Goal: Information Seeking & Learning: Learn about a topic

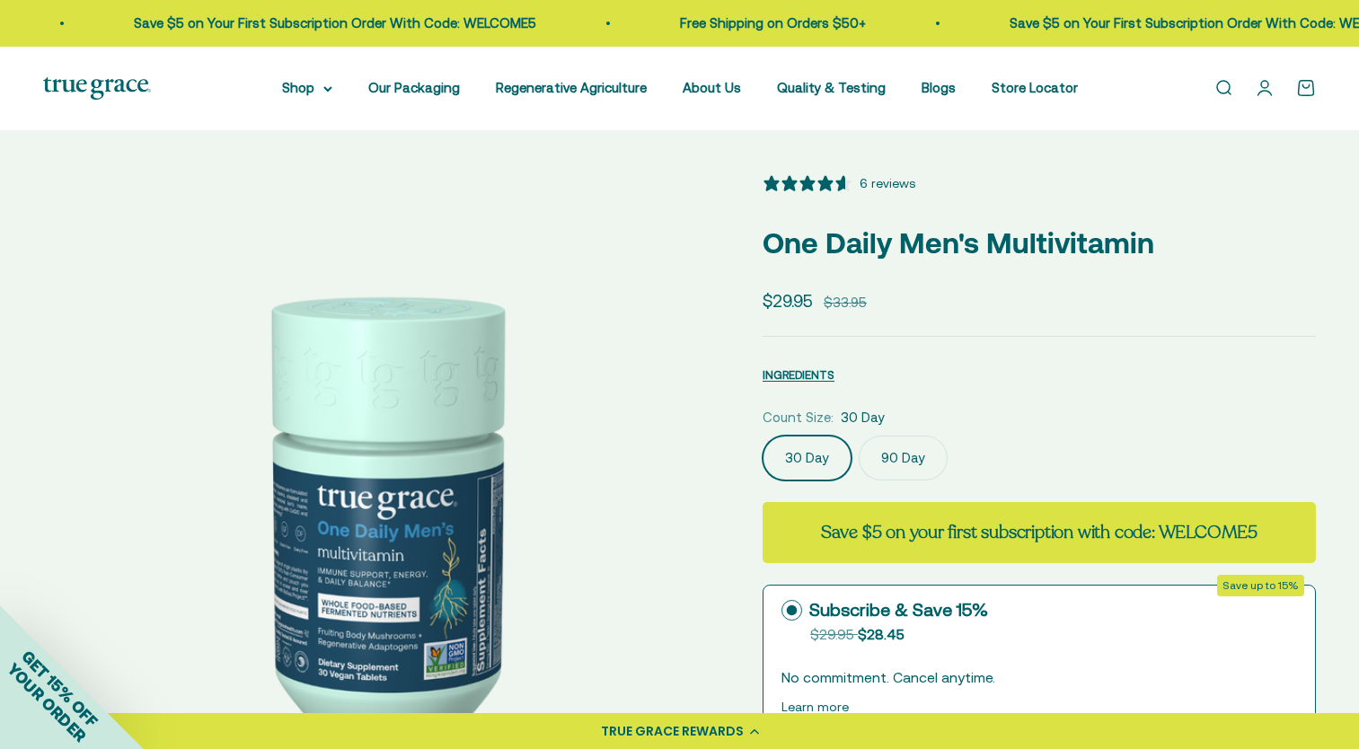
select select "3"
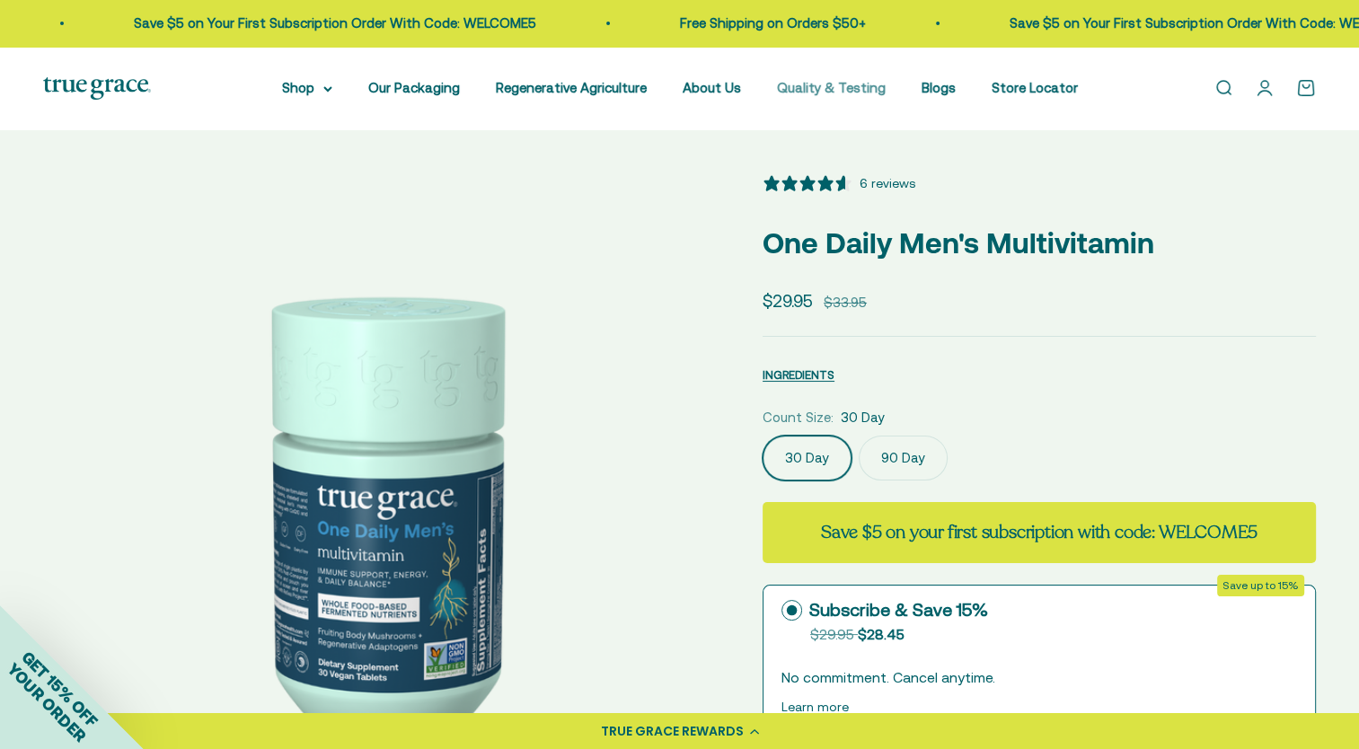
click at [795, 88] on link "Quality & Testing" at bounding box center [831, 87] width 109 height 15
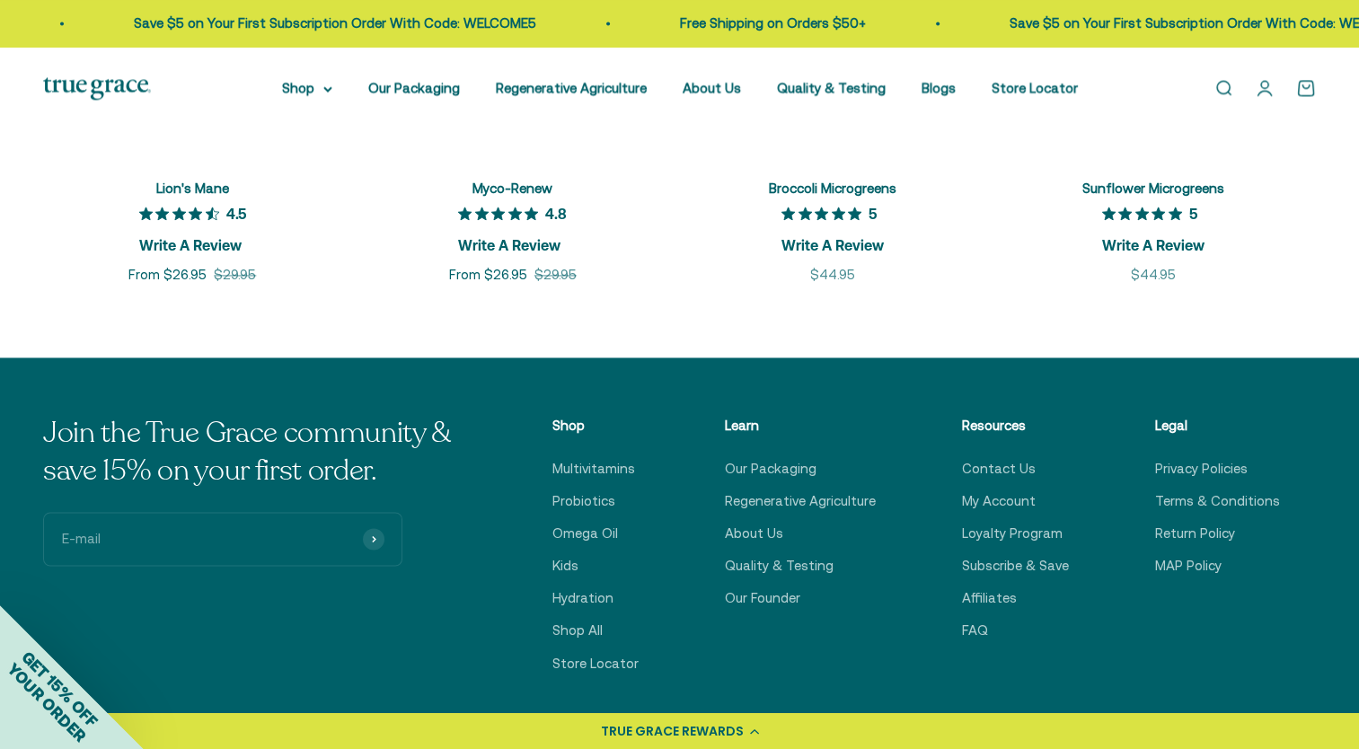
scroll to position [2785, 0]
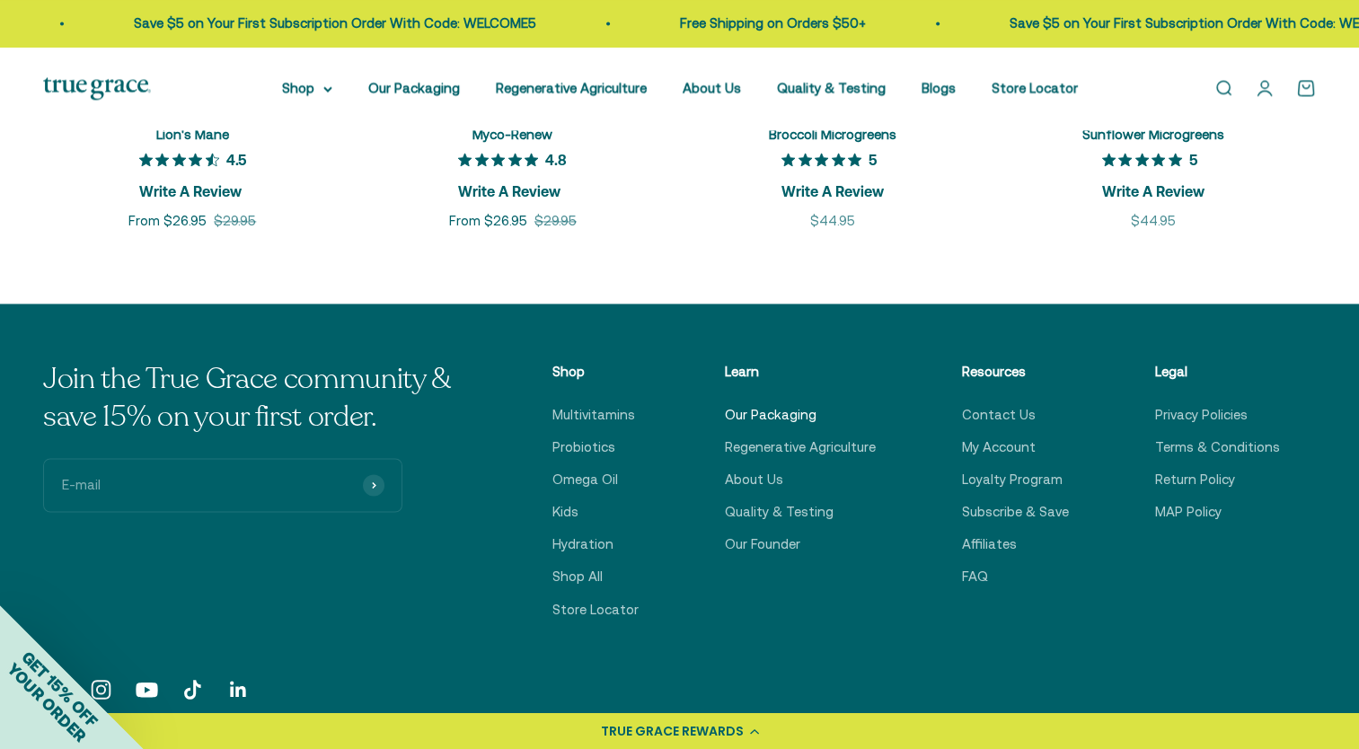
click at [783, 413] on link "Our Packaging" at bounding box center [771, 415] width 92 height 22
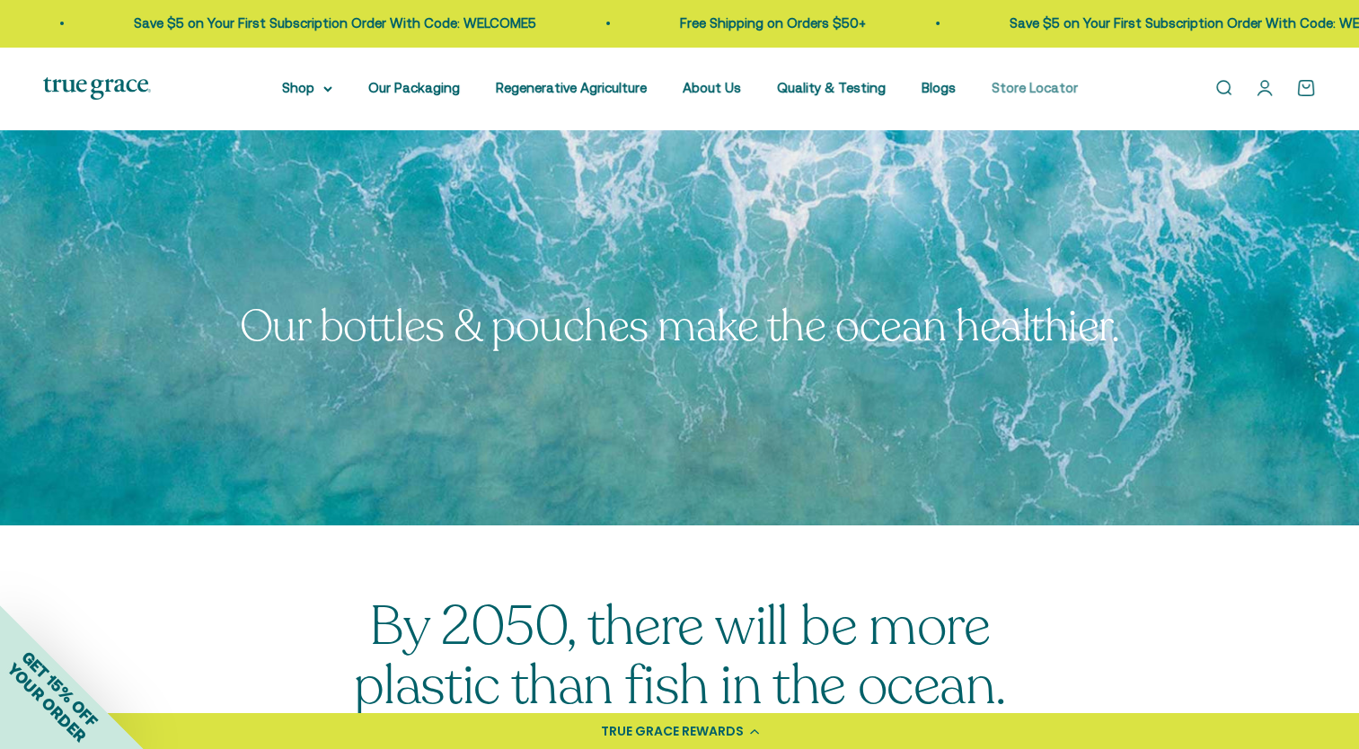
click at [1008, 94] on link "Store Locator" at bounding box center [1035, 87] width 86 height 15
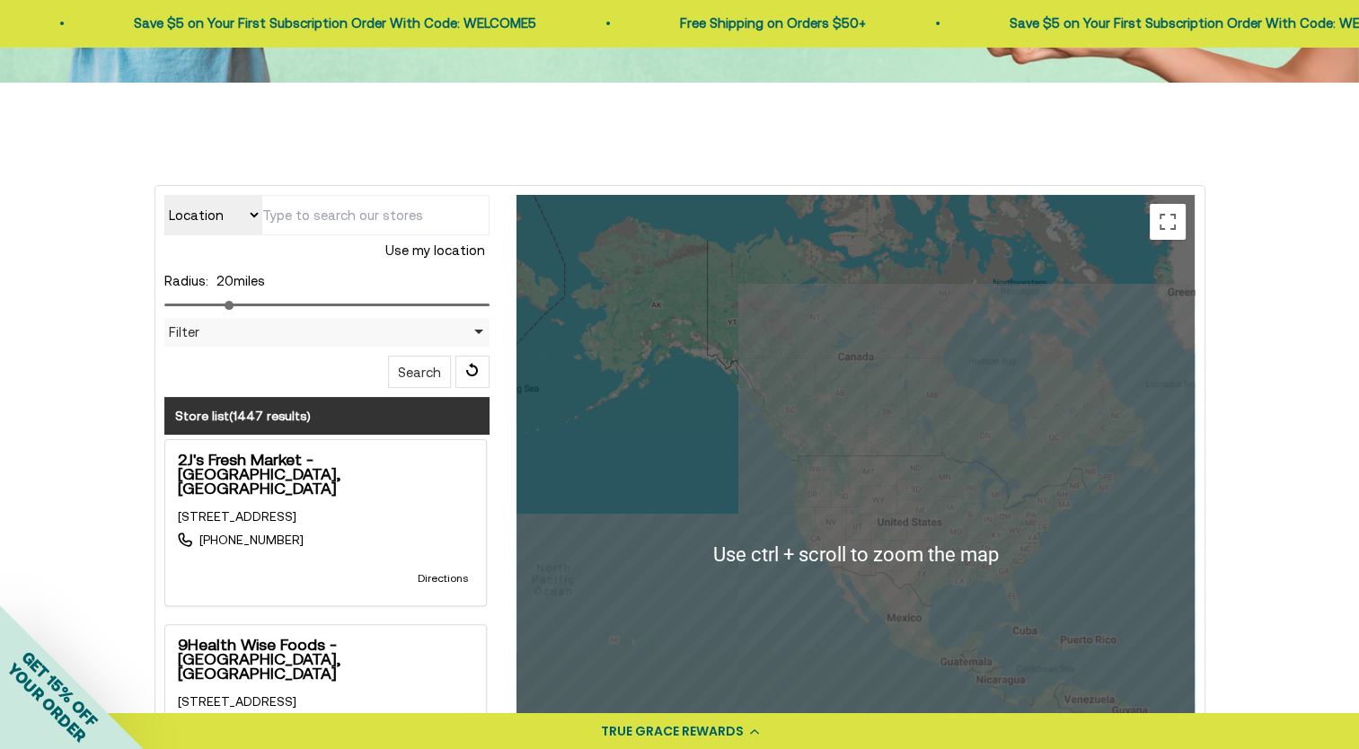
scroll to position [539, 0]
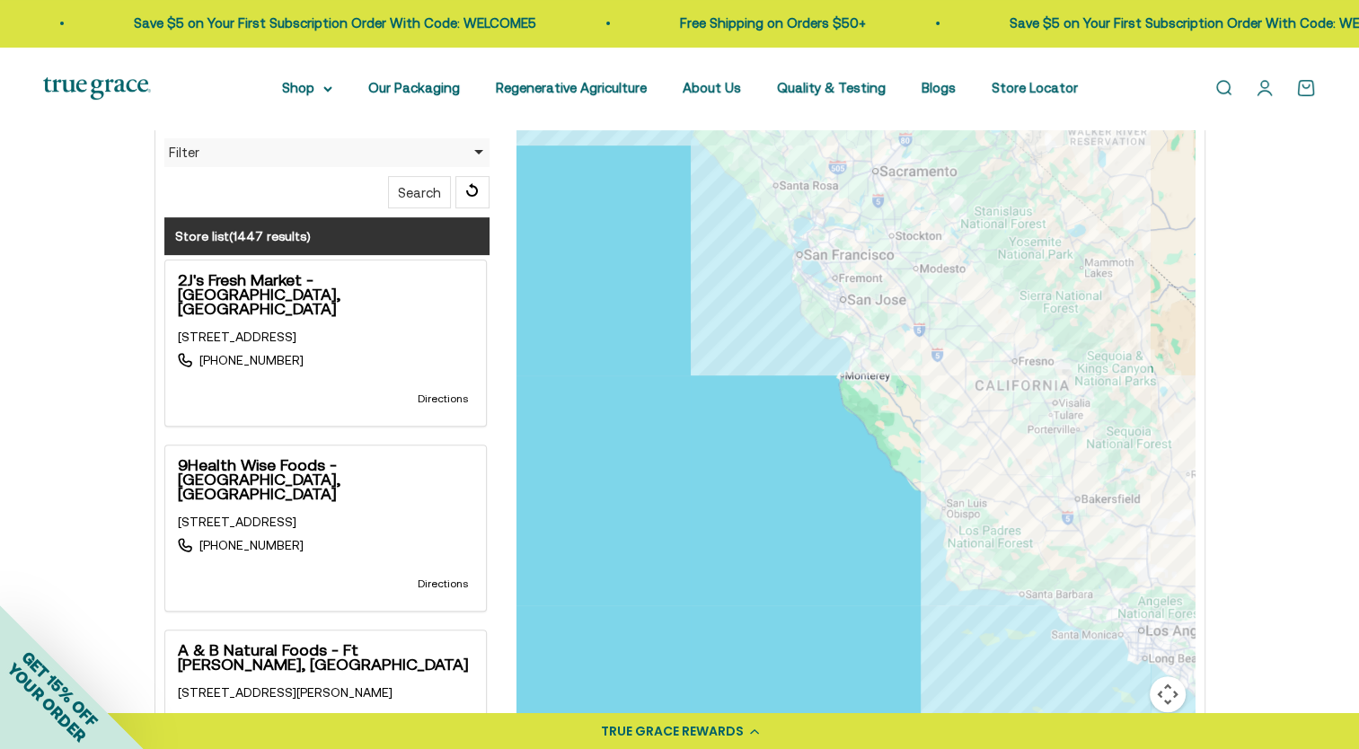
drag, startPoint x: 912, startPoint y: 238, endPoint x: 874, endPoint y: 554, distance: 318.5
click at [874, 554] on div at bounding box center [856, 374] width 678 height 719
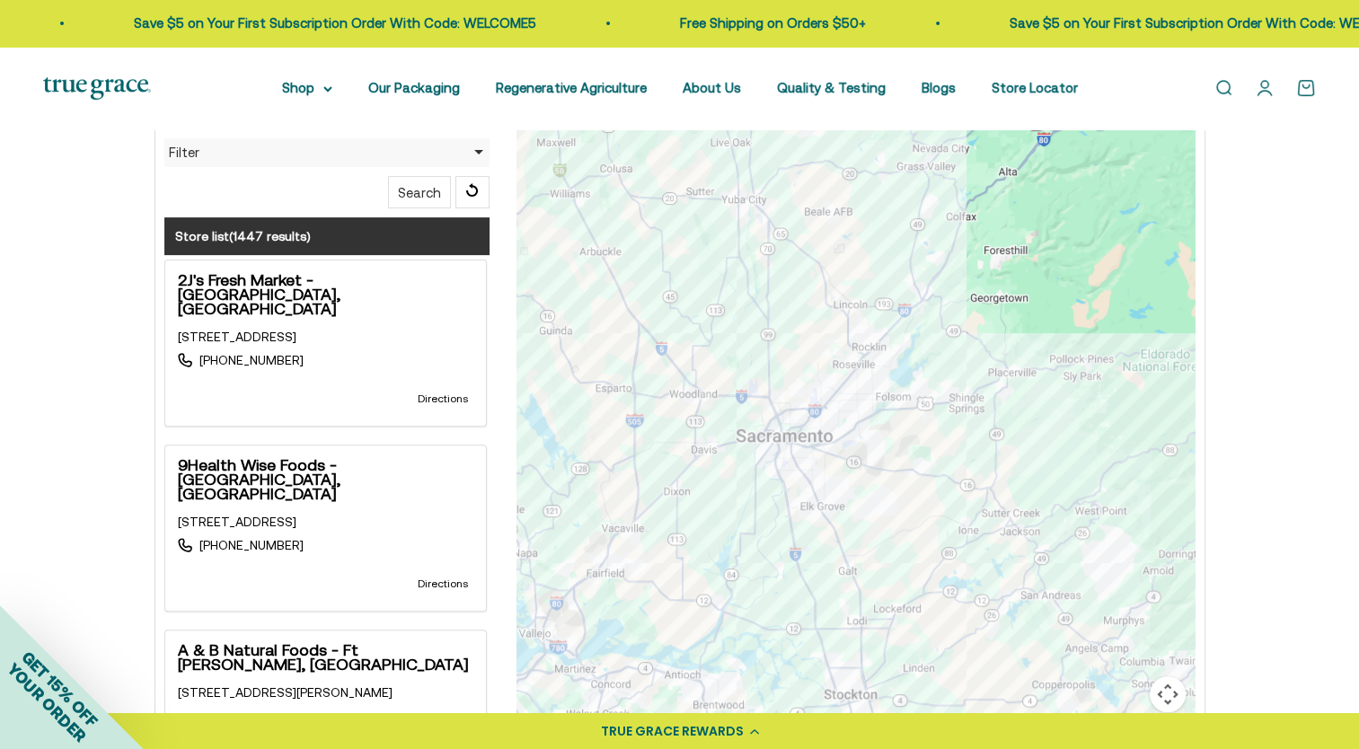
drag, startPoint x: 910, startPoint y: 230, endPoint x: 968, endPoint y: 329, distance: 114.3
click at [968, 329] on div at bounding box center [856, 374] width 678 height 719
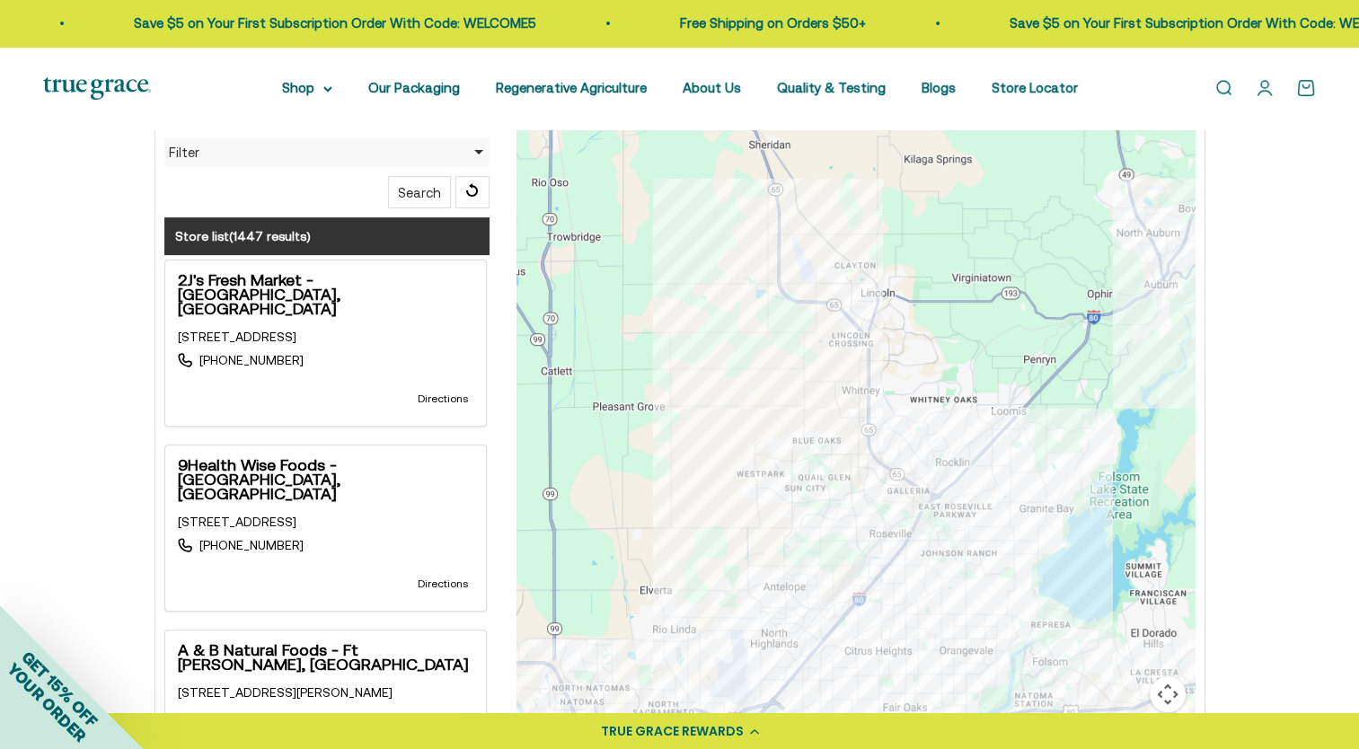
drag, startPoint x: 930, startPoint y: 508, endPoint x: 912, endPoint y: 341, distance: 167.2
click at [912, 341] on div at bounding box center [856, 374] width 678 height 719
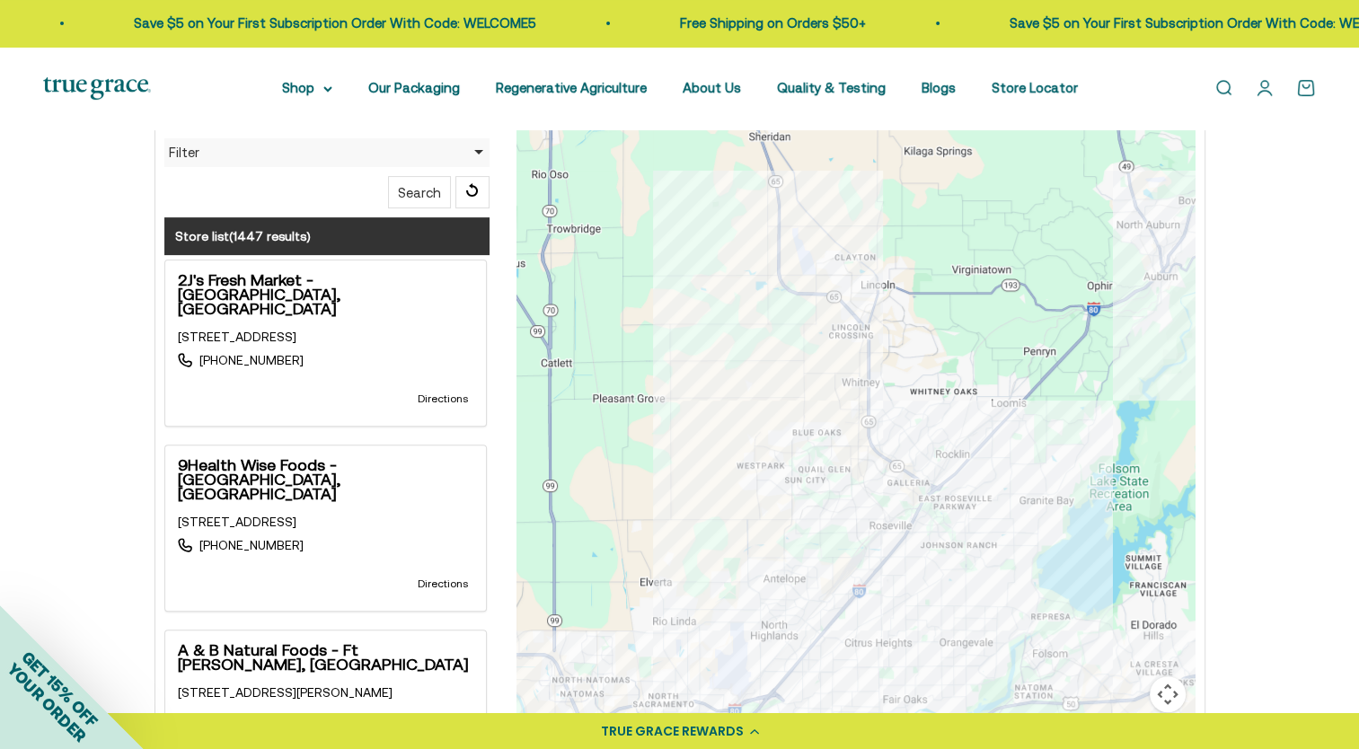
click at [865, 300] on div at bounding box center [856, 374] width 678 height 719
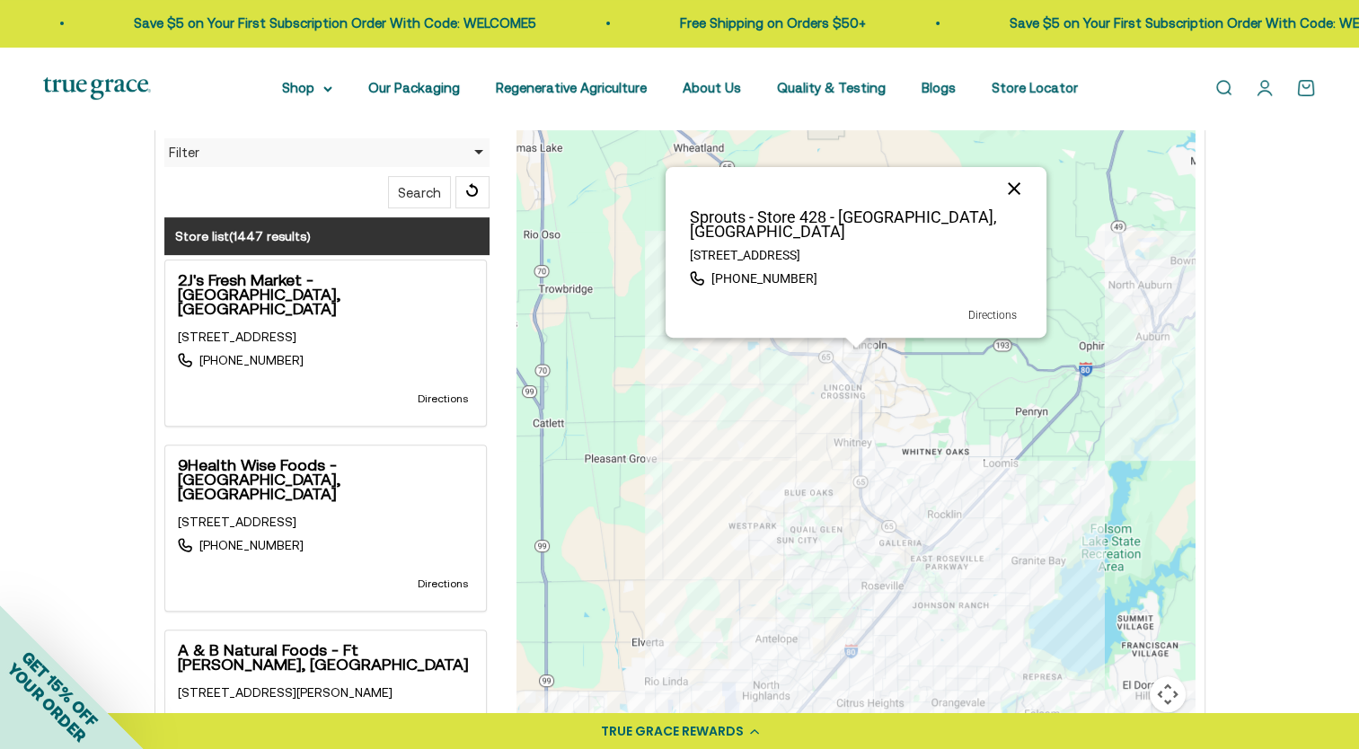
click at [1017, 198] on button "Close" at bounding box center [1014, 188] width 43 height 43
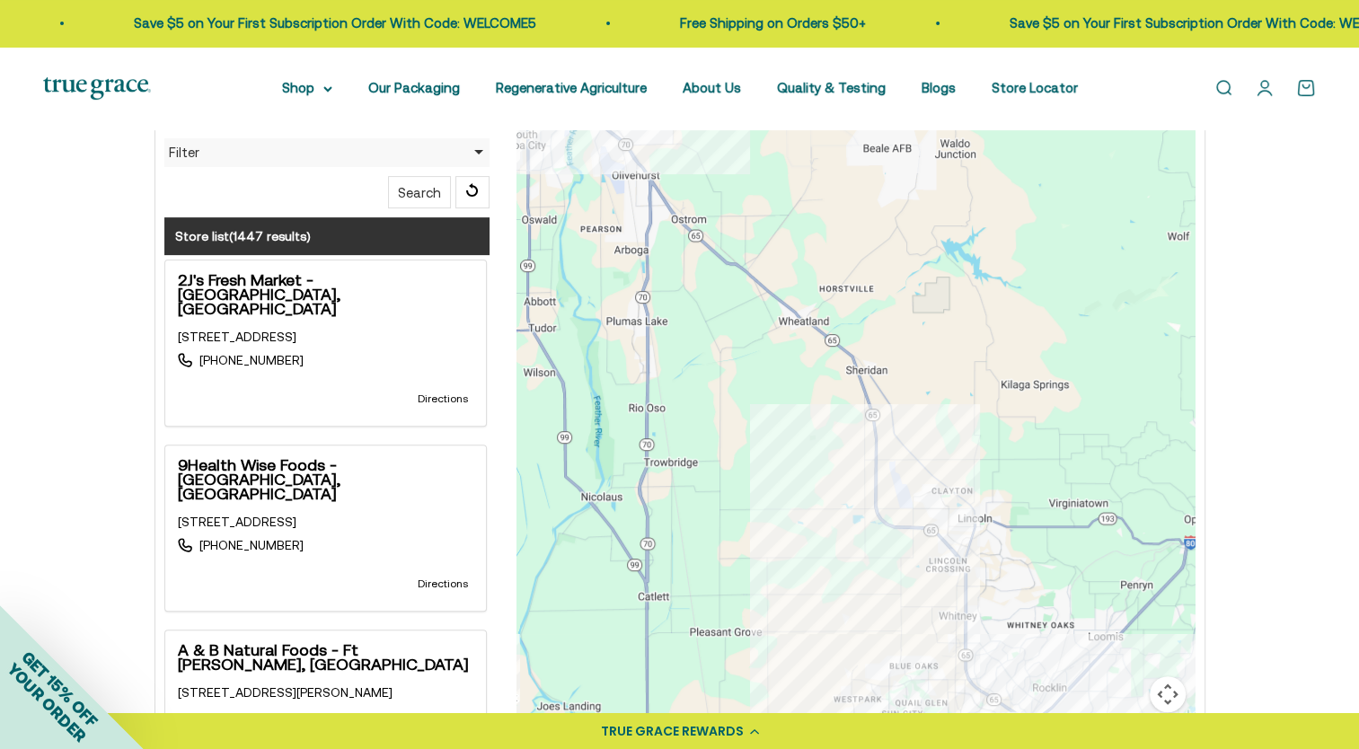
drag, startPoint x: 884, startPoint y: 289, endPoint x: 913, endPoint y: 379, distance: 94.3
click at [925, 389] on div at bounding box center [856, 374] width 678 height 719
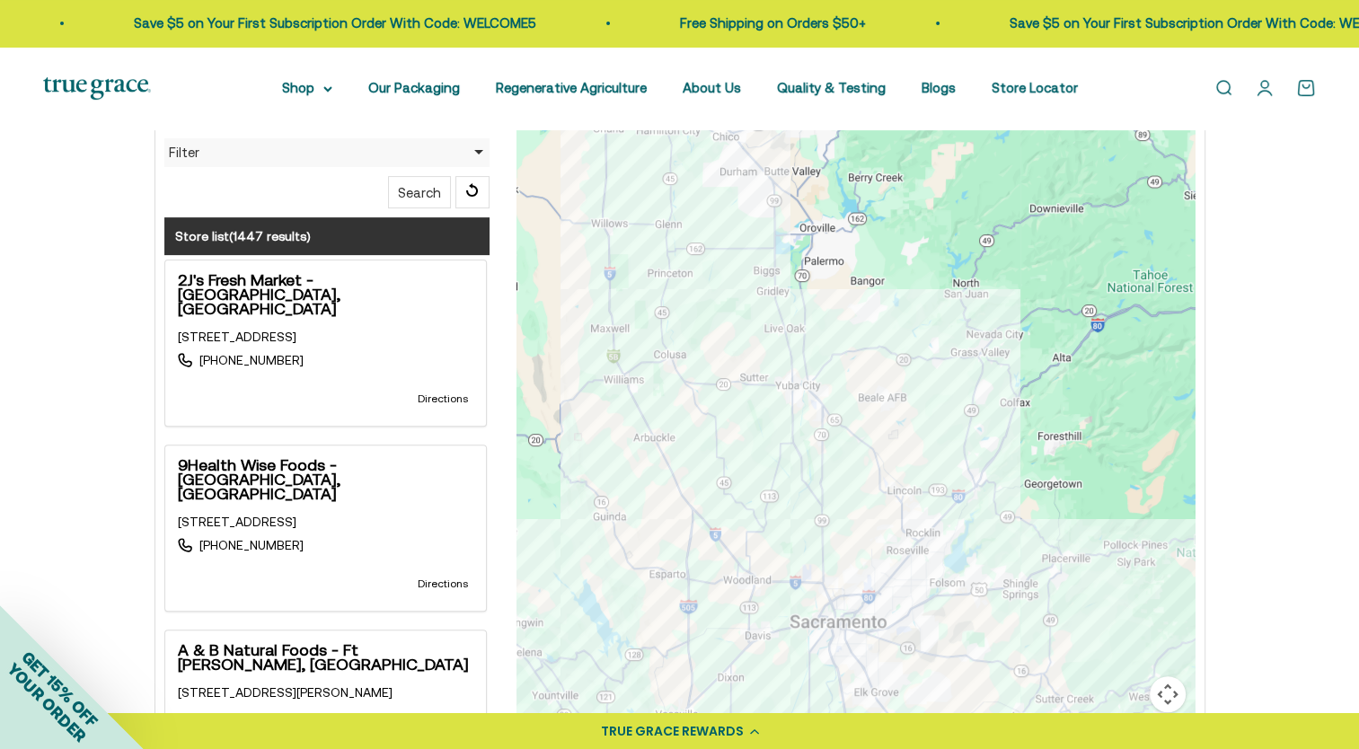
drag, startPoint x: 701, startPoint y: 304, endPoint x: 840, endPoint y: 476, distance: 221.7
click at [840, 476] on div at bounding box center [856, 374] width 678 height 719
click at [785, 365] on div at bounding box center [856, 374] width 678 height 719
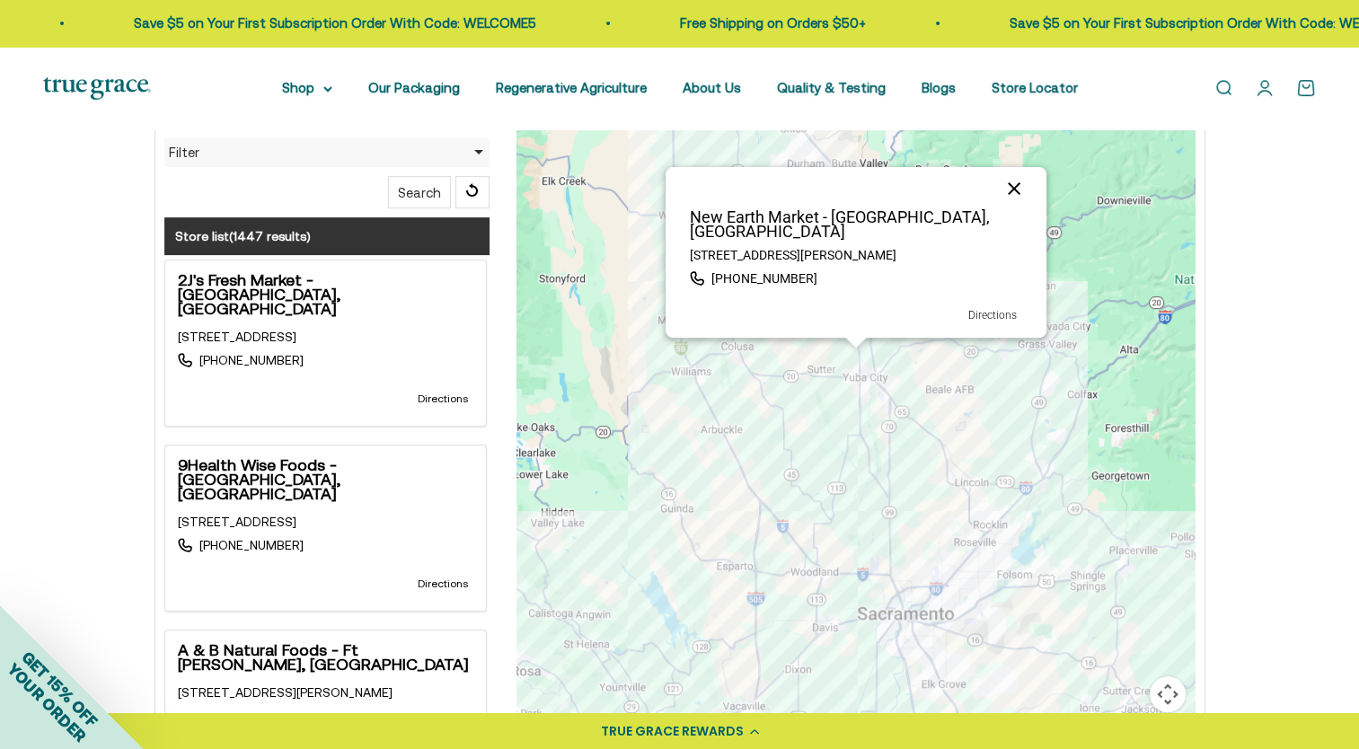
click at [1011, 201] on button "Close" at bounding box center [1014, 188] width 43 height 43
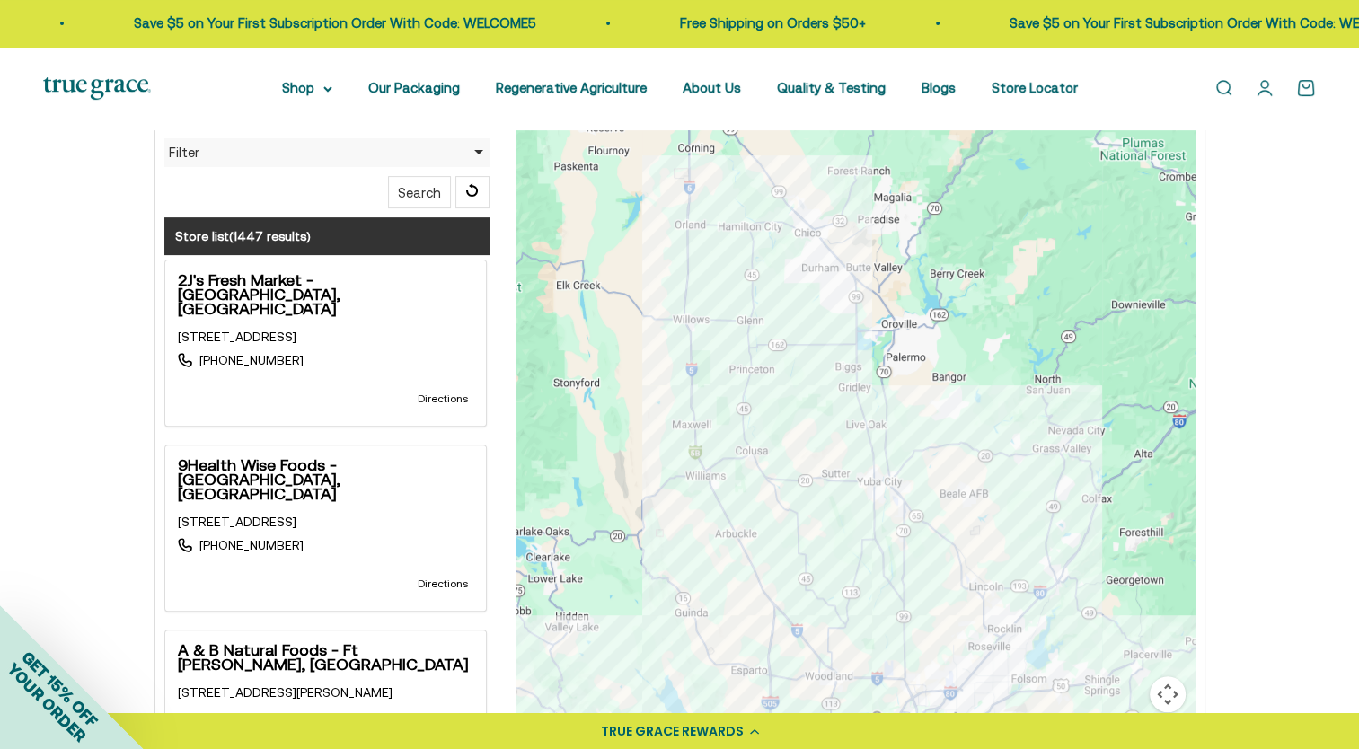
drag, startPoint x: 951, startPoint y: 344, endPoint x: 965, endPoint y: 450, distance: 107.0
click at [965, 450] on div at bounding box center [856, 374] width 678 height 719
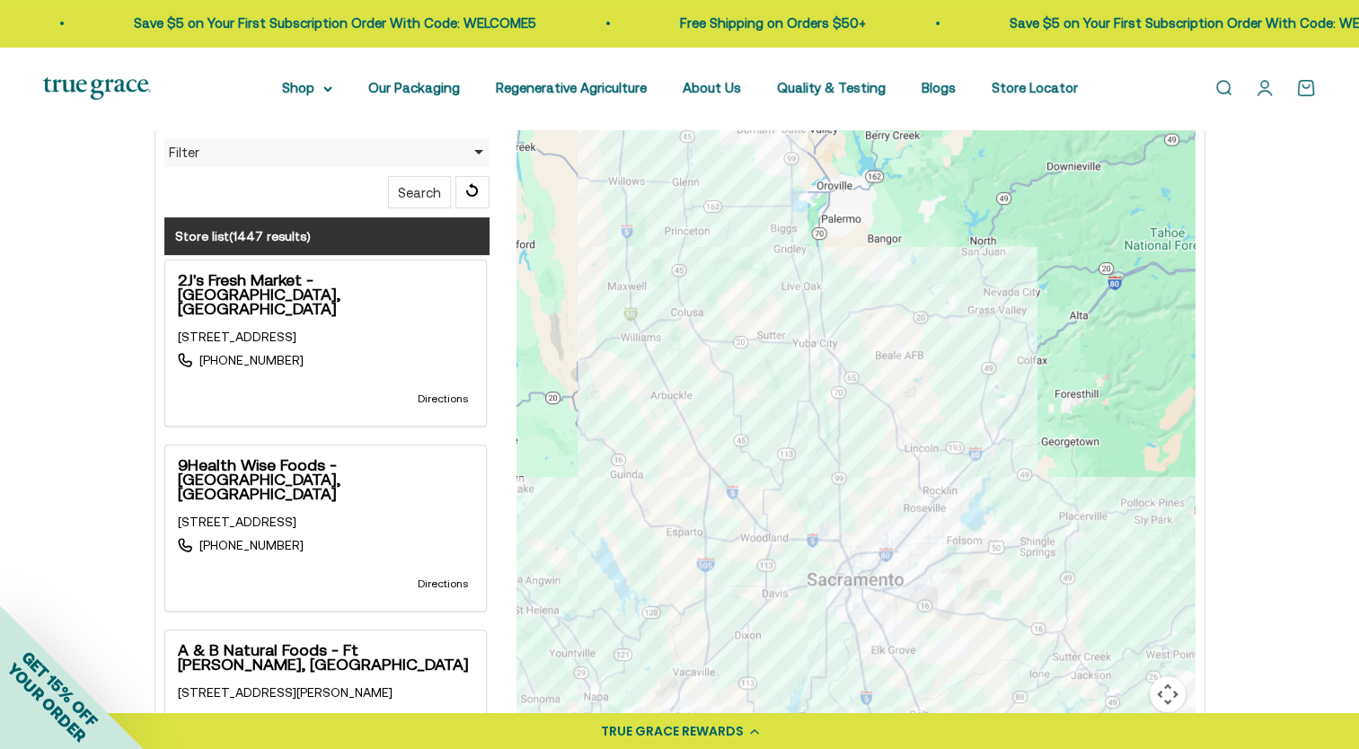
drag, startPoint x: 963, startPoint y: 455, endPoint x: 896, endPoint y: 306, distance: 162.8
click at [896, 306] on div at bounding box center [856, 374] width 678 height 719
click at [804, 324] on div at bounding box center [856, 374] width 678 height 719
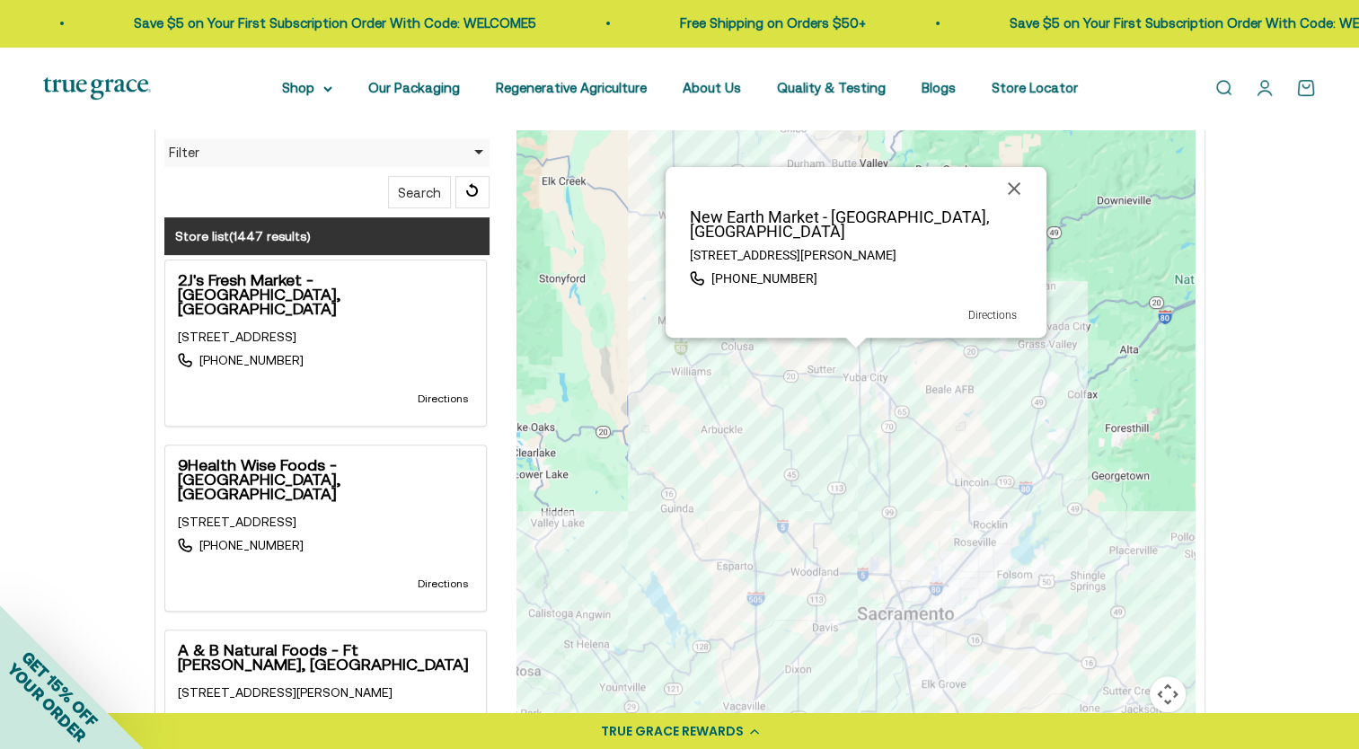
click at [745, 232] on p "New Earth Market - Yuba City, CA" at bounding box center [856, 224] width 359 height 29
click at [1016, 203] on button "Close" at bounding box center [1014, 188] width 43 height 43
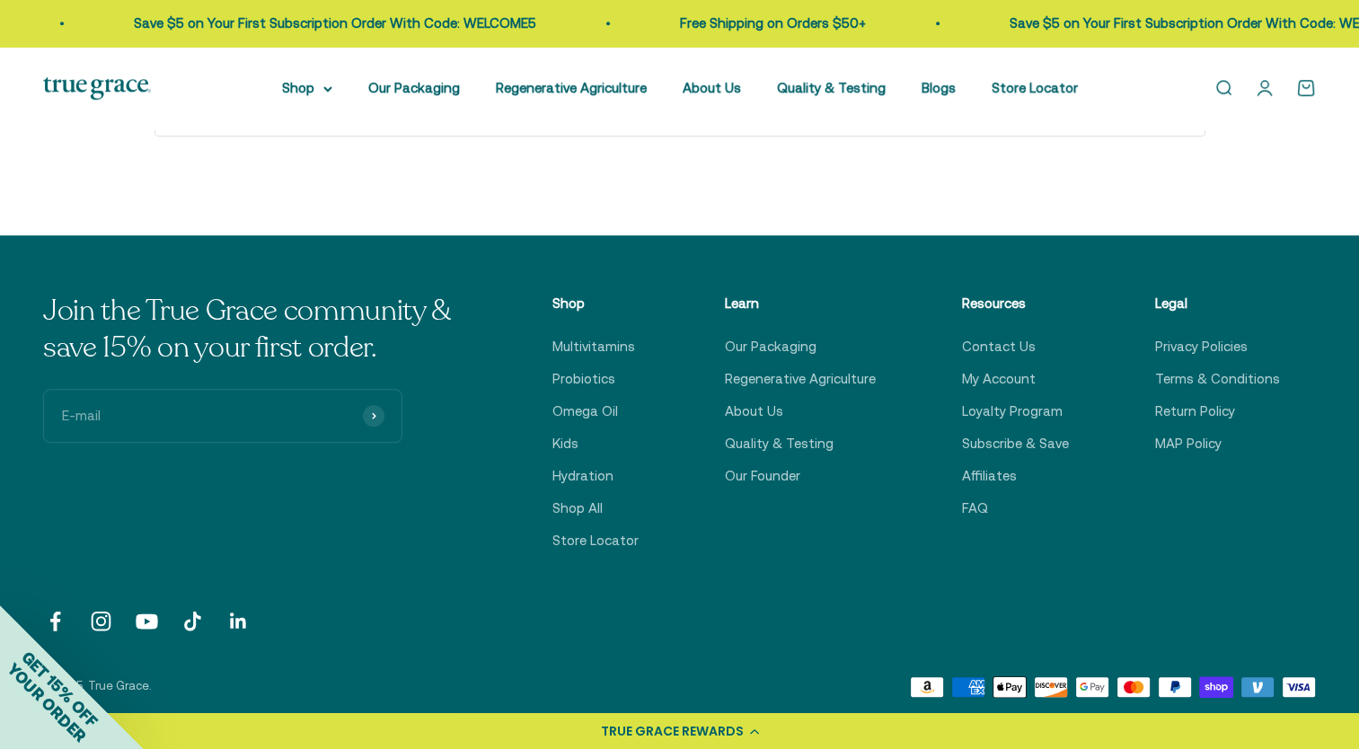
scroll to position [1258, 0]
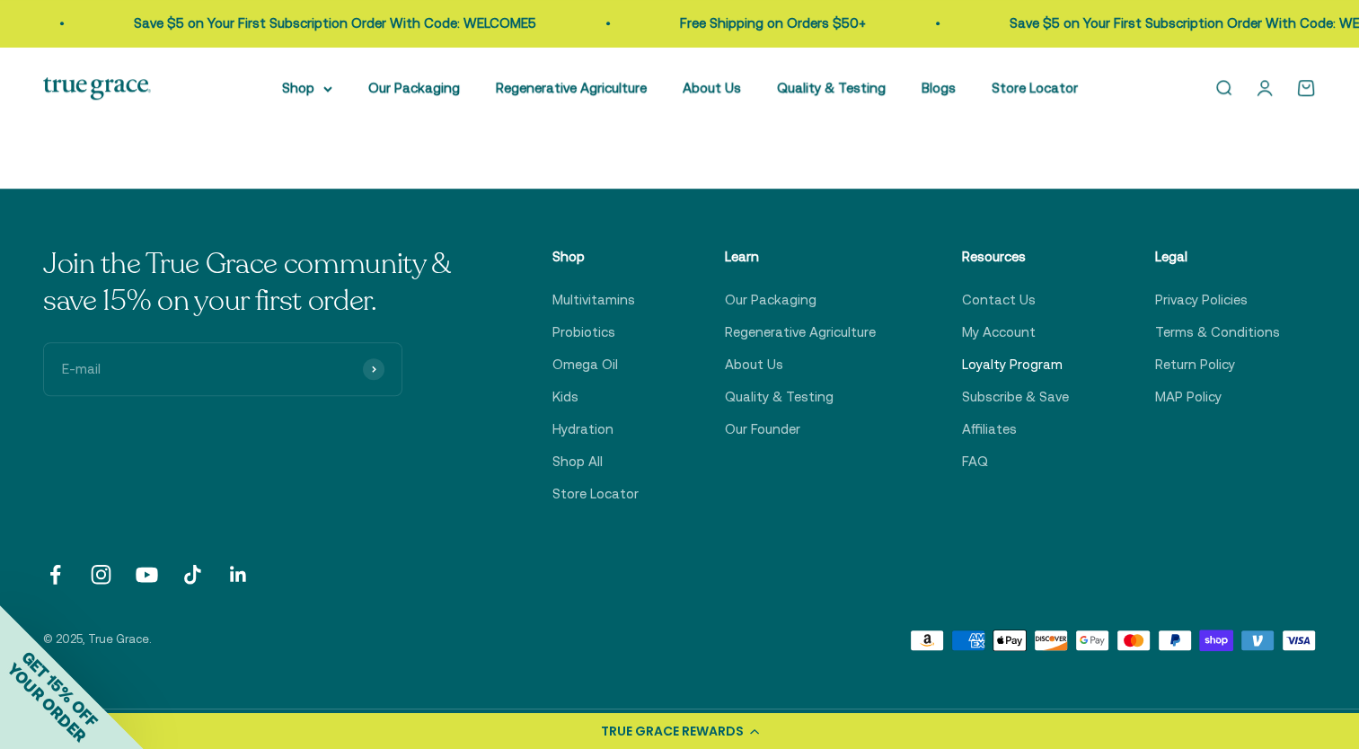
click at [1022, 359] on link "Loyalty Program" at bounding box center [1012, 365] width 101 height 22
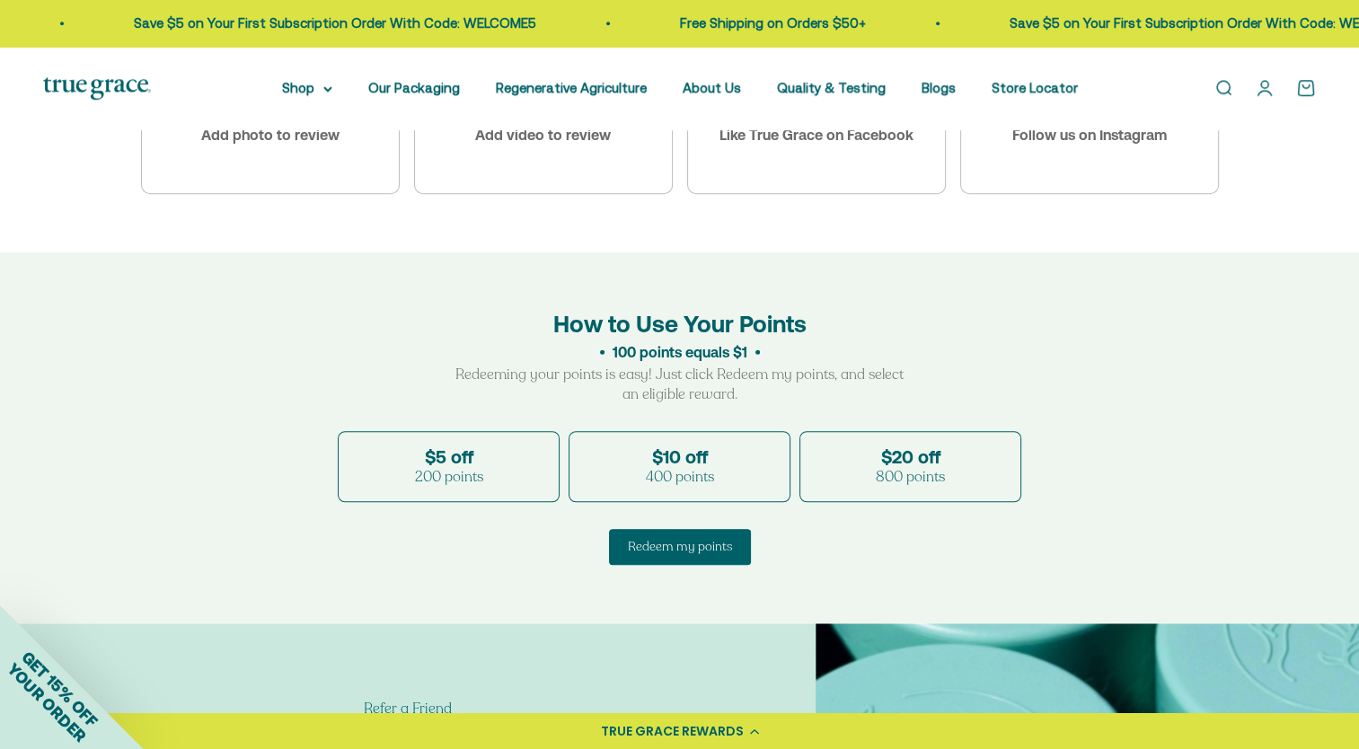
scroll to position [1258, 0]
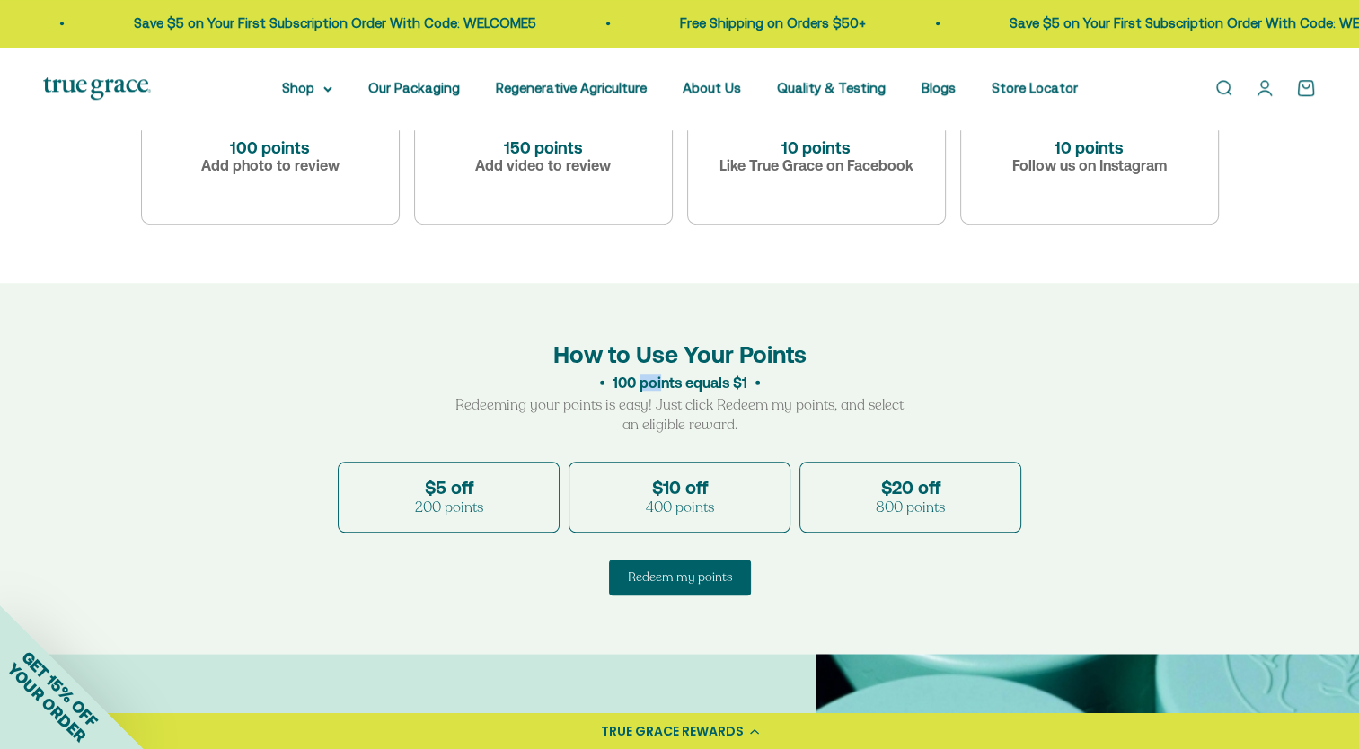
drag, startPoint x: 619, startPoint y: 381, endPoint x: 642, endPoint y: 381, distance: 23.4
click at [642, 381] on div "100 points equals $1" at bounding box center [680, 383] width 135 height 16
click at [640, 402] on div "Redeeming your points is easy! Just click Redeem my points, and select an eligi…" at bounding box center [680, 413] width 458 height 43
click at [660, 575] on div "Redeem my points" at bounding box center [680, 577] width 104 height 17
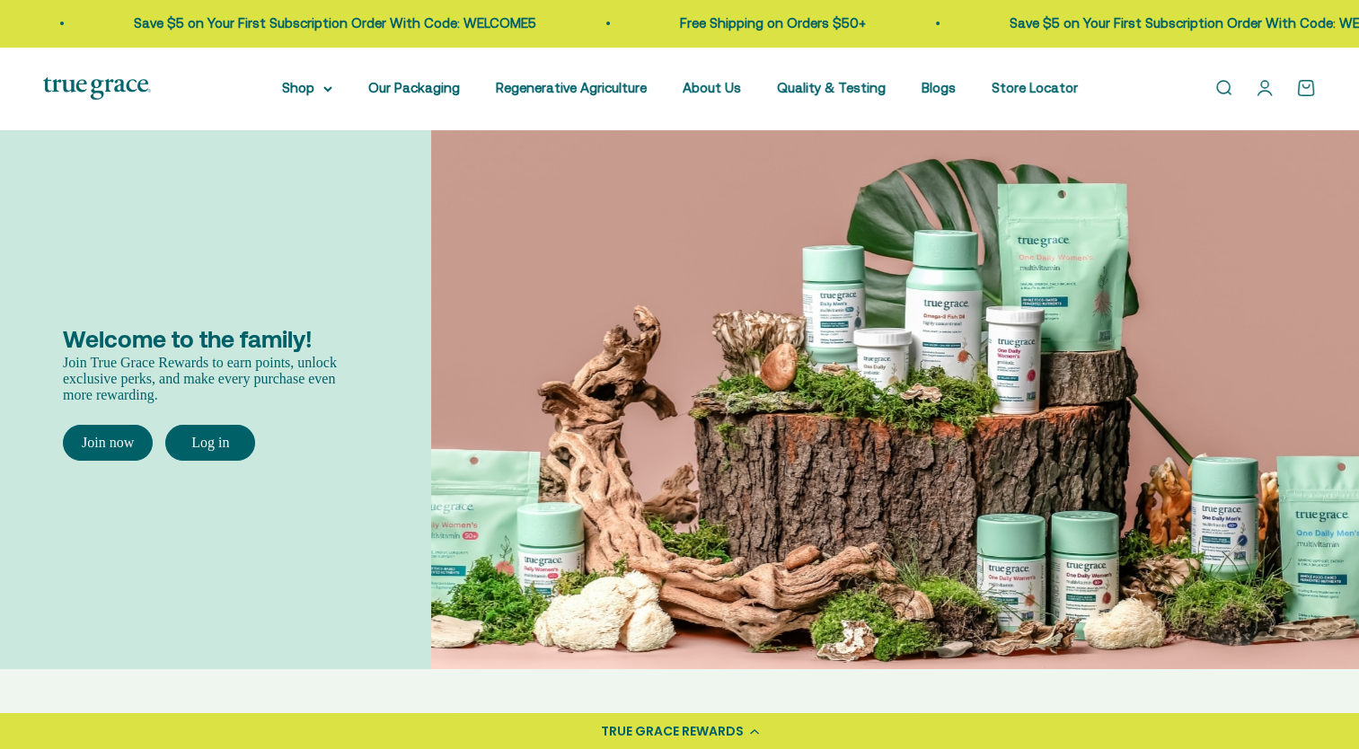
scroll to position [1258, 0]
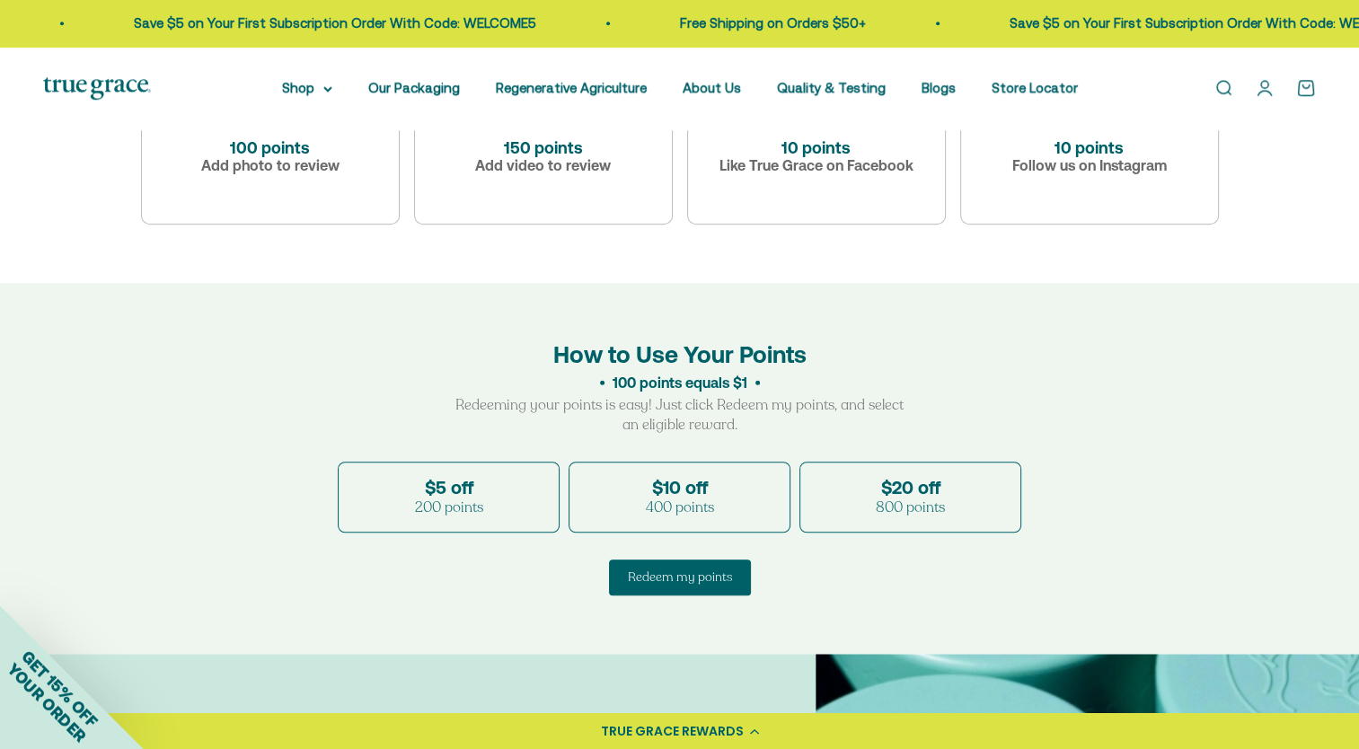
click at [661, 494] on div "$10 off" at bounding box center [679, 487] width 181 height 21
click at [665, 386] on div "100 points equals $1" at bounding box center [680, 383] width 135 height 16
drag, startPoint x: 622, startPoint y: 381, endPoint x: 607, endPoint y: 379, distance: 14.5
click at [607, 379] on div "100 points equals $1" at bounding box center [680, 383] width 647 height 17
drag, startPoint x: 607, startPoint y: 379, endPoint x: 645, endPoint y: 398, distance: 42.2
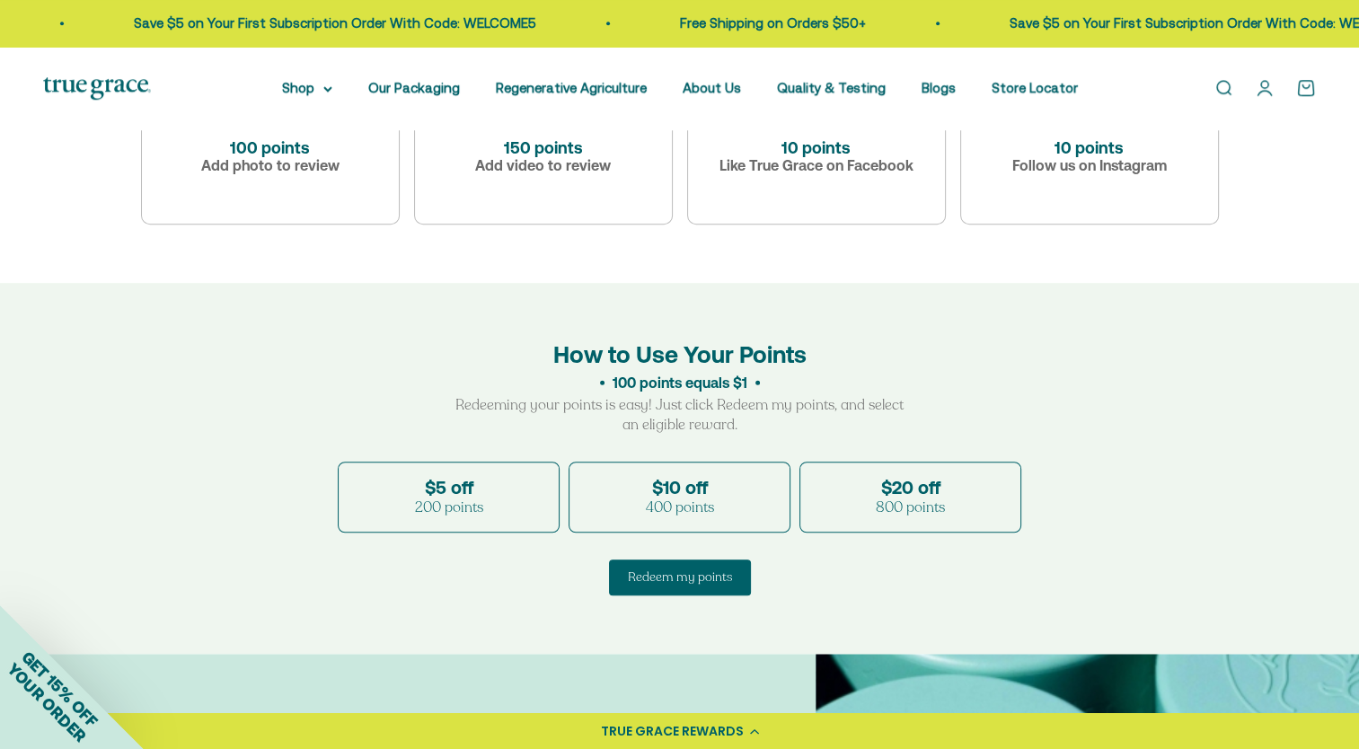
click at [645, 398] on div "Redeeming your points is easy! Just click Redeem my points, and select an eligi…" at bounding box center [680, 413] width 458 height 43
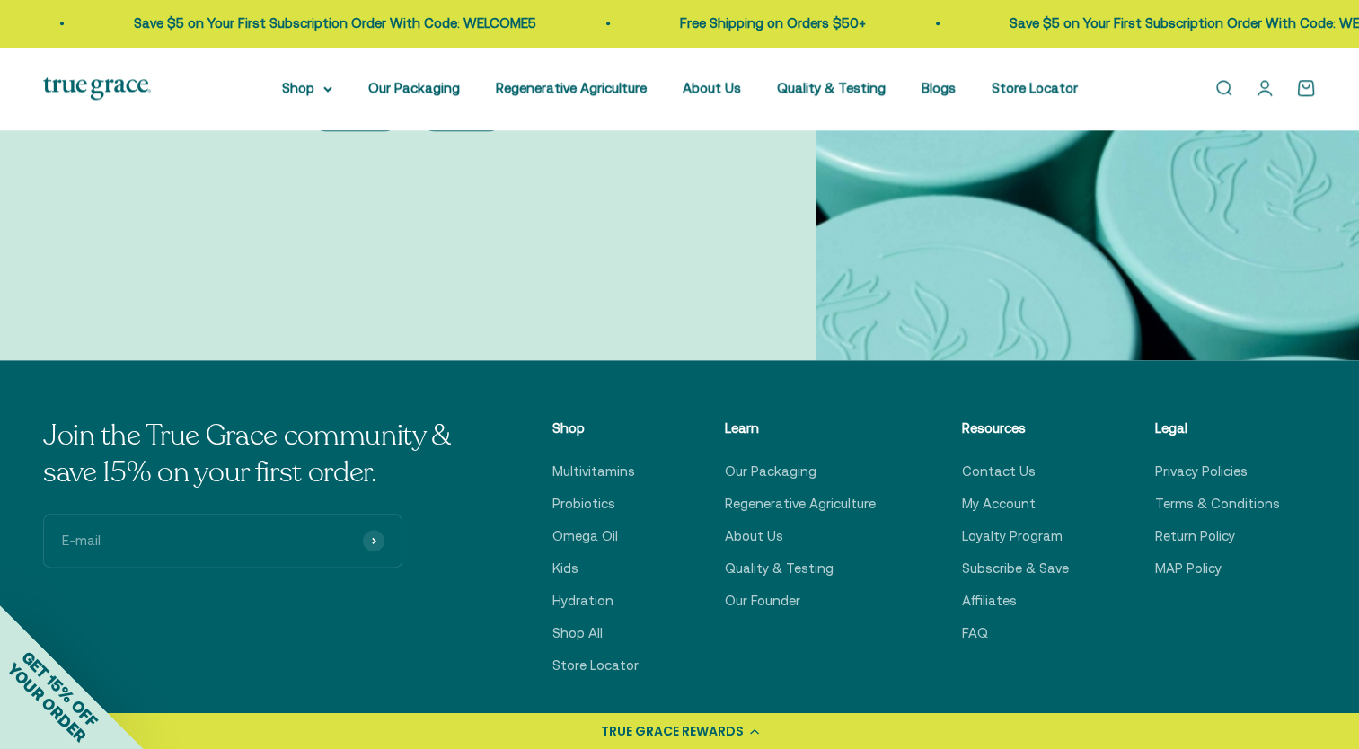
scroll to position [2246, 0]
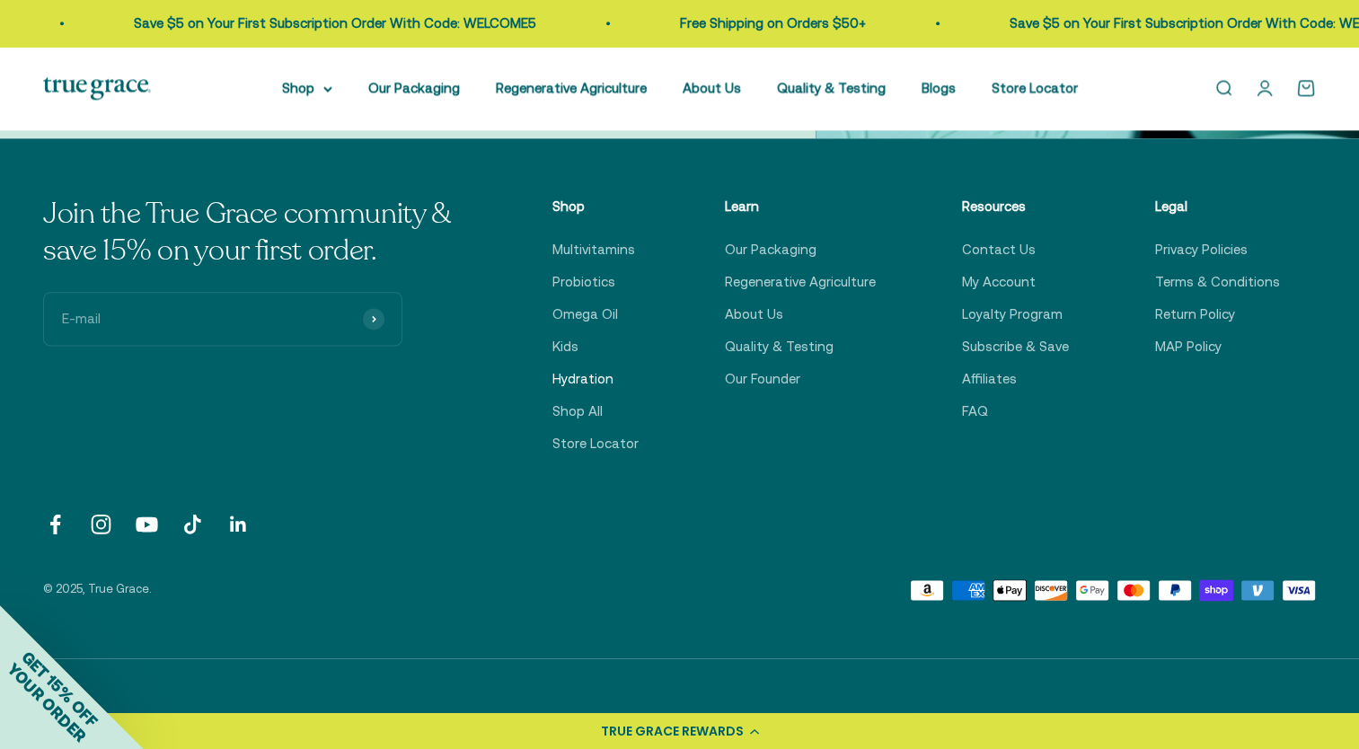
click at [572, 373] on link "Hydration" at bounding box center [583, 379] width 61 height 22
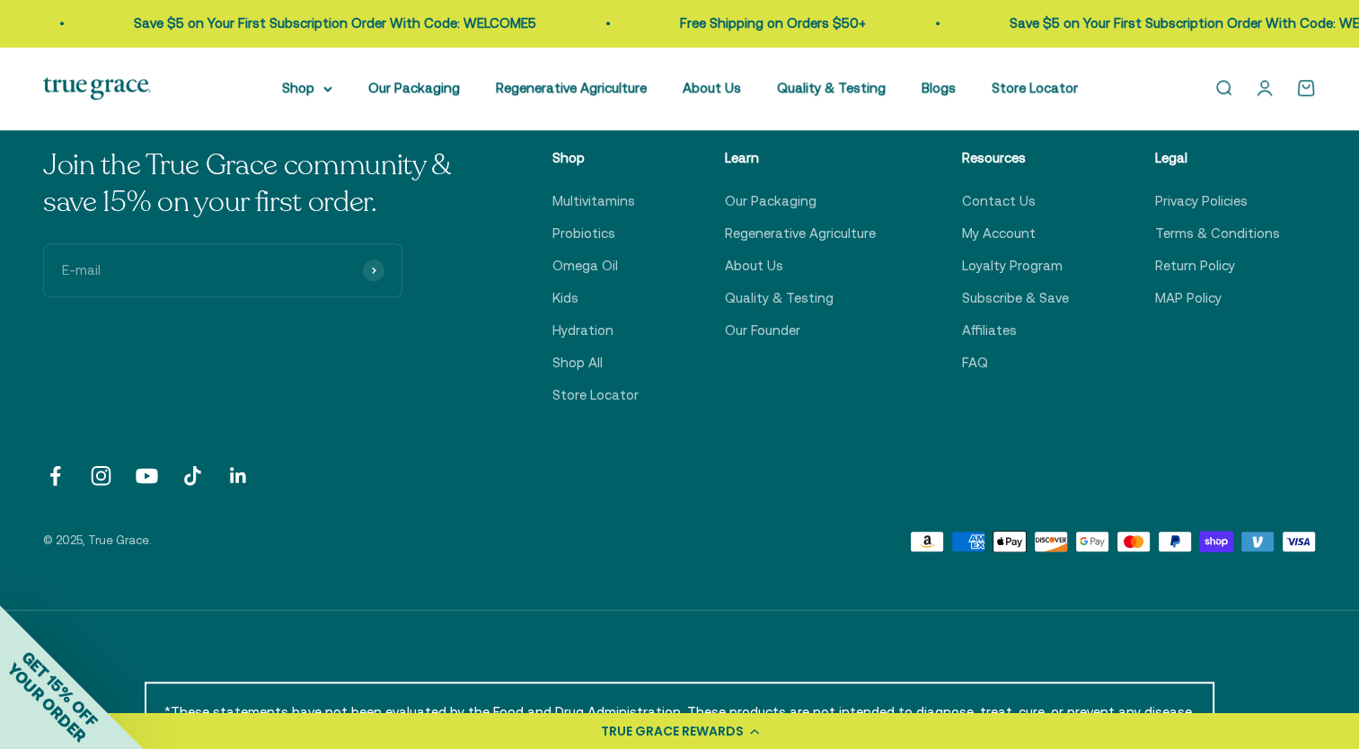
scroll to position [1111, 0]
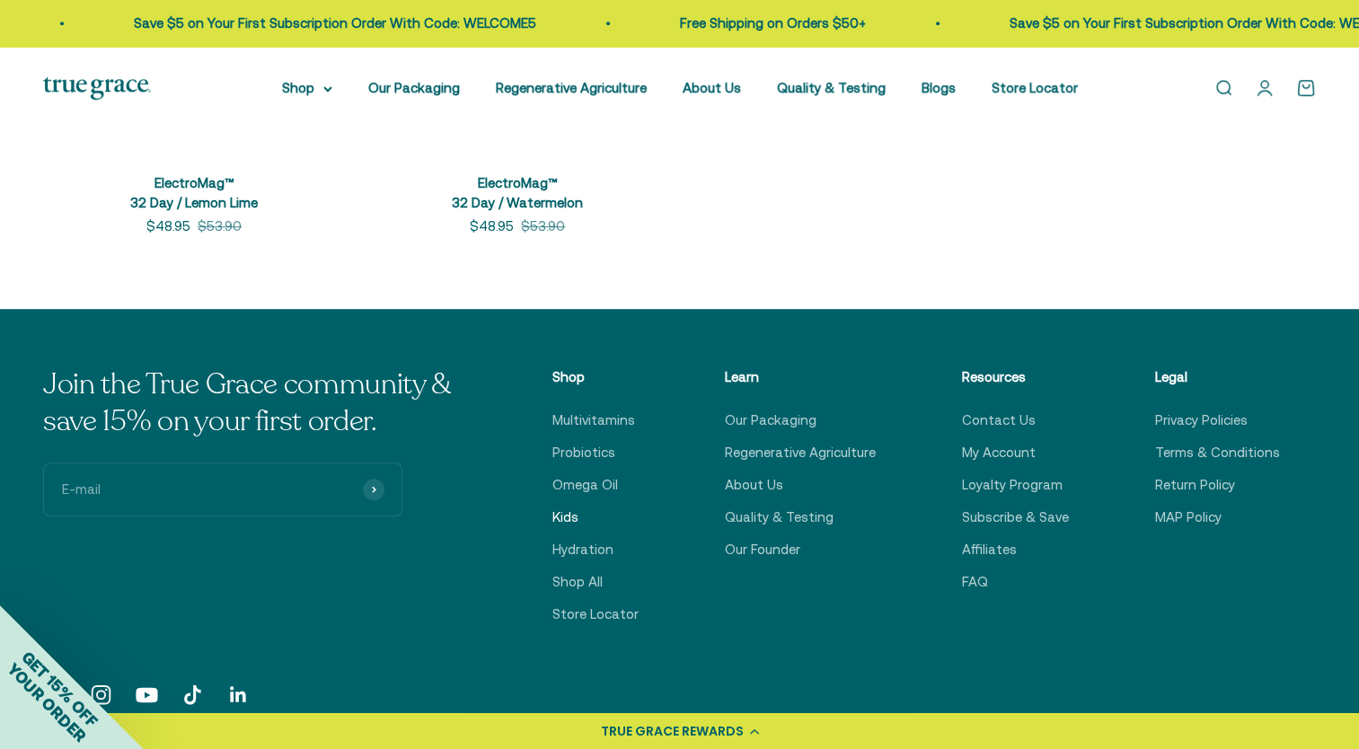
click at [575, 517] on link "Kids" at bounding box center [566, 518] width 26 height 22
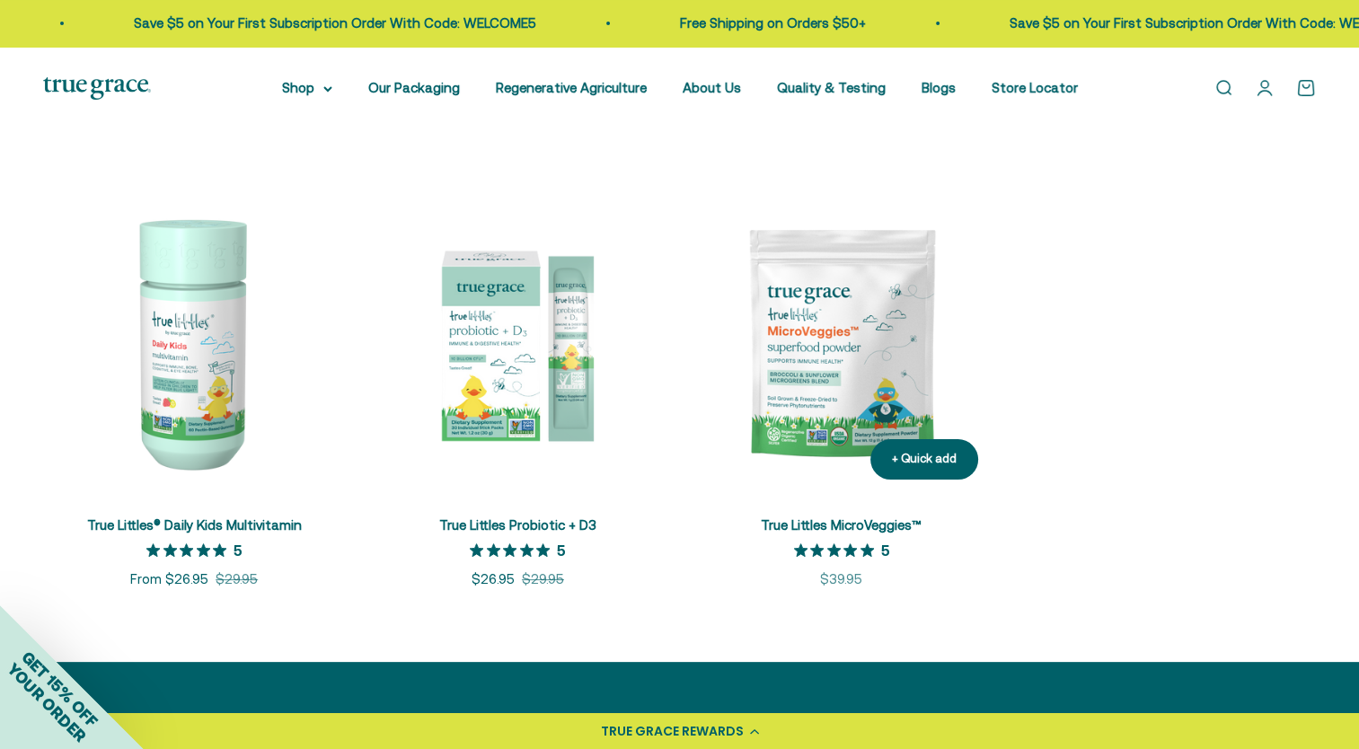
scroll to position [359, 0]
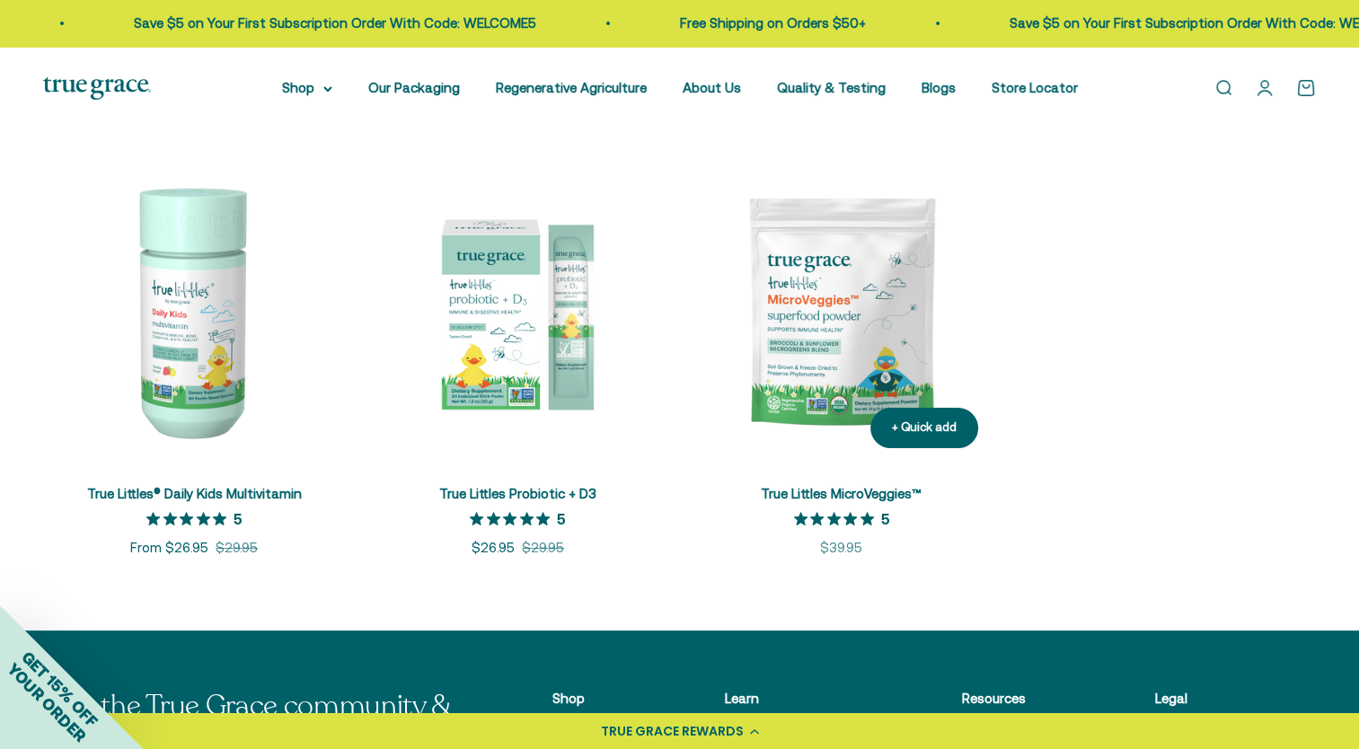
click at [802, 325] on img at bounding box center [842, 312] width 302 height 302
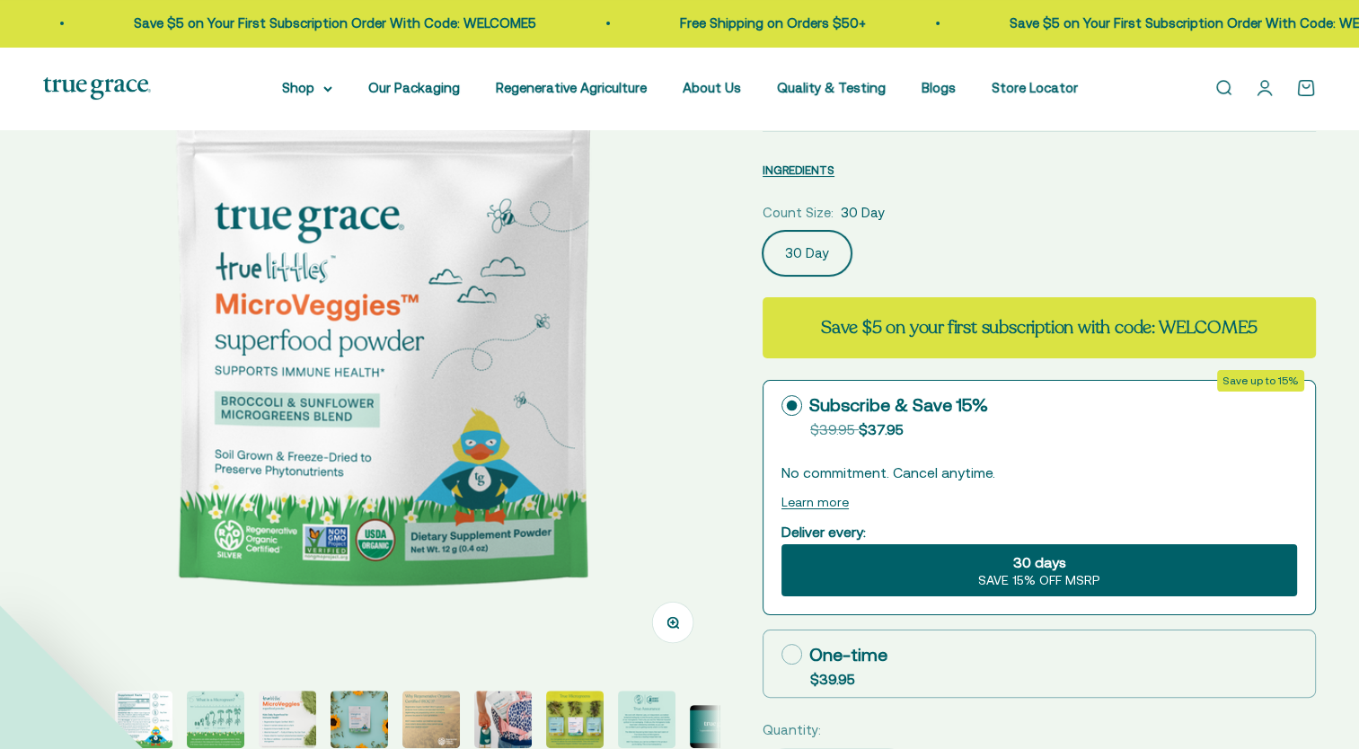
select select "3"
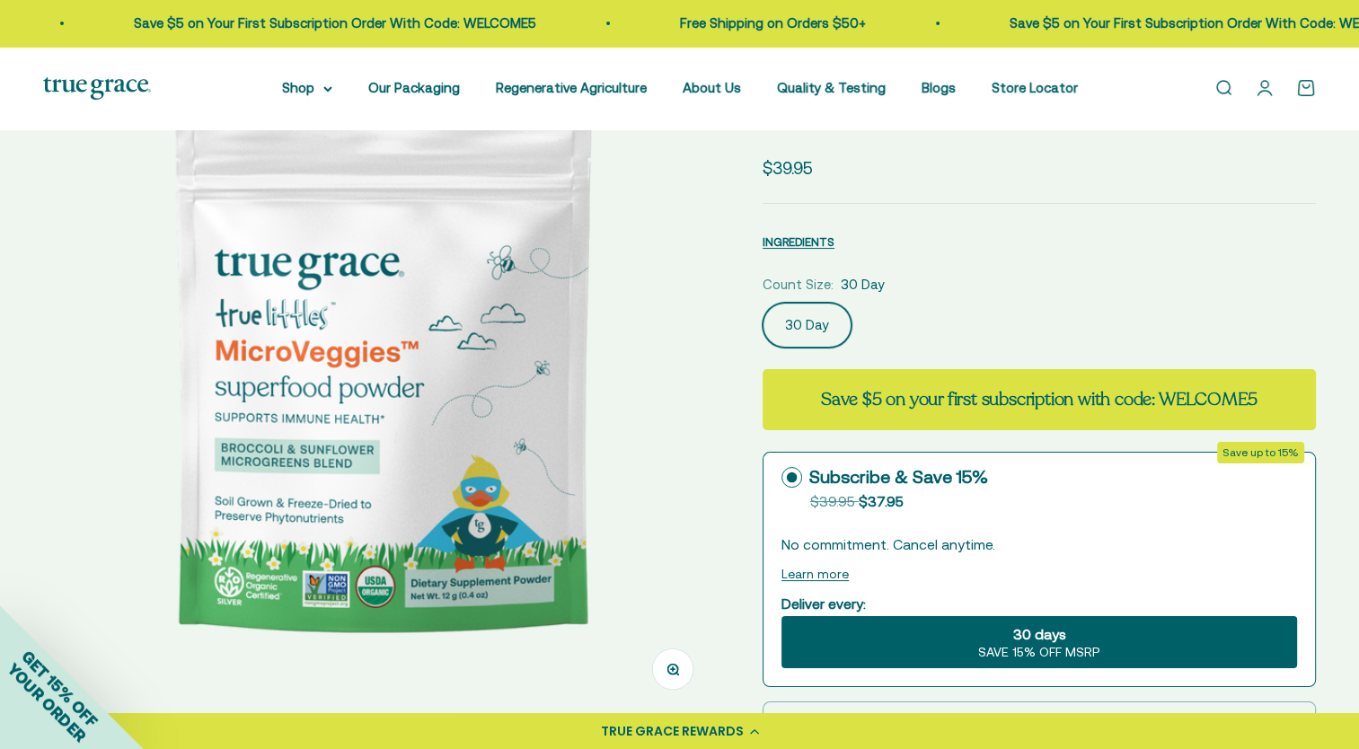
scroll to position [90, 0]
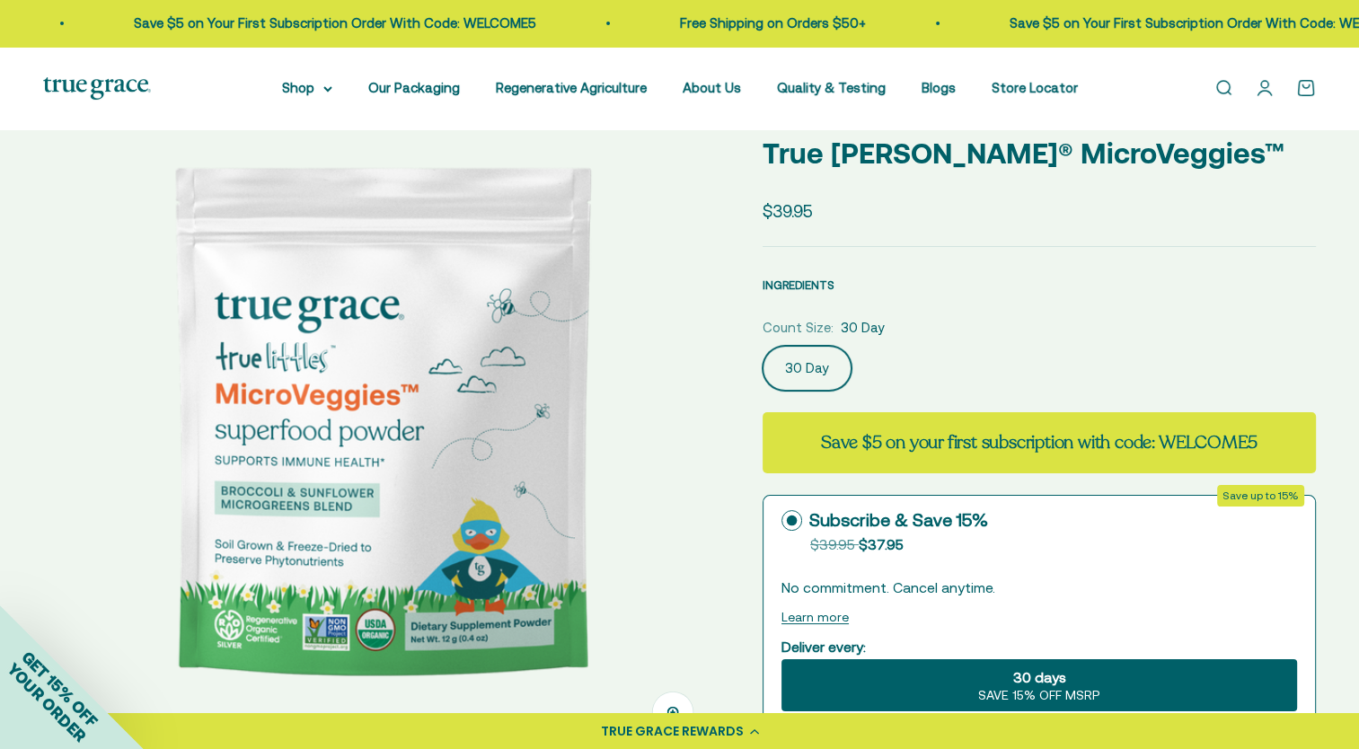
click at [805, 282] on span "INGREDIENTS" at bounding box center [799, 285] width 72 height 13
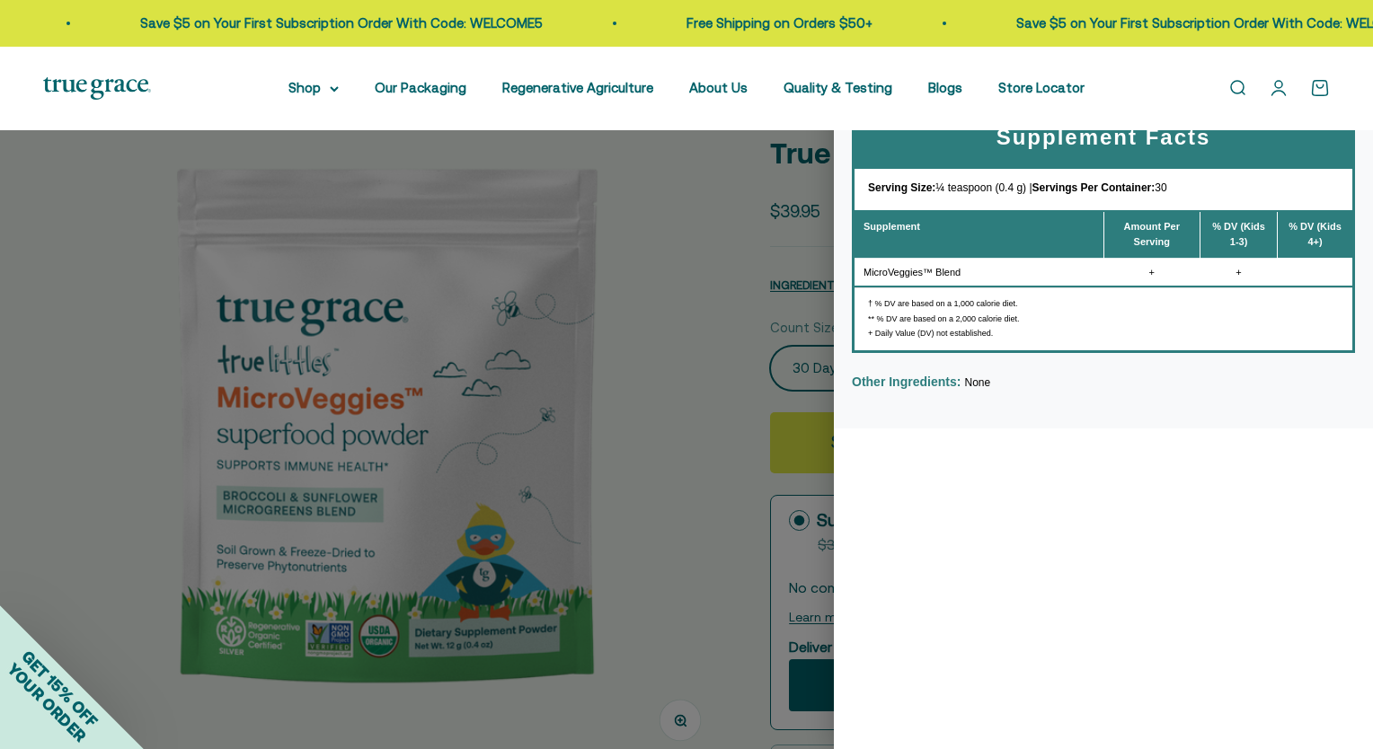
click at [720, 295] on div at bounding box center [686, 374] width 1373 height 749
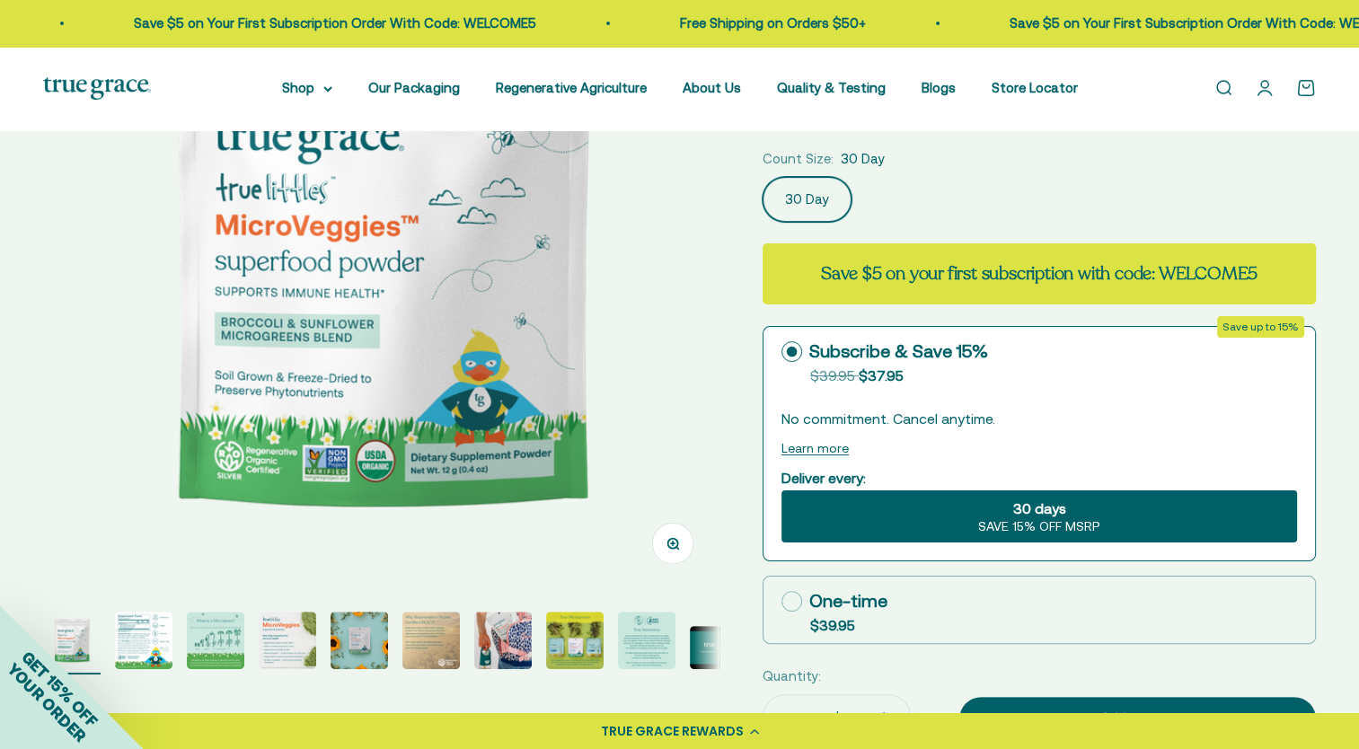
scroll to position [270, 0]
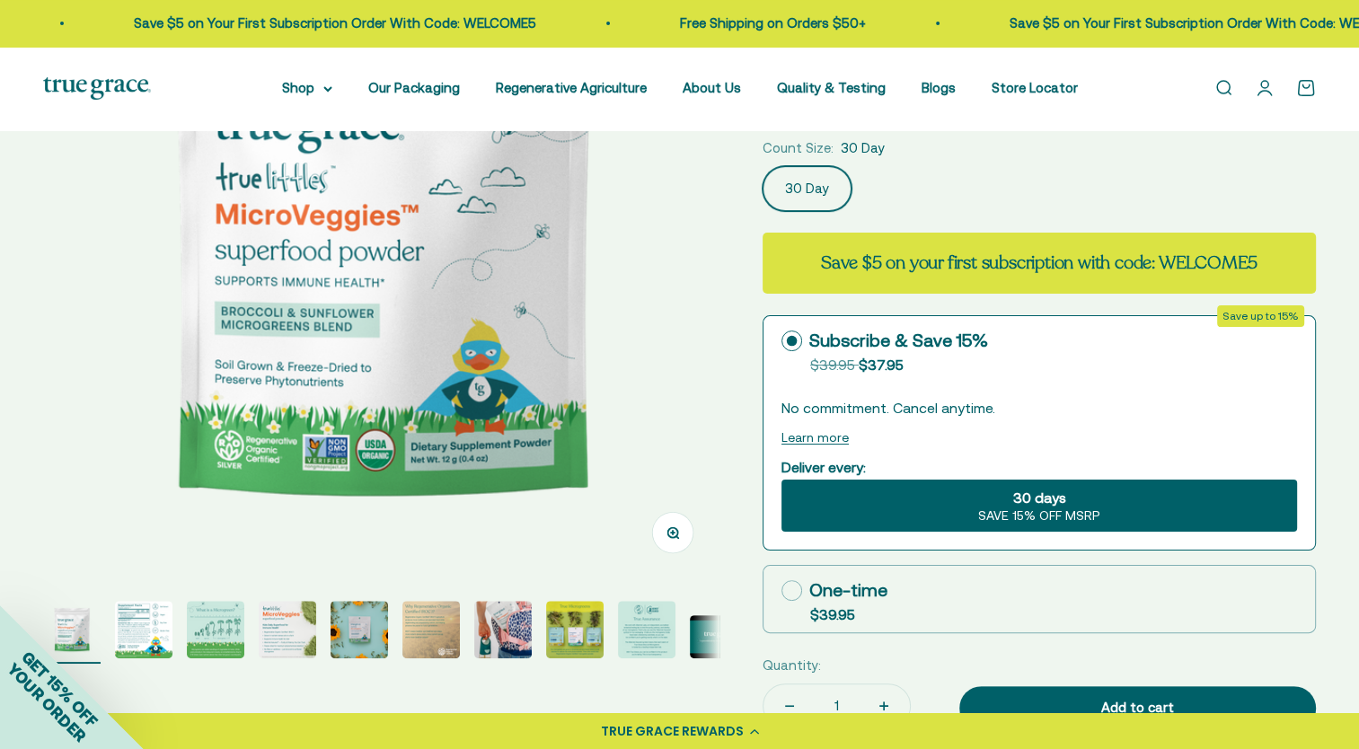
click at [147, 625] on img "Go to item 2" at bounding box center [144, 630] width 58 height 58
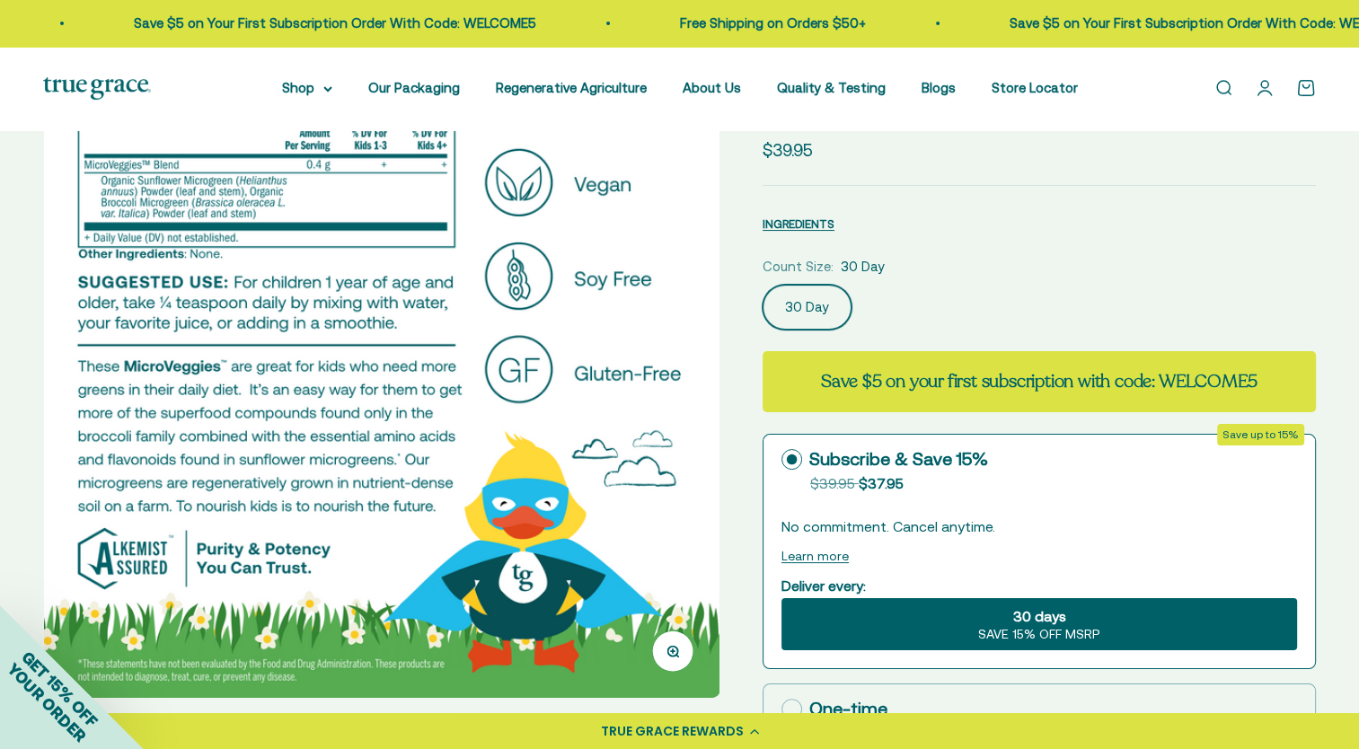
scroll to position [180, 0]
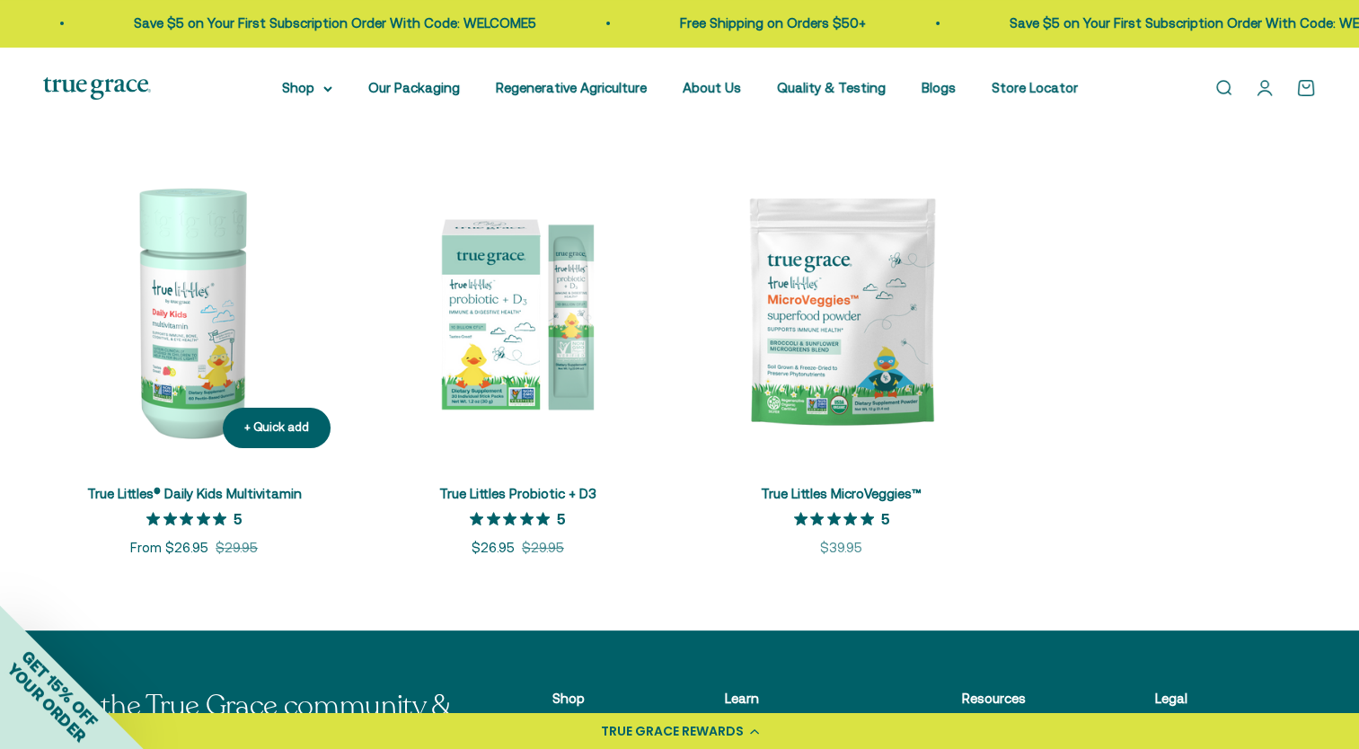
click at [188, 345] on img at bounding box center [194, 312] width 302 height 302
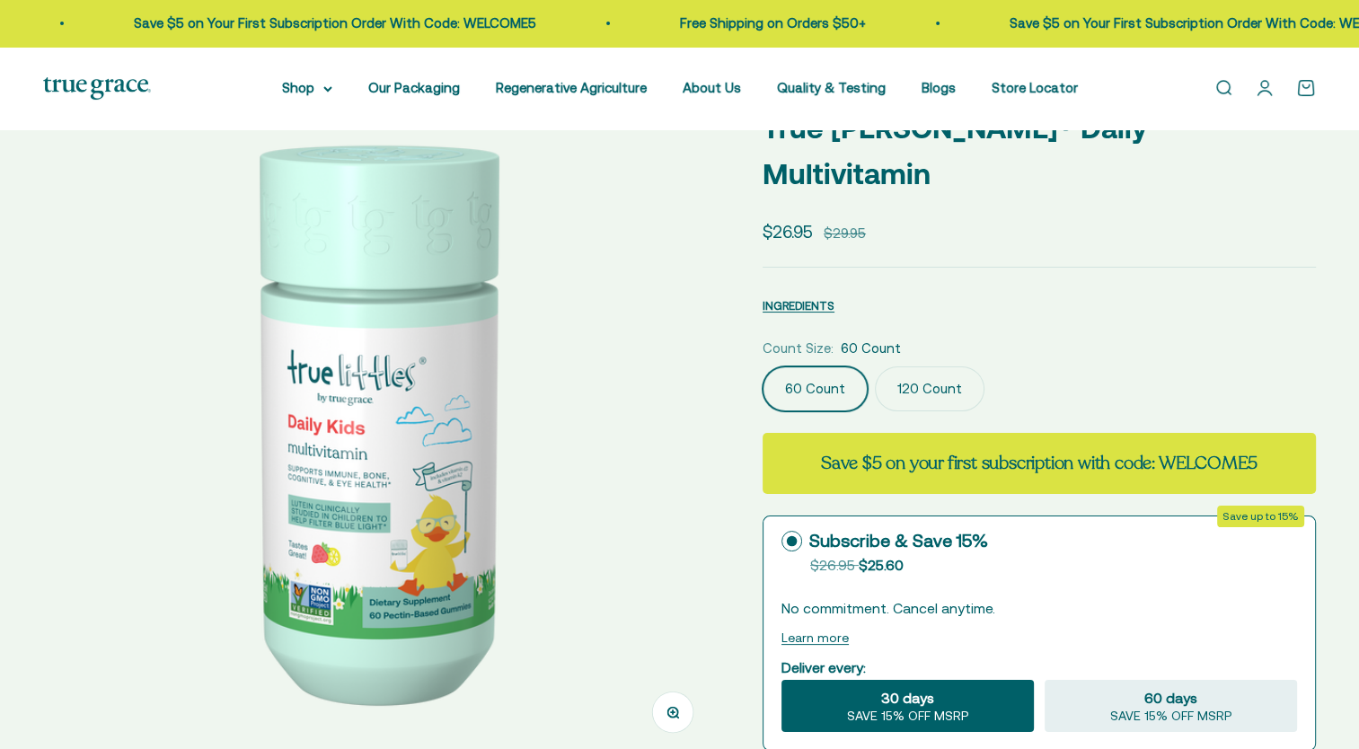
select select "3"
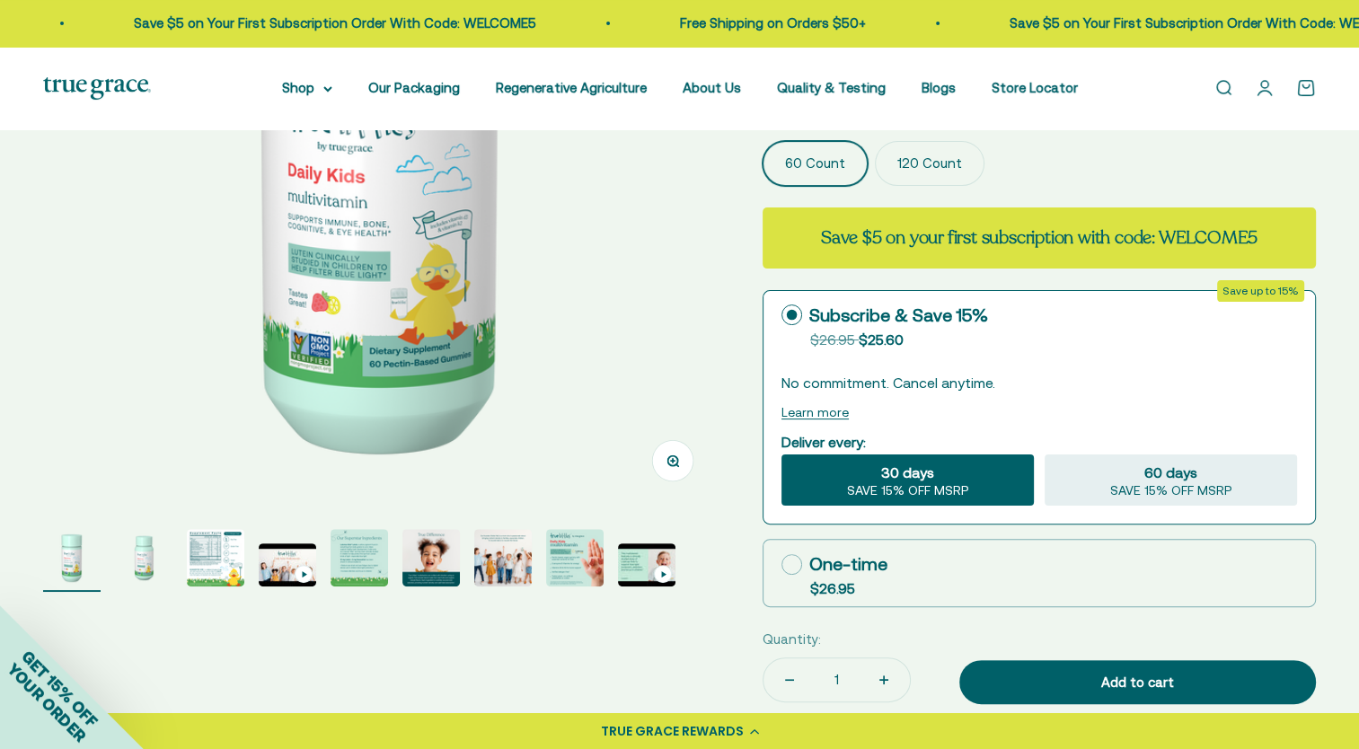
scroll to position [449, 0]
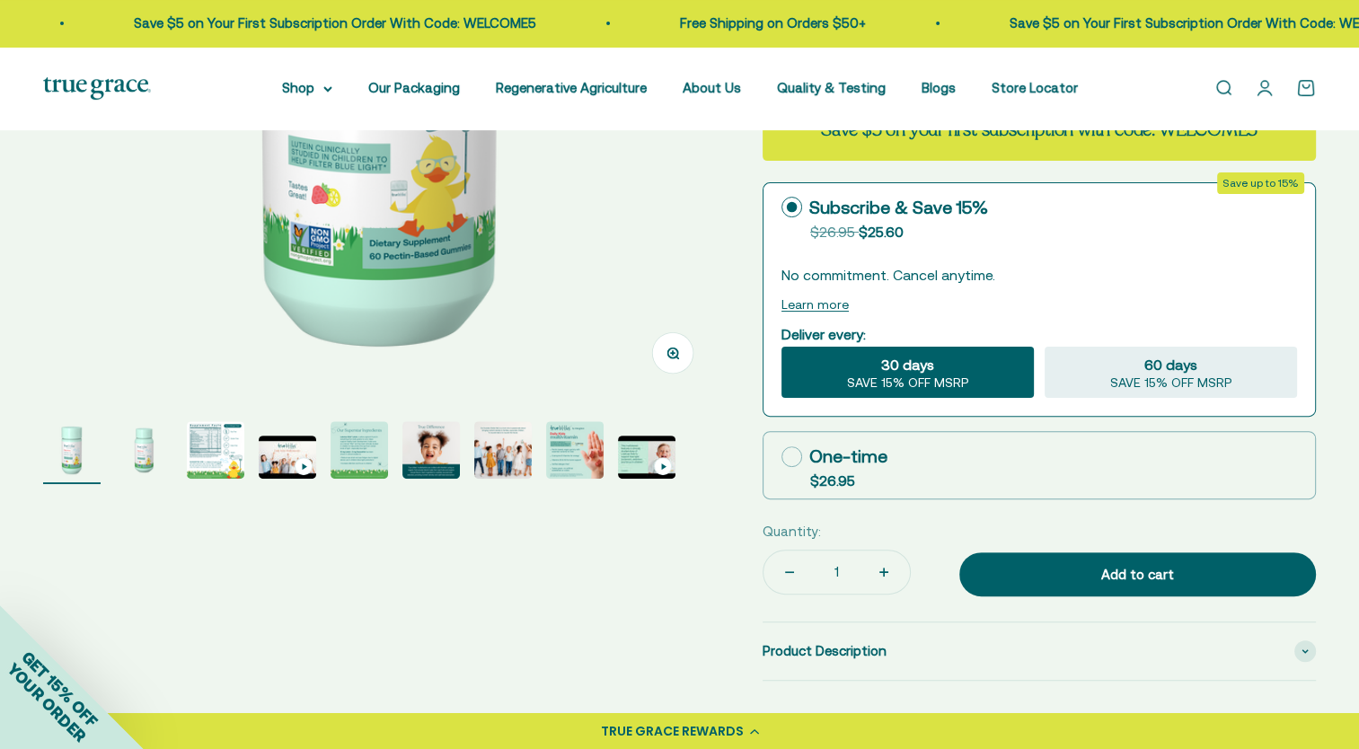
click at [208, 450] on img "Go to item 3" at bounding box center [216, 450] width 58 height 58
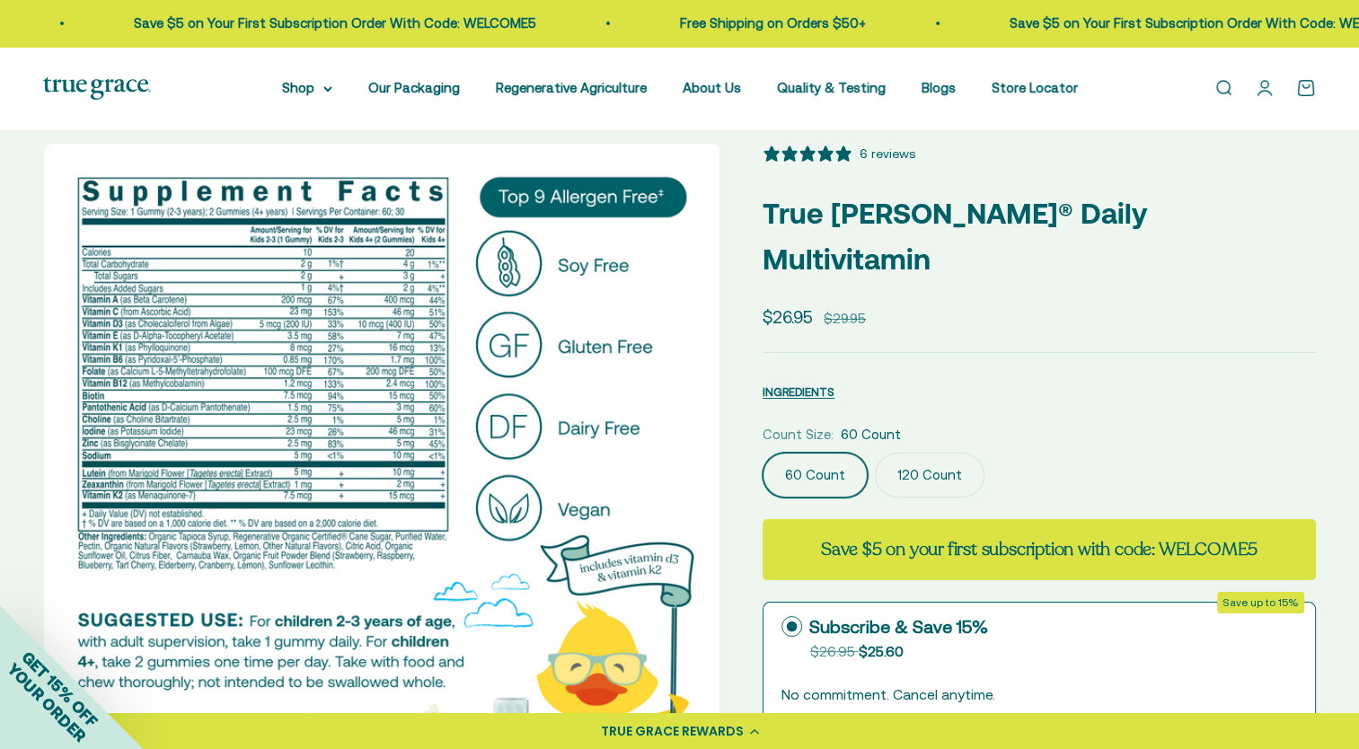
scroll to position [0, 0]
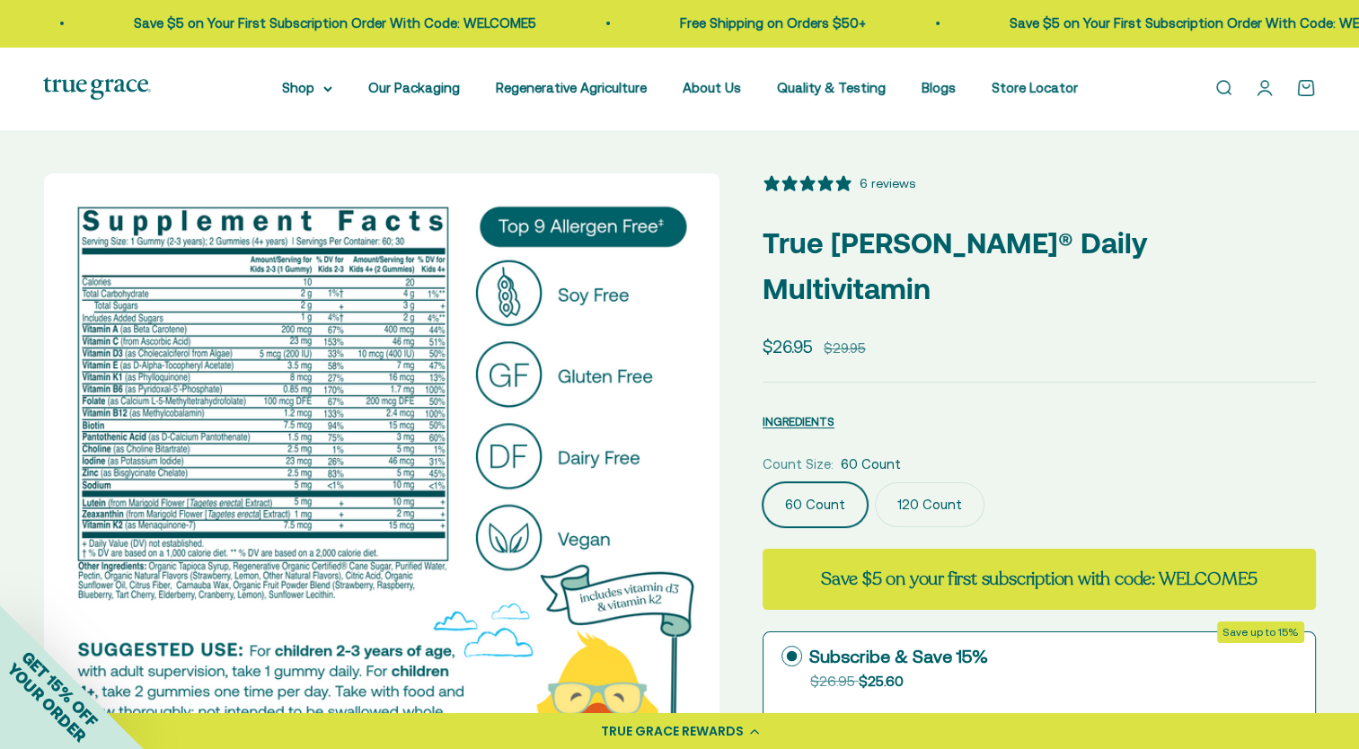
click at [1146, 398] on safe-sticky "6 reviews True Littles® Daily Multivitamin Sale price $26.95 Regular price $29.…" at bounding box center [1039, 692] width 553 height 1039
click at [1134, 404] on div "INGREDIENTS Nutritional Information × Supplement Facts Serving Size: 1 Gummy (2…" at bounding box center [1039, 417] width 553 height 27
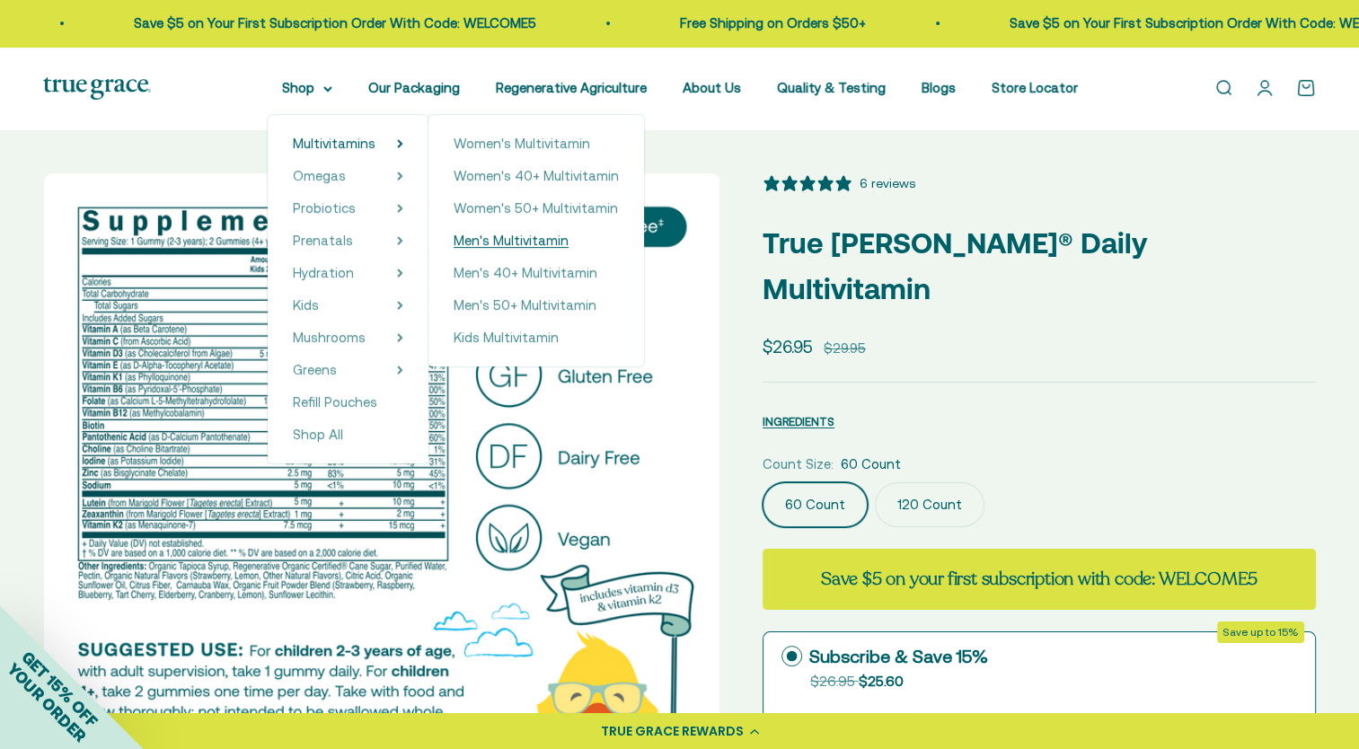
click at [532, 237] on span "Men's Multivitamin" at bounding box center [511, 240] width 115 height 15
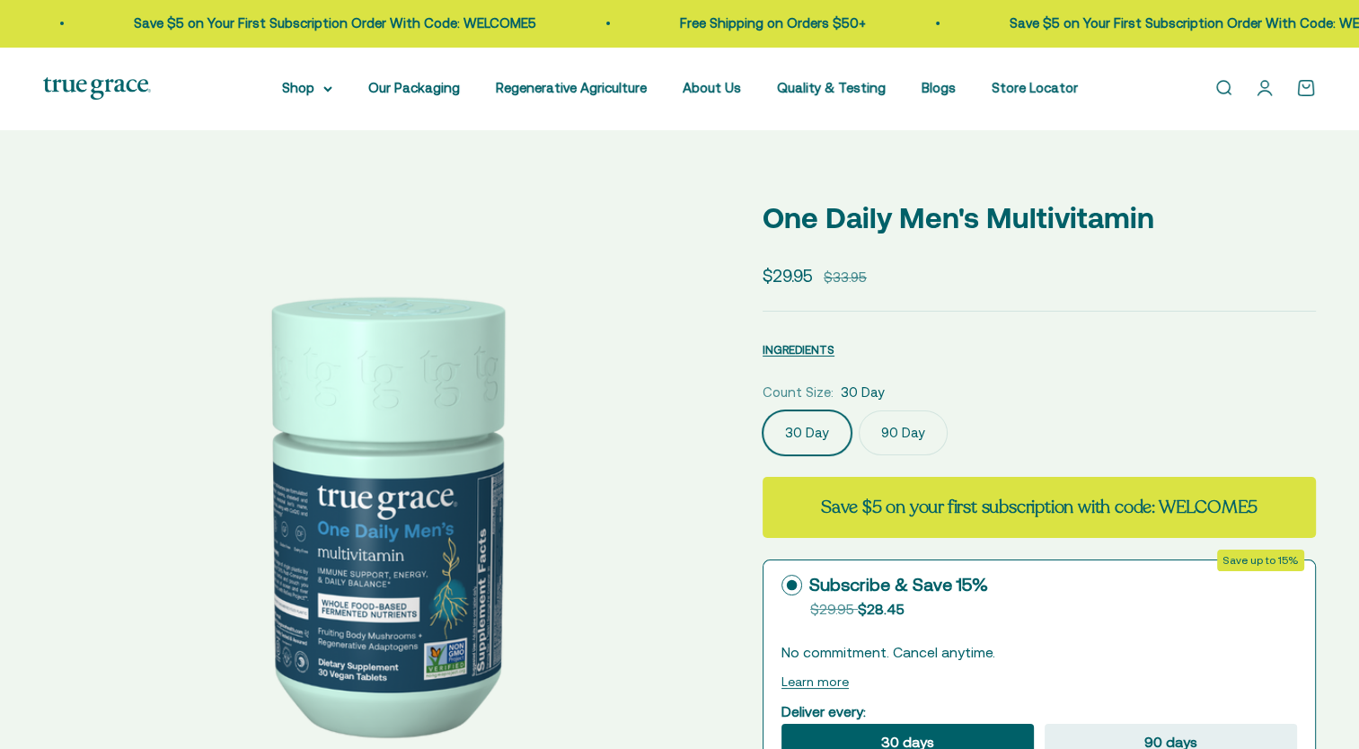
click at [916, 403] on div "Count Size: 30 Day" at bounding box center [1039, 393] width 553 height 22
select select "3"
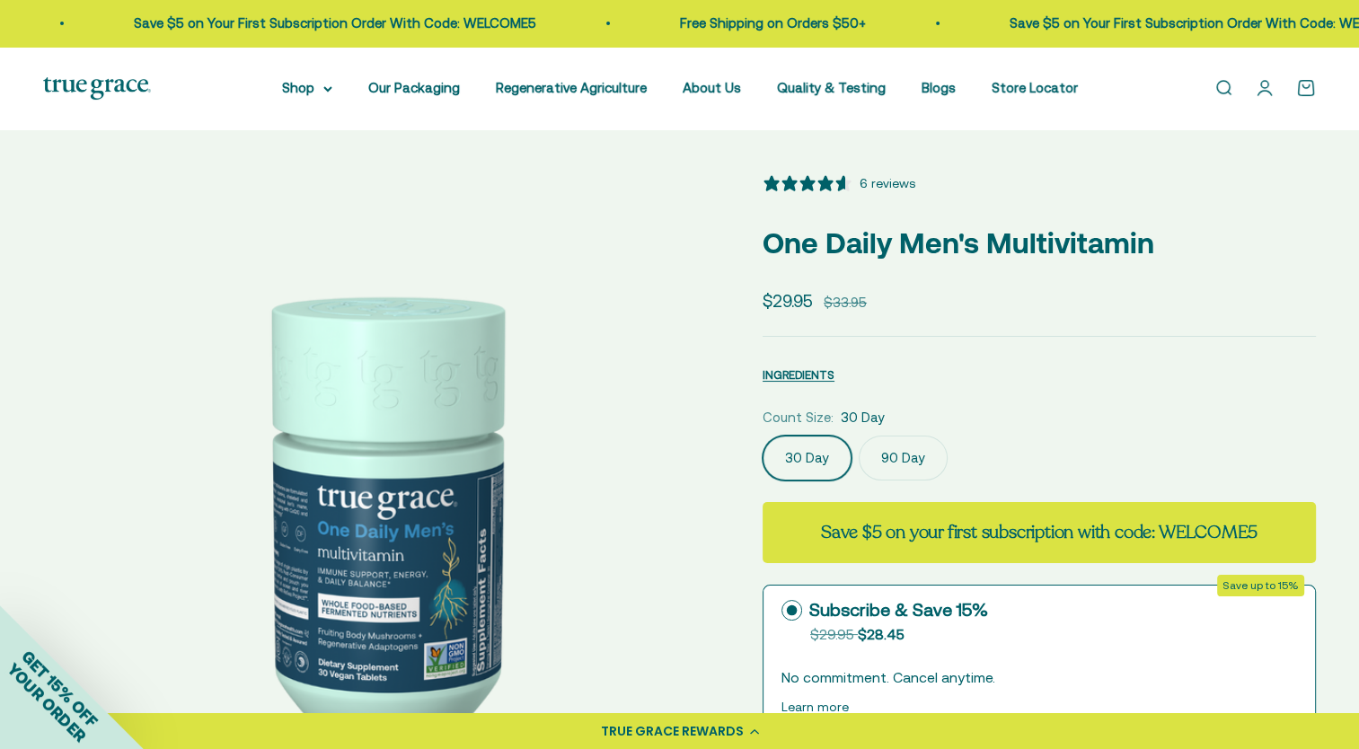
click at [913, 461] on label "90 Day" at bounding box center [903, 458] width 89 height 45
click at [763, 436] on input "90 Day" at bounding box center [762, 435] width 1 height 1
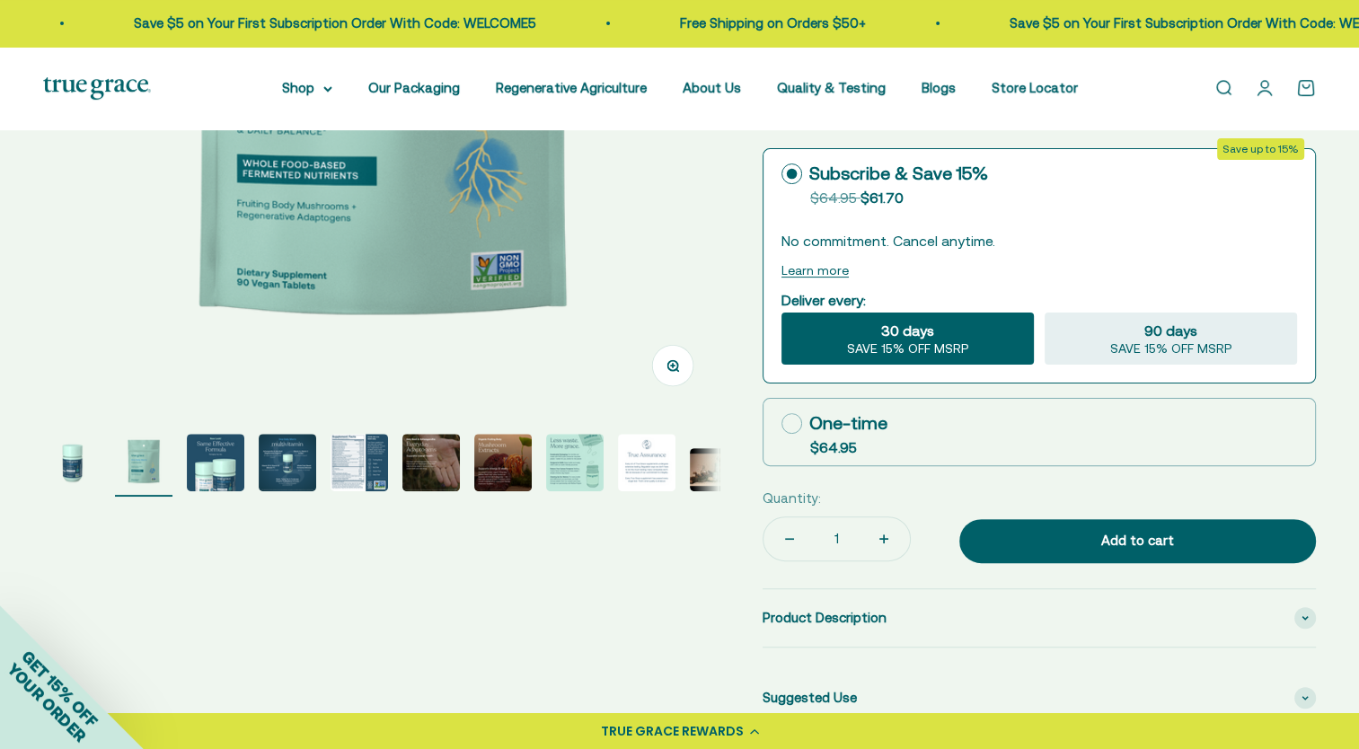
scroll to position [449, 0]
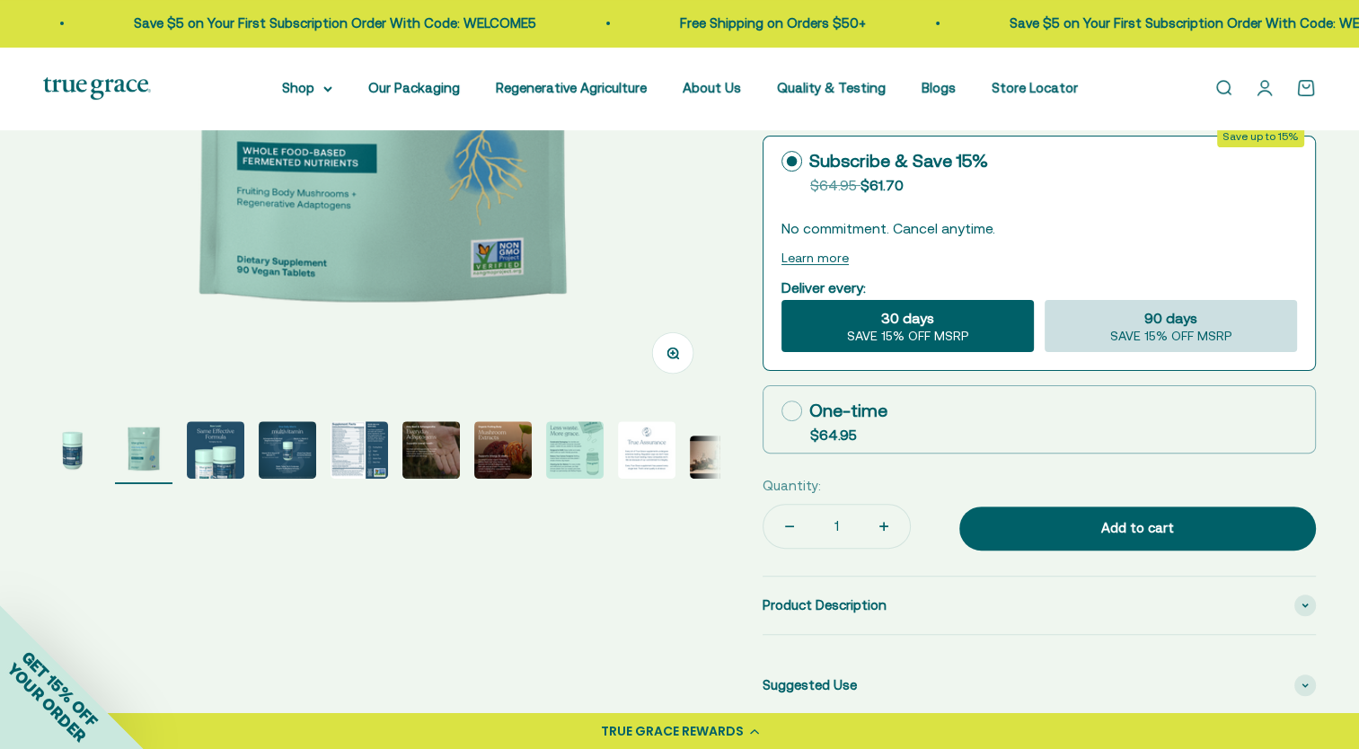
click at [1114, 331] on span "SAVE 15% OFF MSRP" at bounding box center [1171, 337] width 122 height 16
click at [1045, 300] on input "90 days SAVE 15% OFF MSRP" at bounding box center [1044, 299] width 1 height 1
radio input "true"
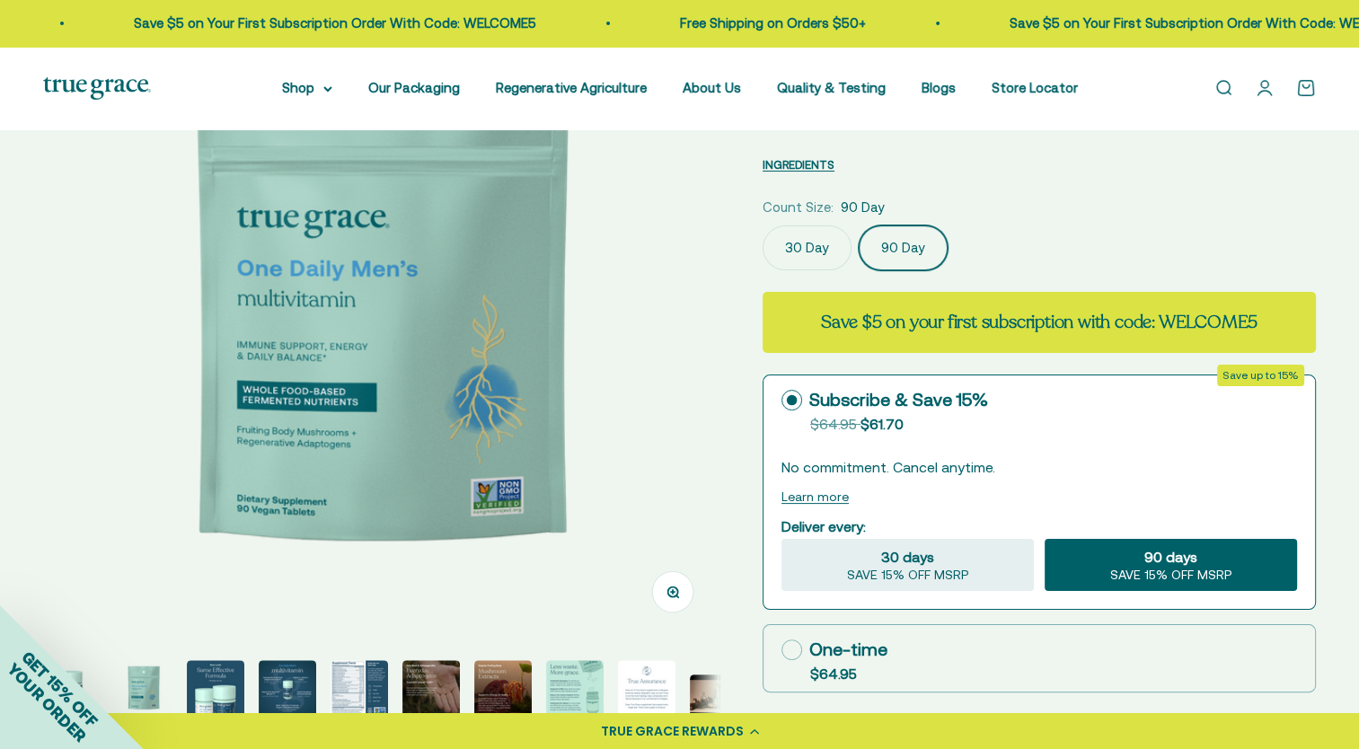
scroll to position [180, 0]
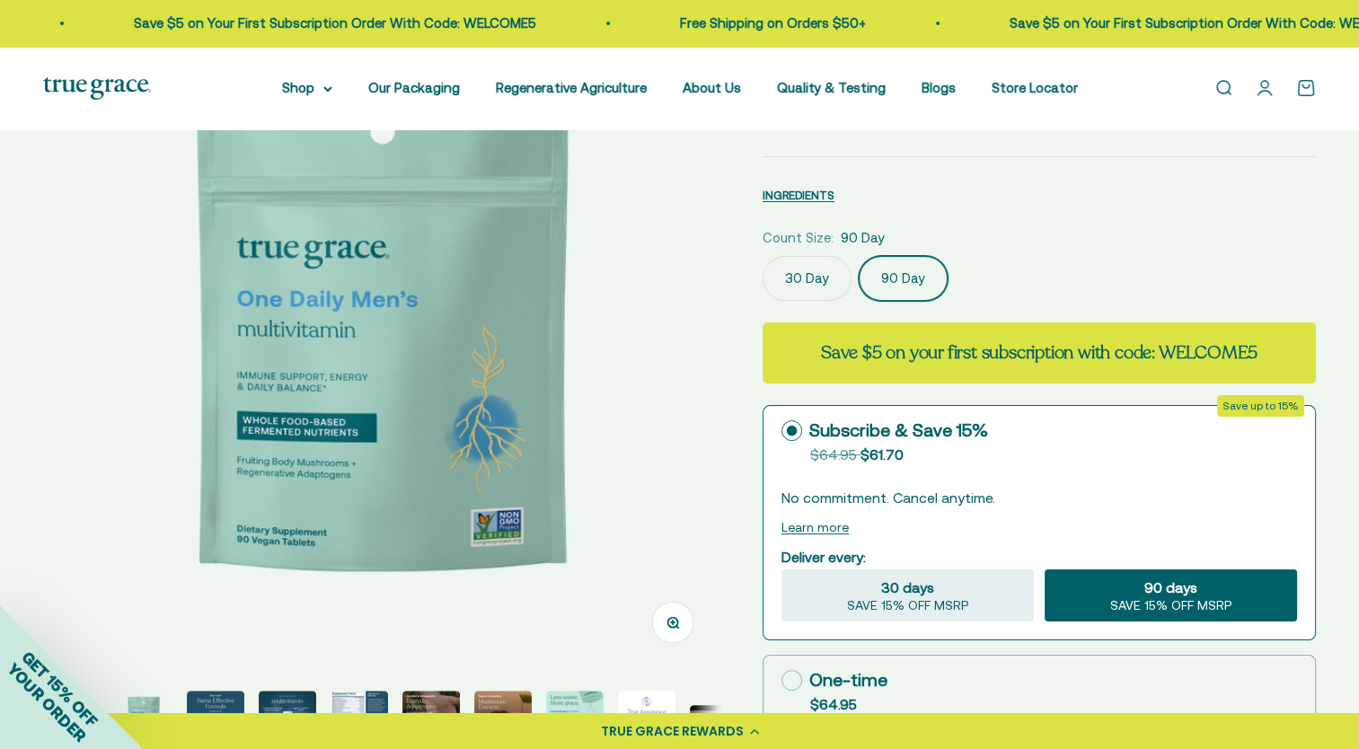
click at [1035, 209] on safe-sticky "6 reviews One Daily Men's Multivitamin Sale price $64.95 Regular price $74.95 I…" at bounding box center [1039, 621] width 553 height 1254
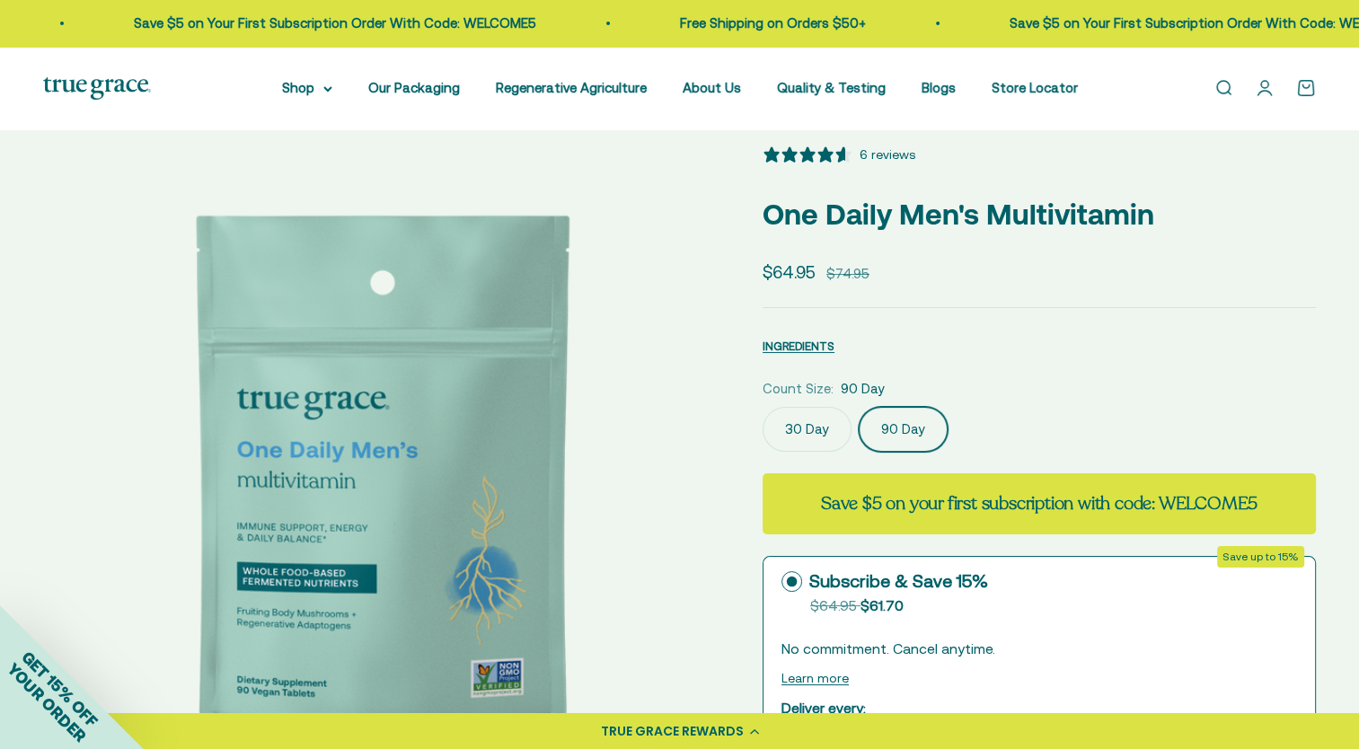
scroll to position [0, 0]
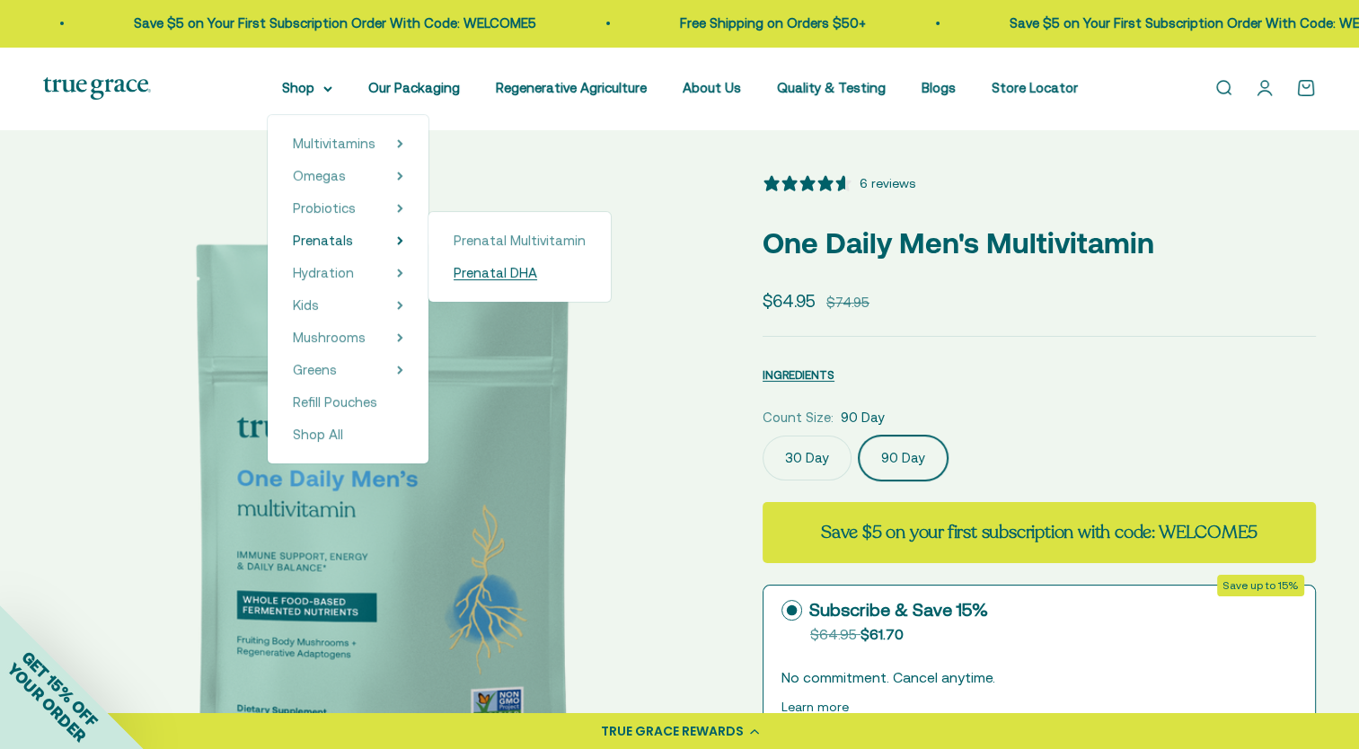
click at [508, 275] on span "Prenatal DHA" at bounding box center [496, 272] width 84 height 15
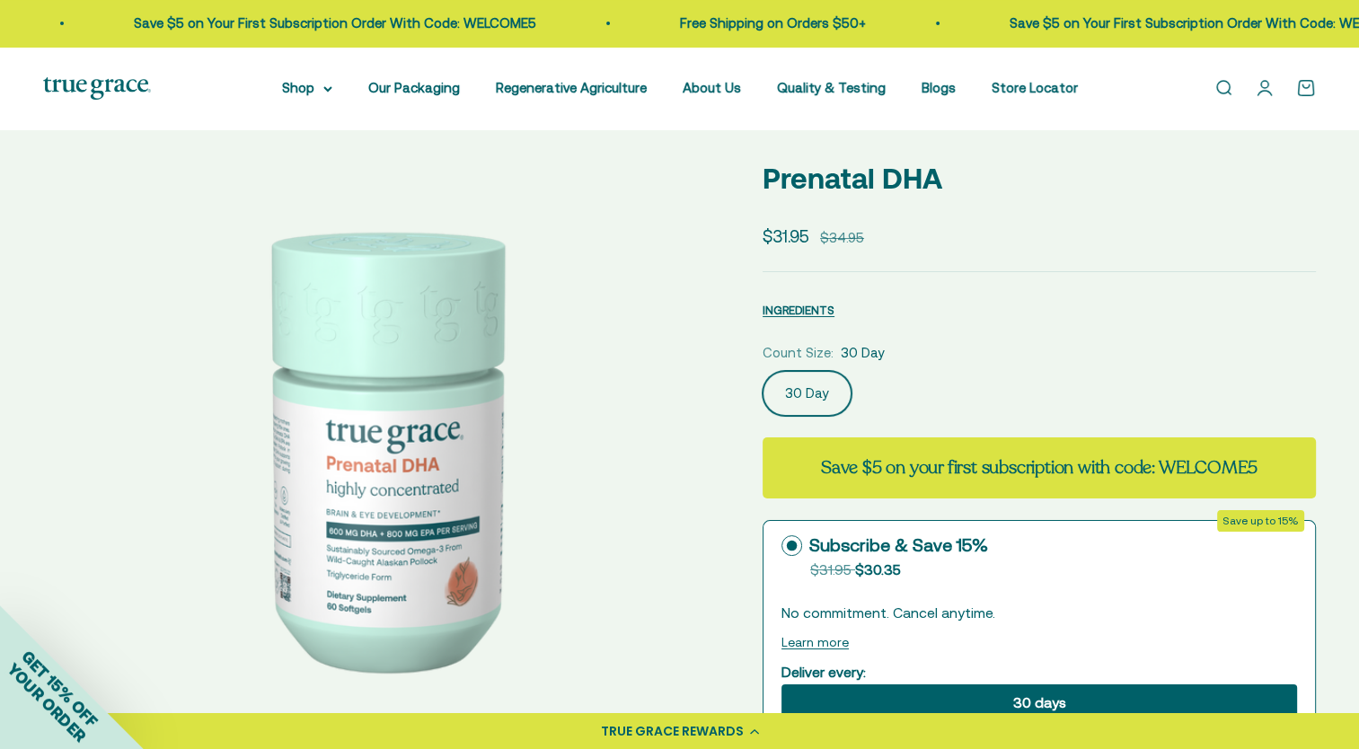
select select "3"
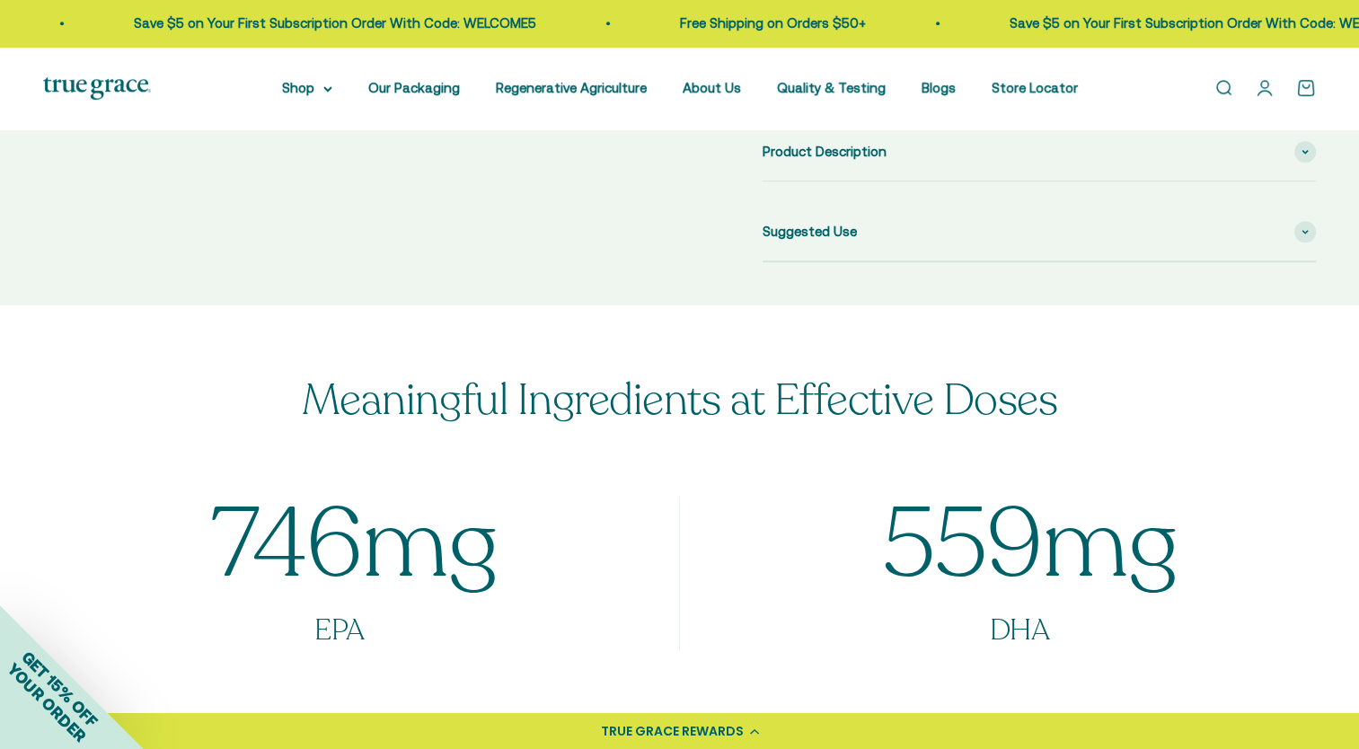
scroll to position [719, 0]
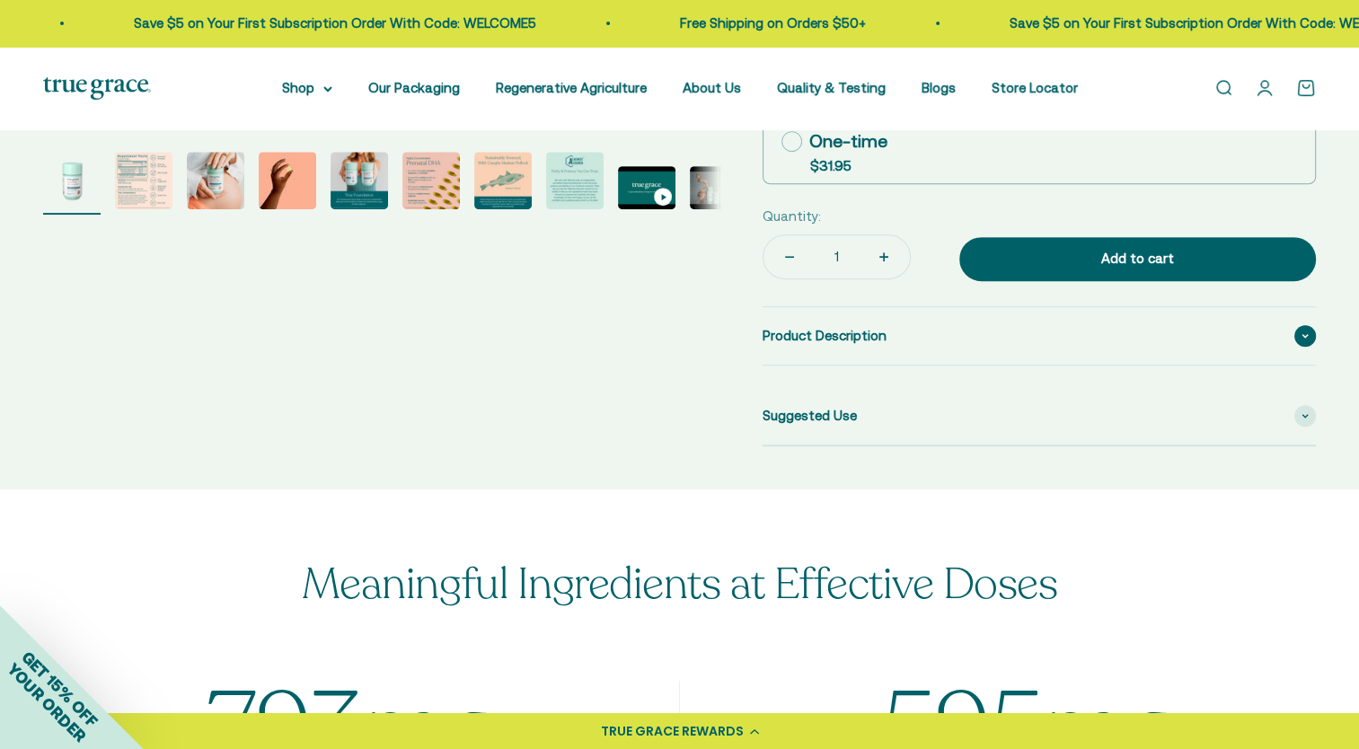
click at [784, 342] on span "Product Description" at bounding box center [825, 336] width 124 height 22
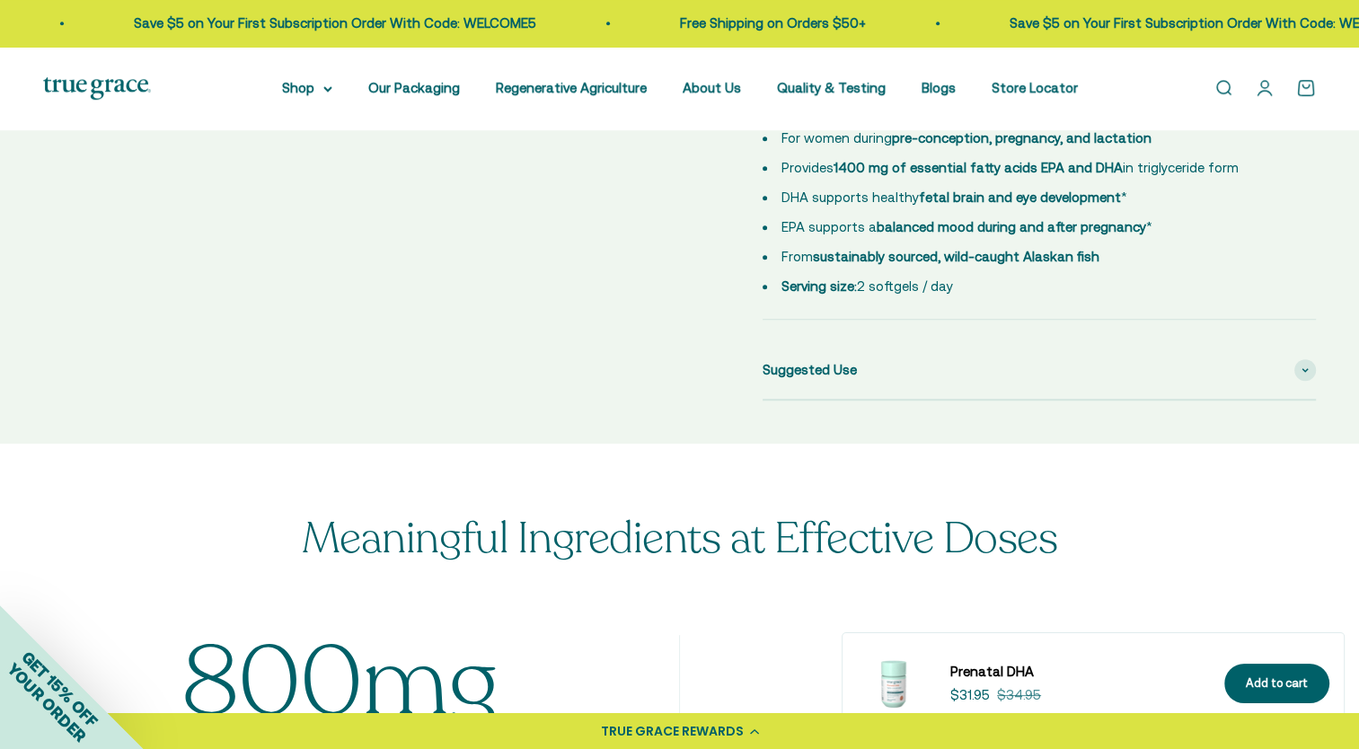
scroll to position [1078, 0]
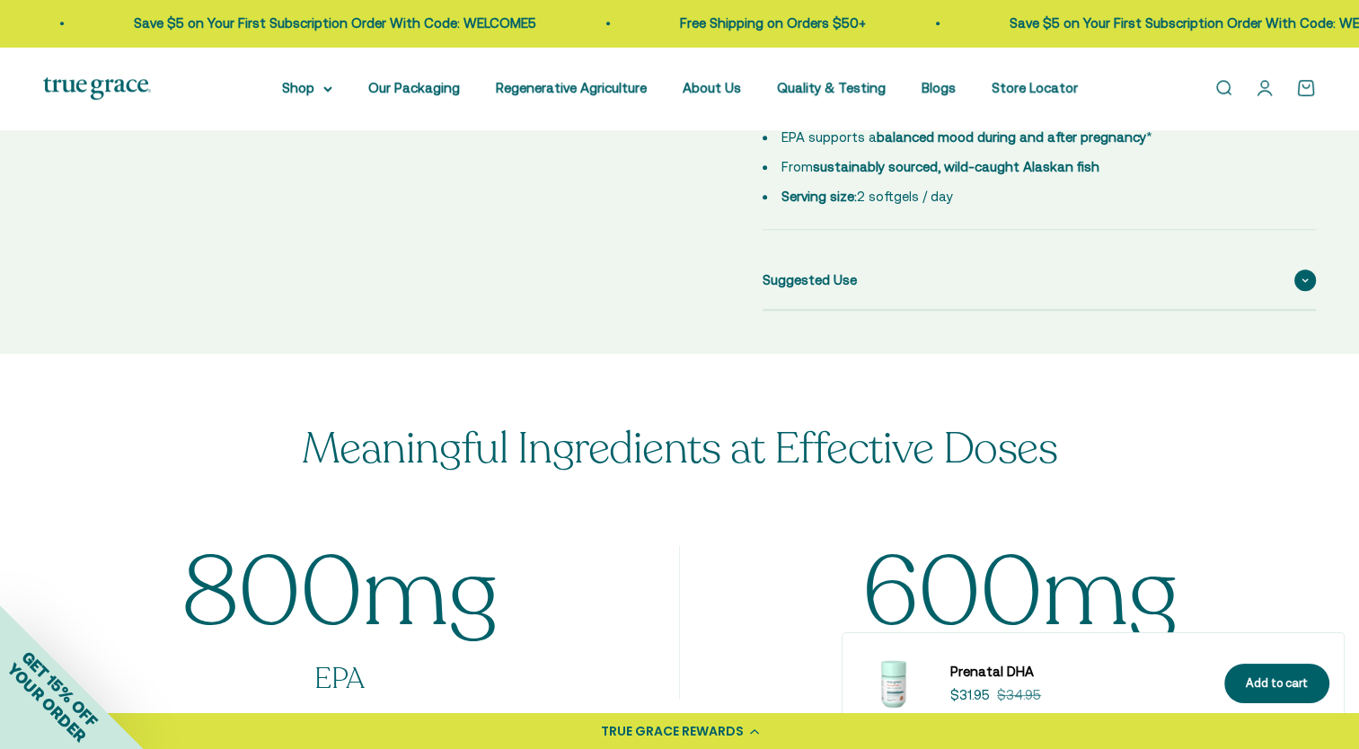
click at [806, 288] on span "Suggested Use" at bounding box center [810, 281] width 94 height 22
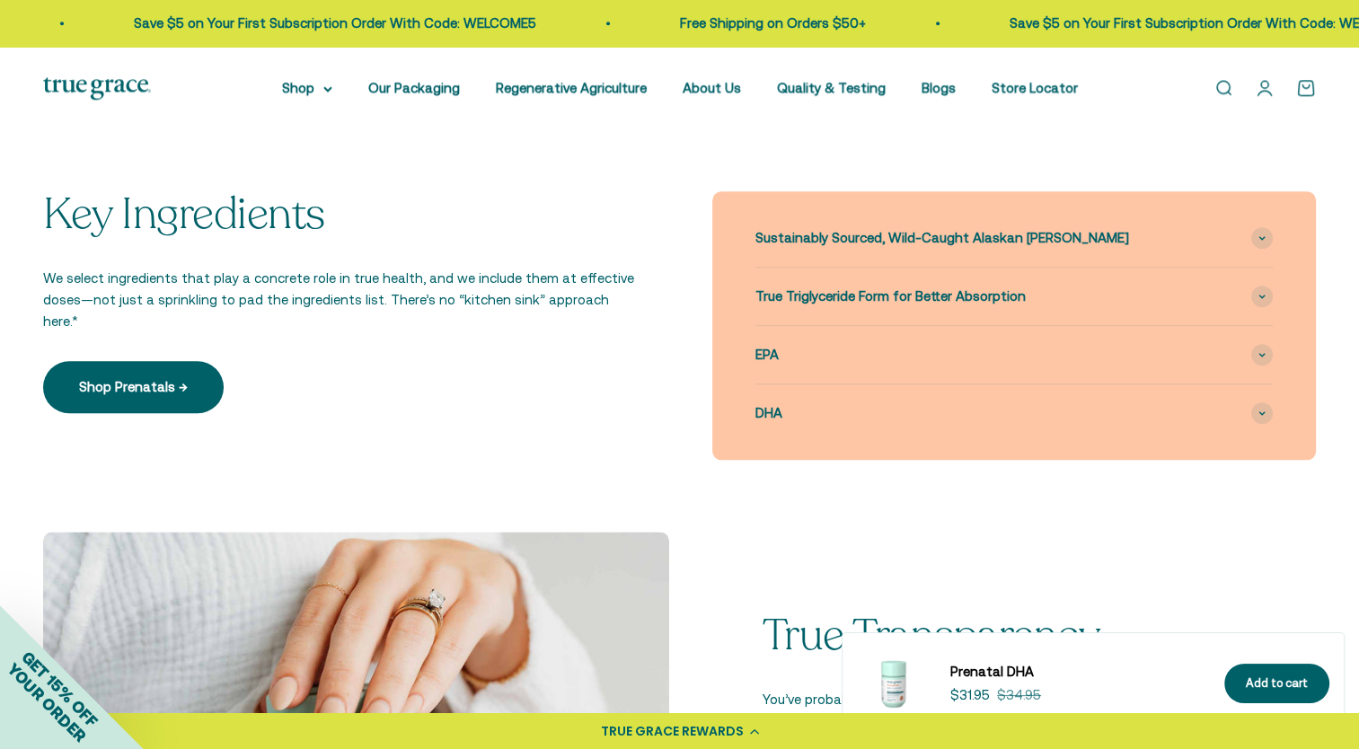
scroll to position [1707, 0]
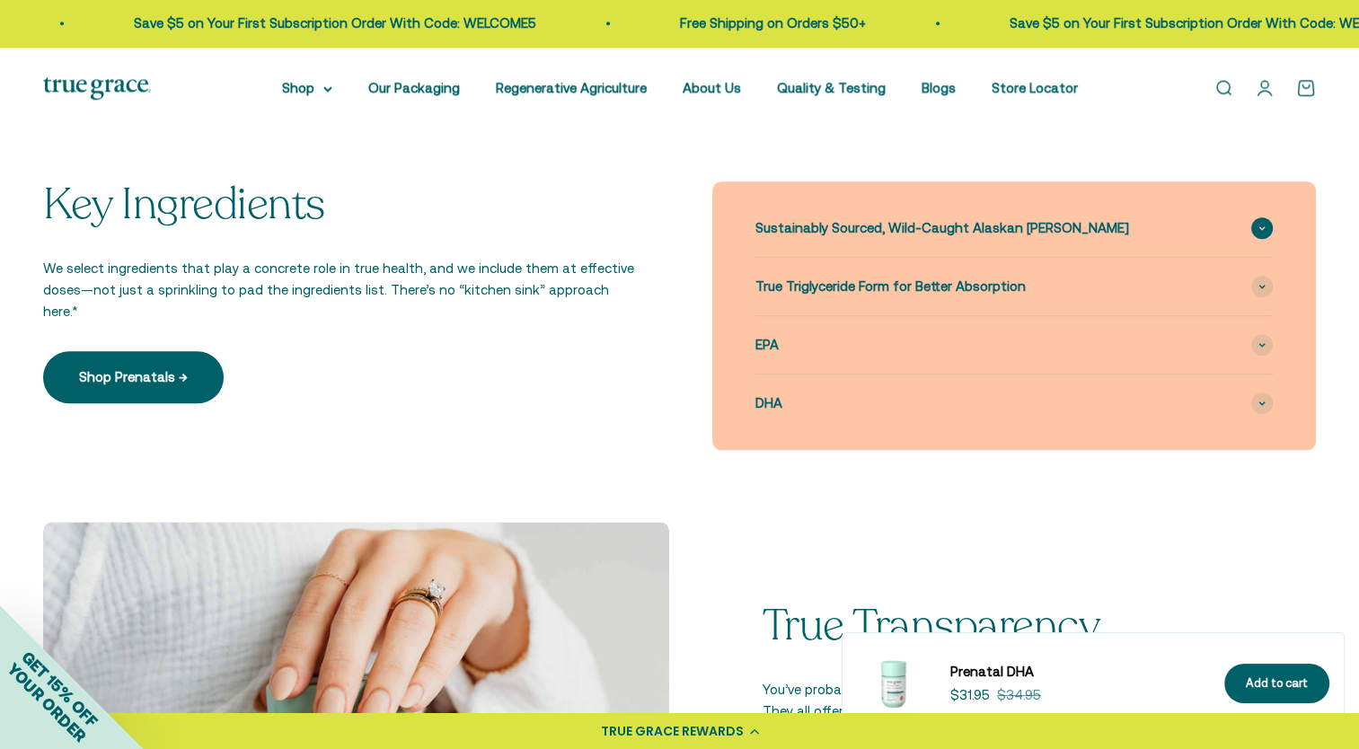
click at [840, 243] on div "Sustainably Sourced, Wild-Caught Alaskan [PERSON_NAME]" at bounding box center [1015, 228] width 518 height 58
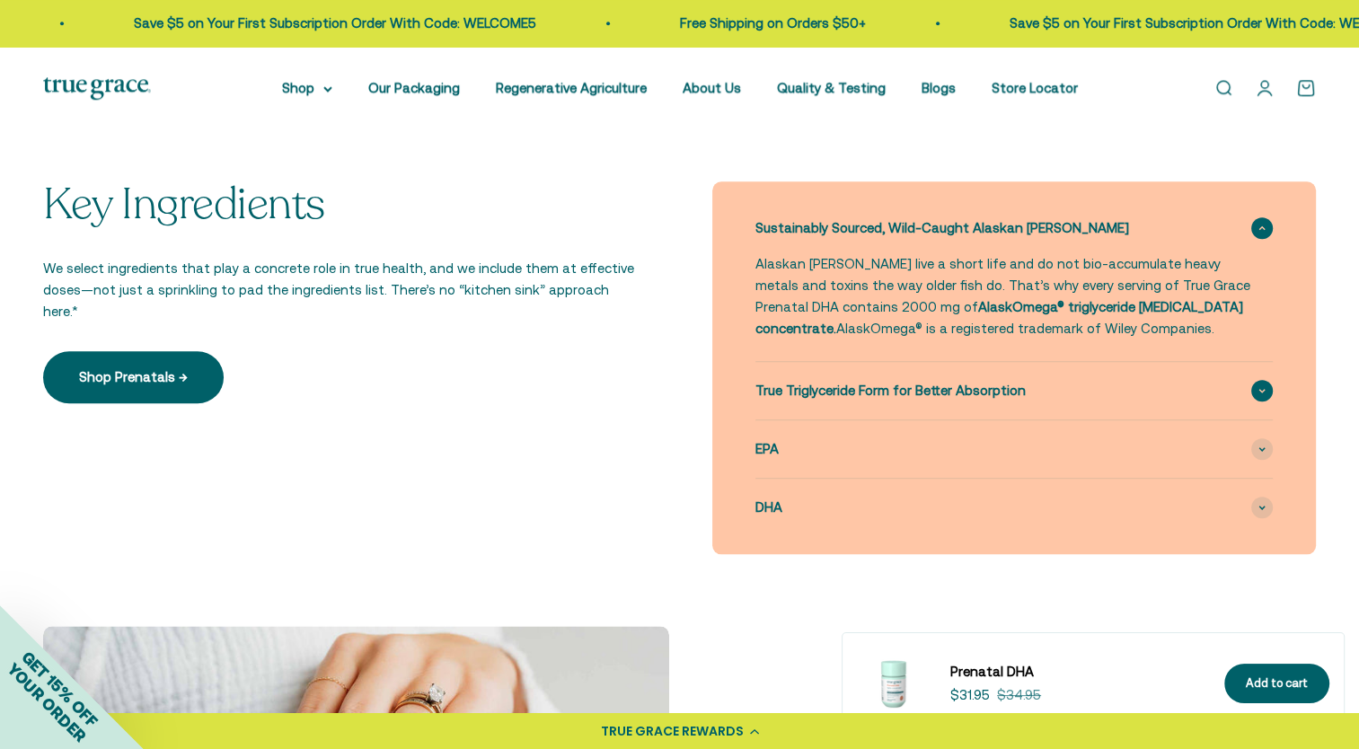
click at [853, 384] on span "True Triglyceride Form for Better Absorption" at bounding box center [891, 391] width 270 height 22
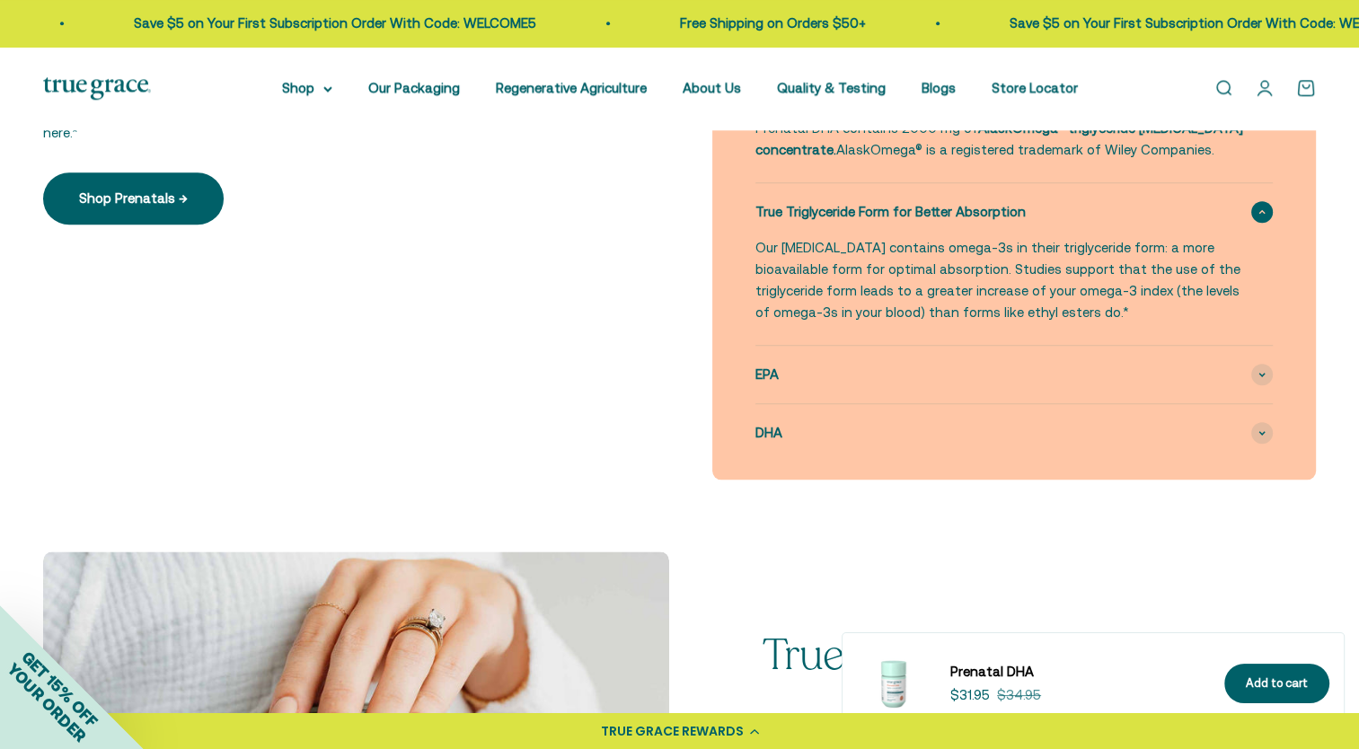
scroll to position [1887, 0]
click at [762, 363] on span "EPA" at bounding box center [767, 374] width 23 height 22
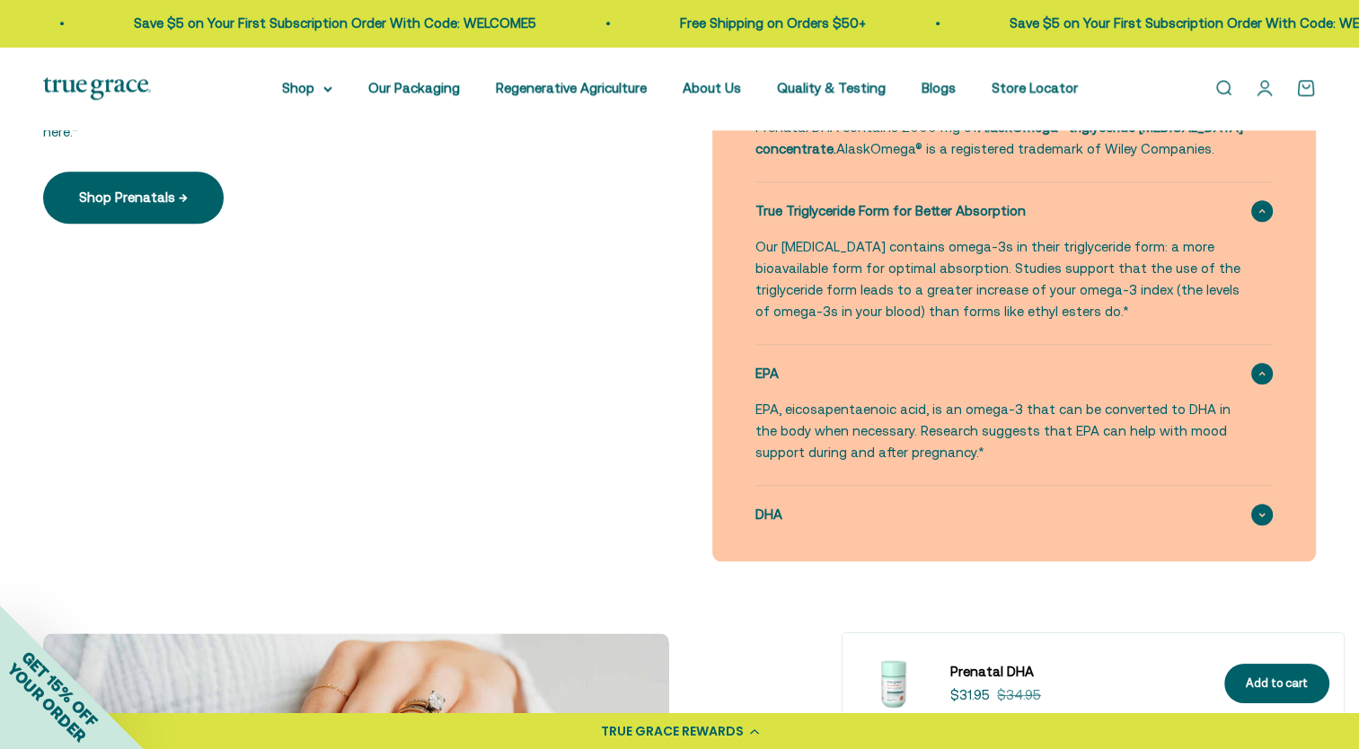
click at [766, 534] on div "DHA" at bounding box center [1015, 515] width 518 height 58
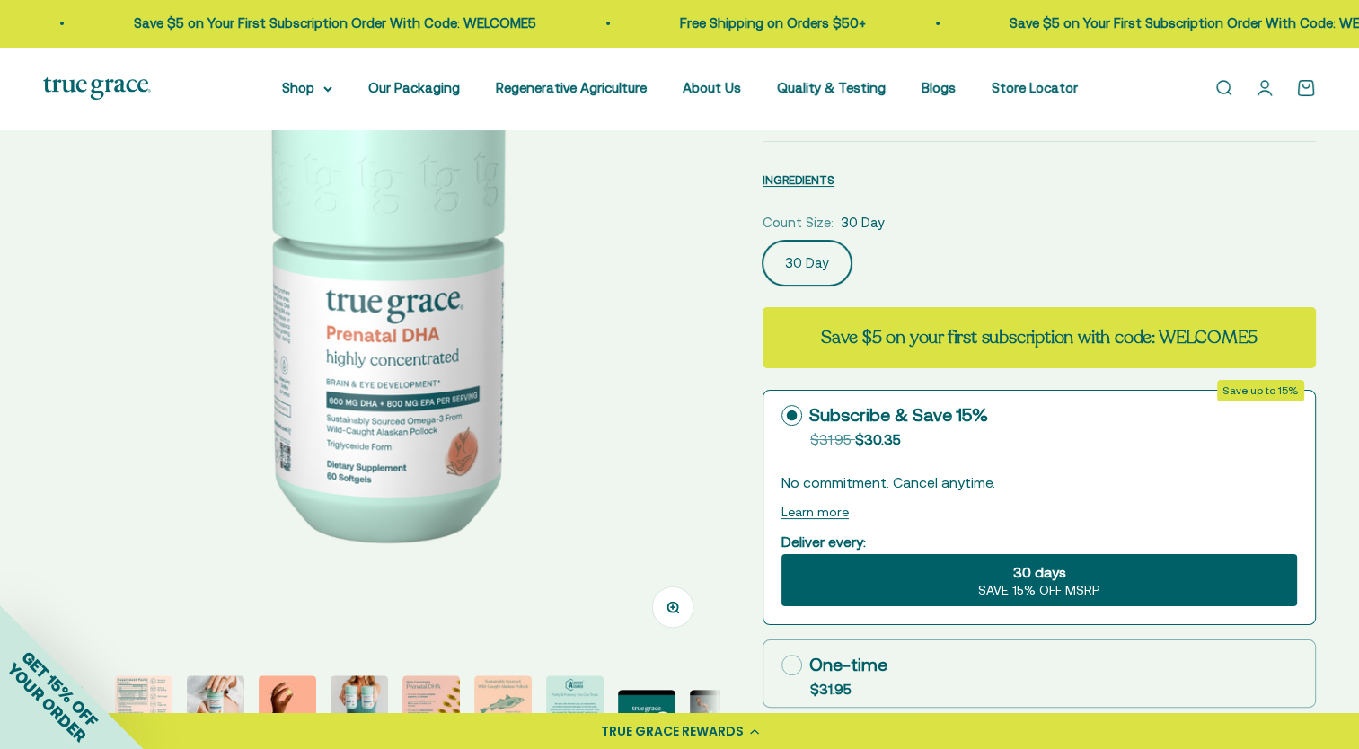
scroll to position [449, 0]
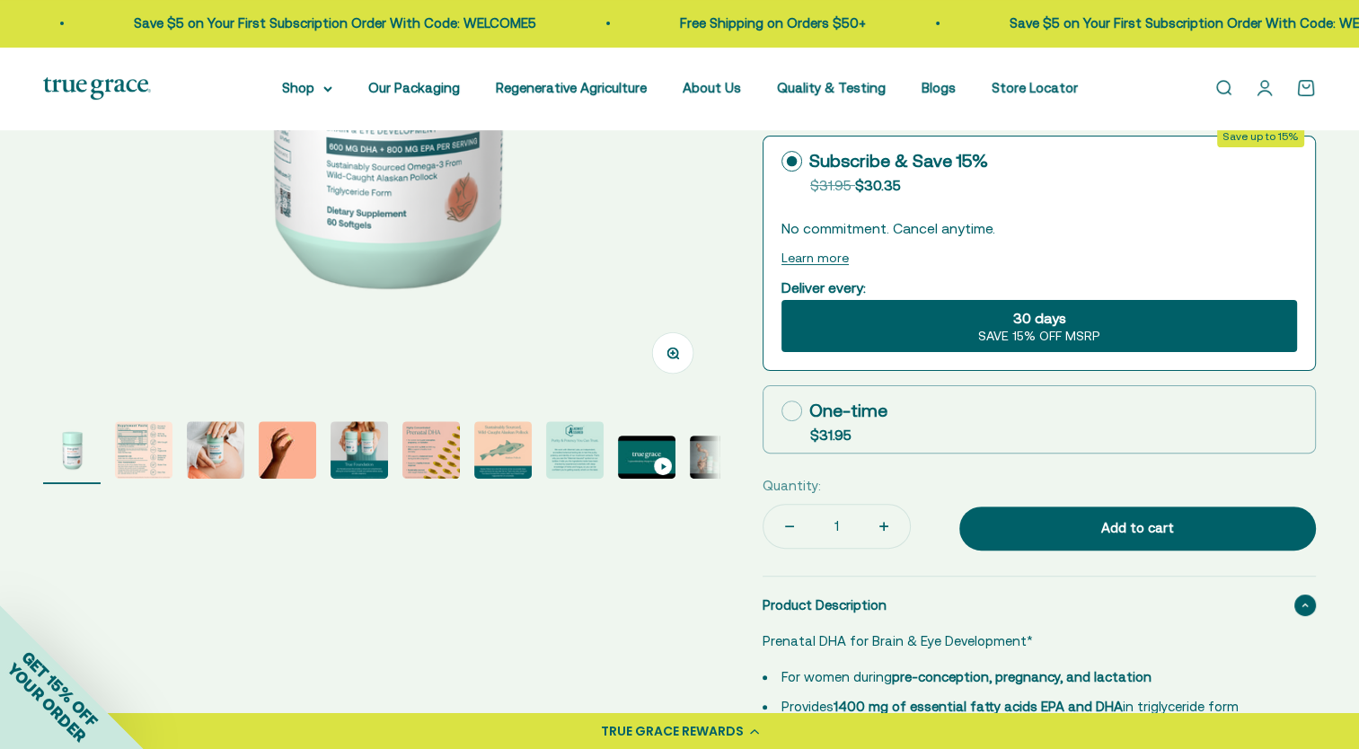
click at [119, 462] on img "Go to item 2" at bounding box center [144, 450] width 58 height 58
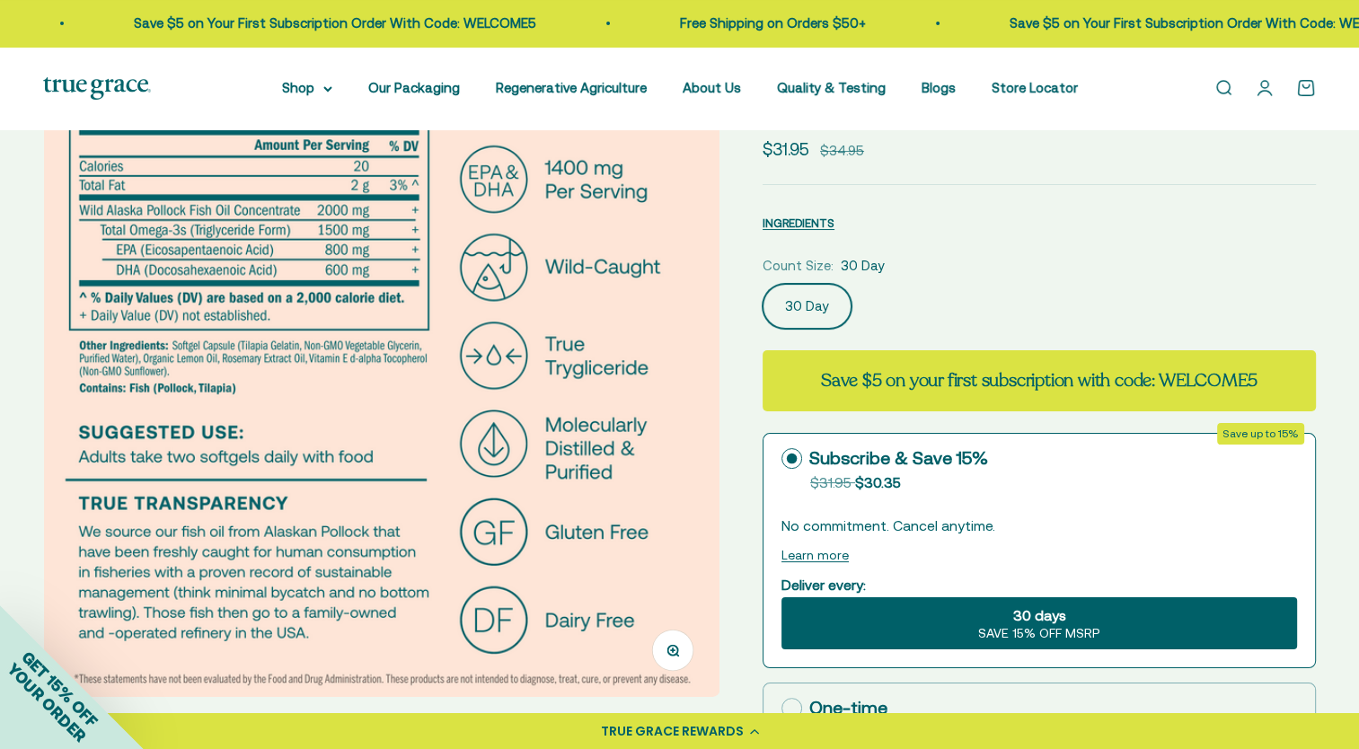
scroll to position [0, 0]
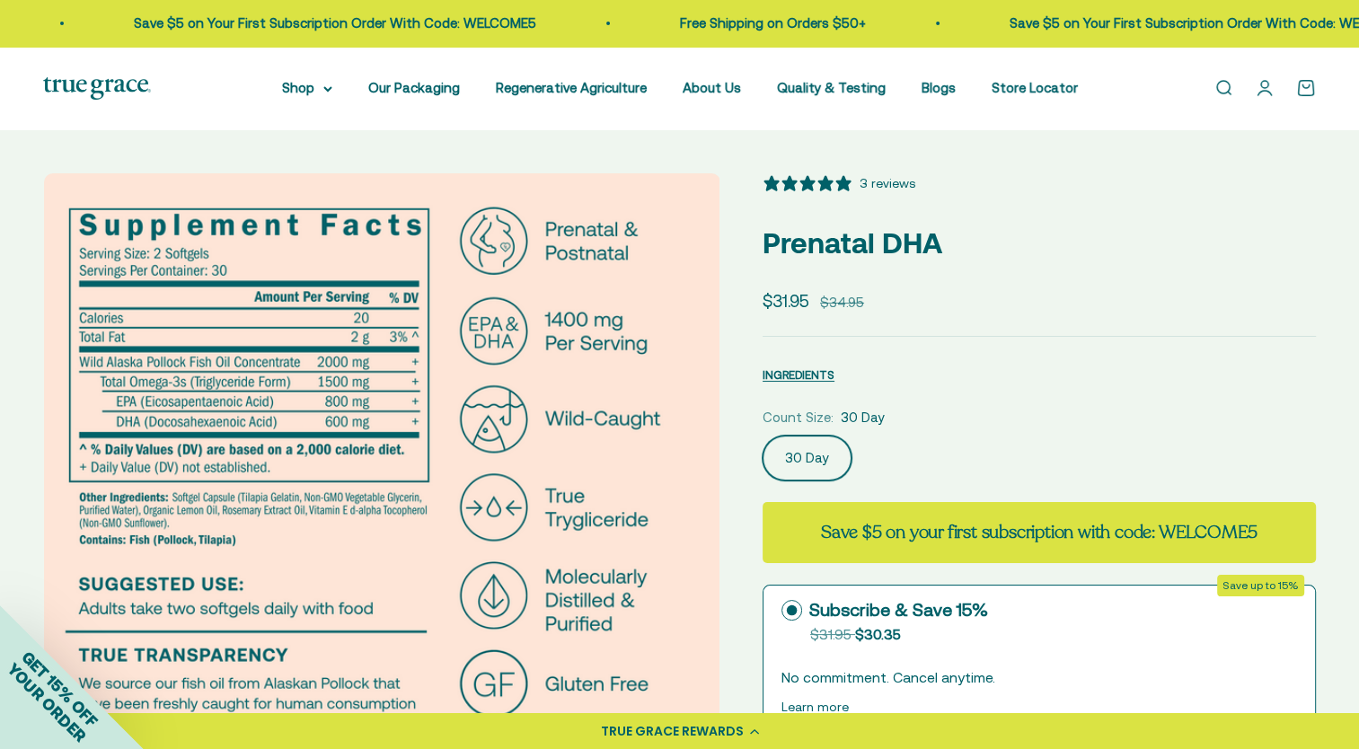
click at [319, 87] on summary "Shop" at bounding box center [307, 88] width 50 height 22
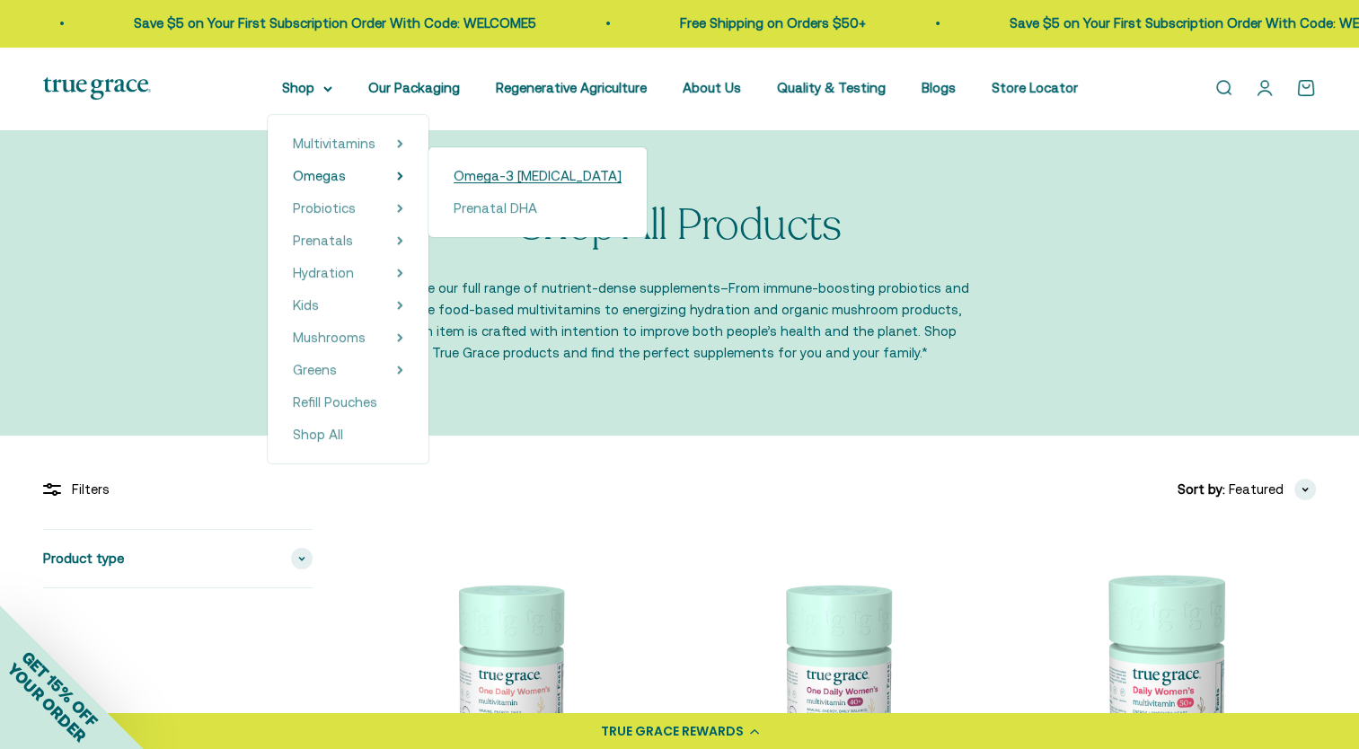
click at [480, 178] on span "Omega-3 [MEDICAL_DATA]" at bounding box center [538, 175] width 168 height 15
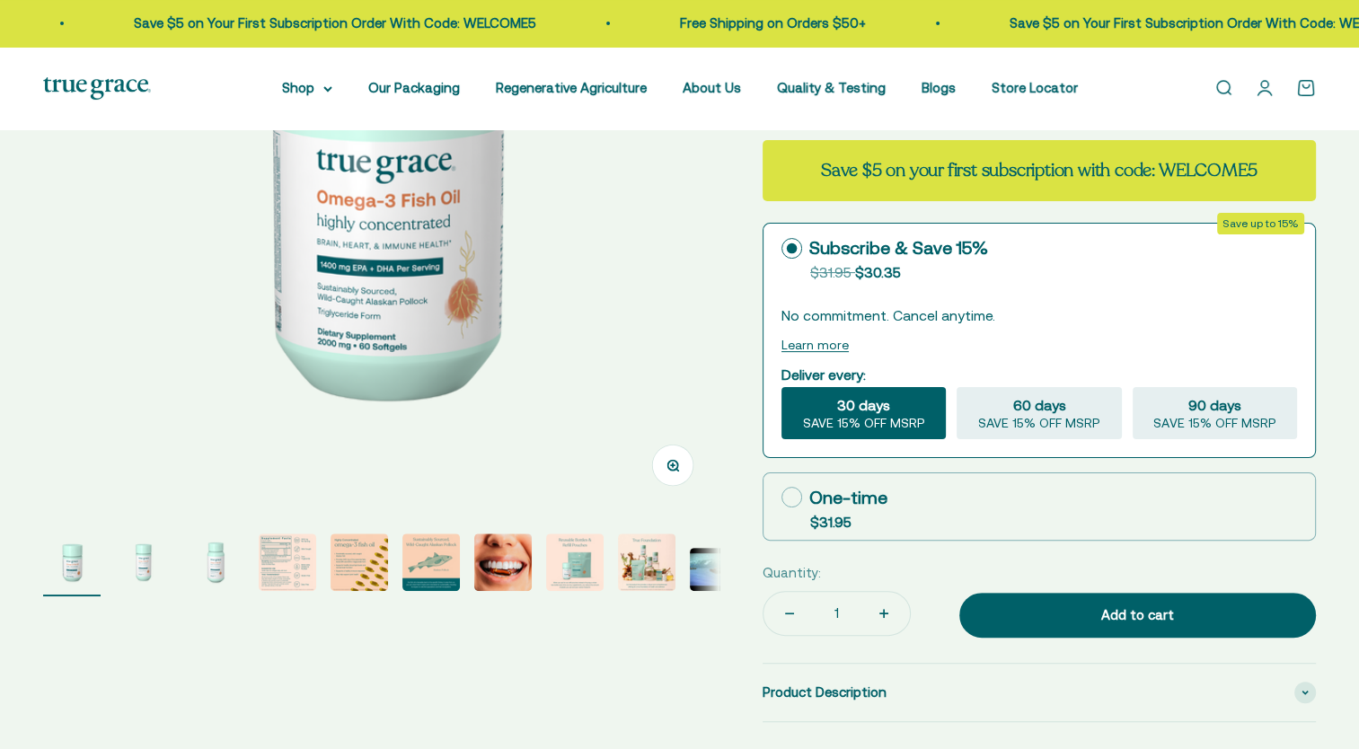
scroll to position [449, 0]
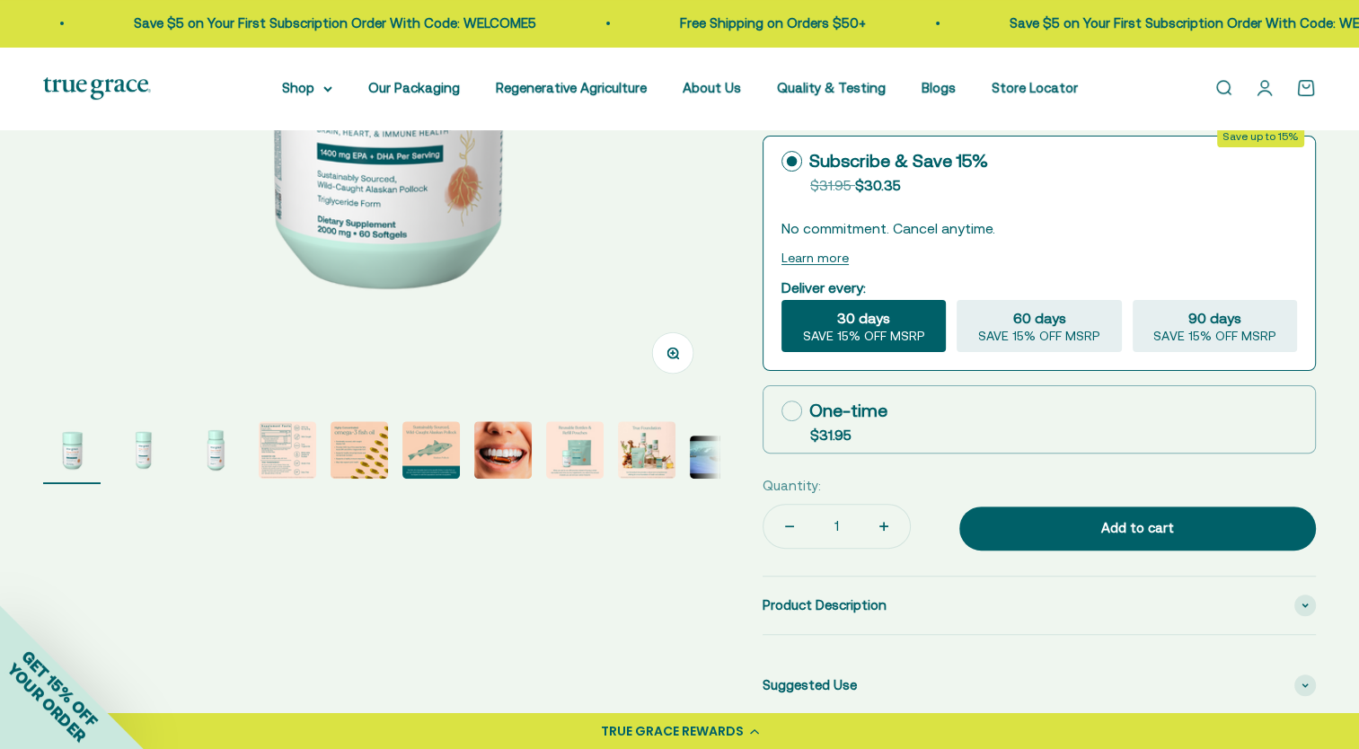
click at [274, 458] on img "Go to item 4" at bounding box center [288, 450] width 58 height 58
select select "3"
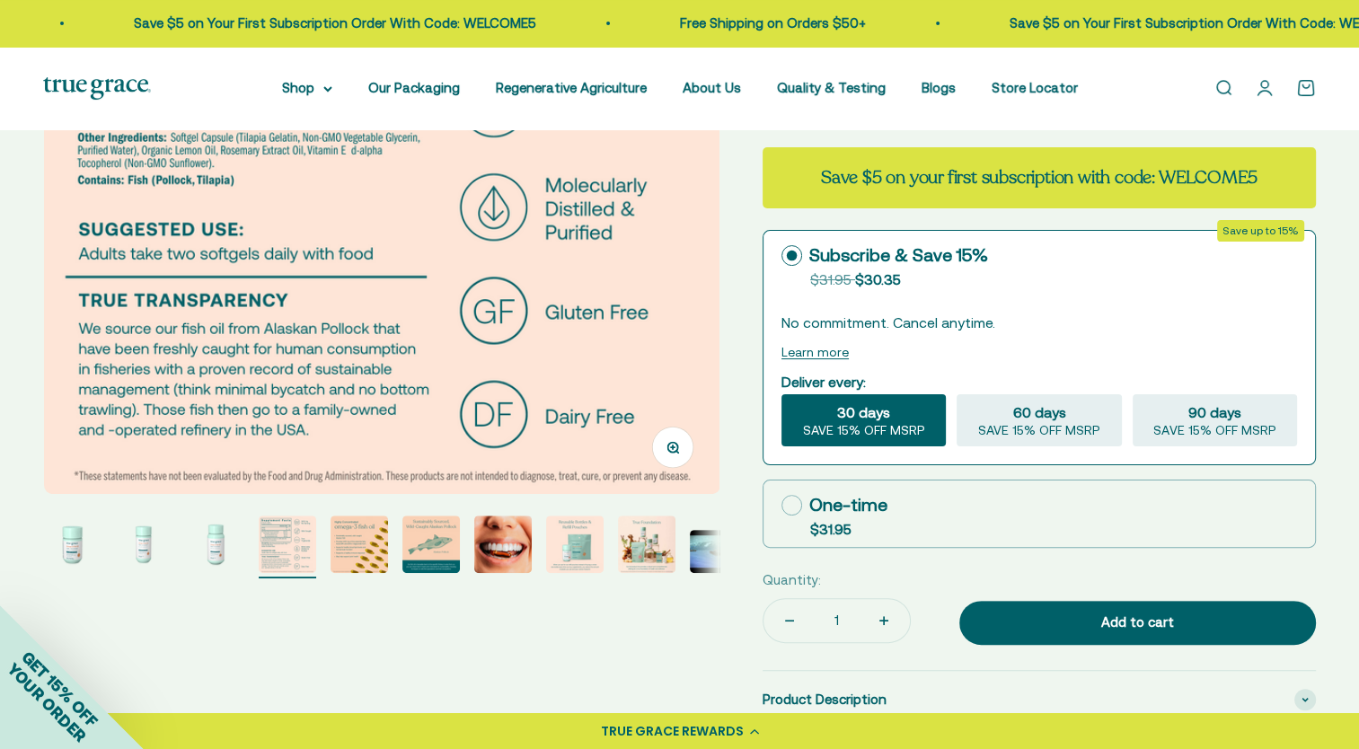
scroll to position [539, 0]
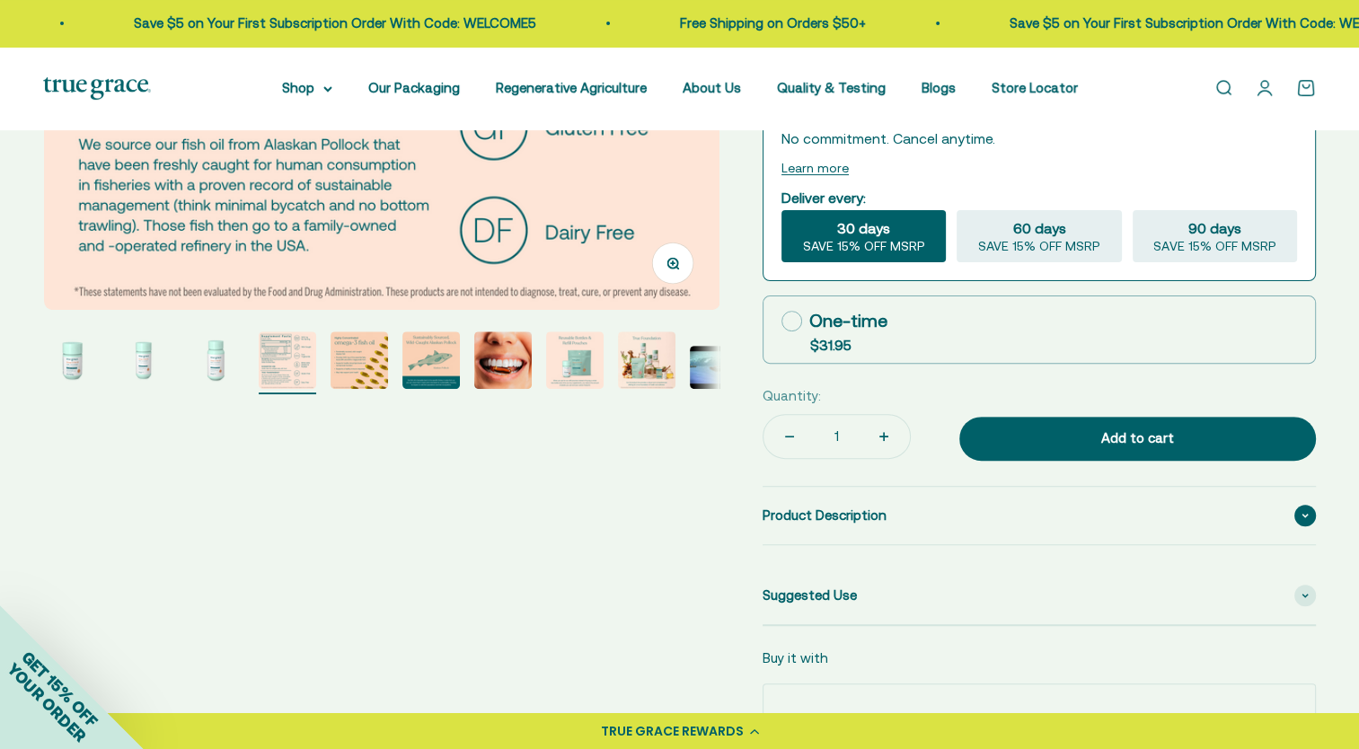
click at [804, 512] on span "Product Description" at bounding box center [825, 516] width 124 height 22
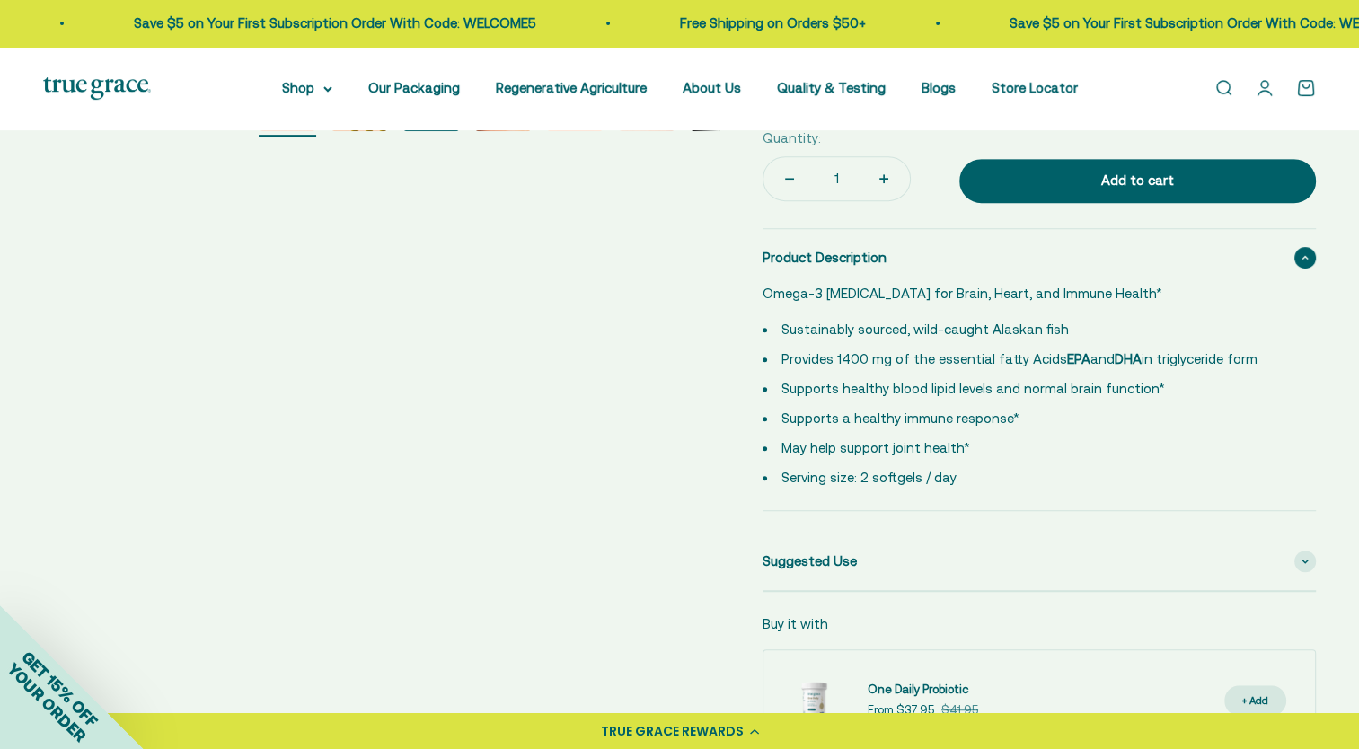
scroll to position [809, 0]
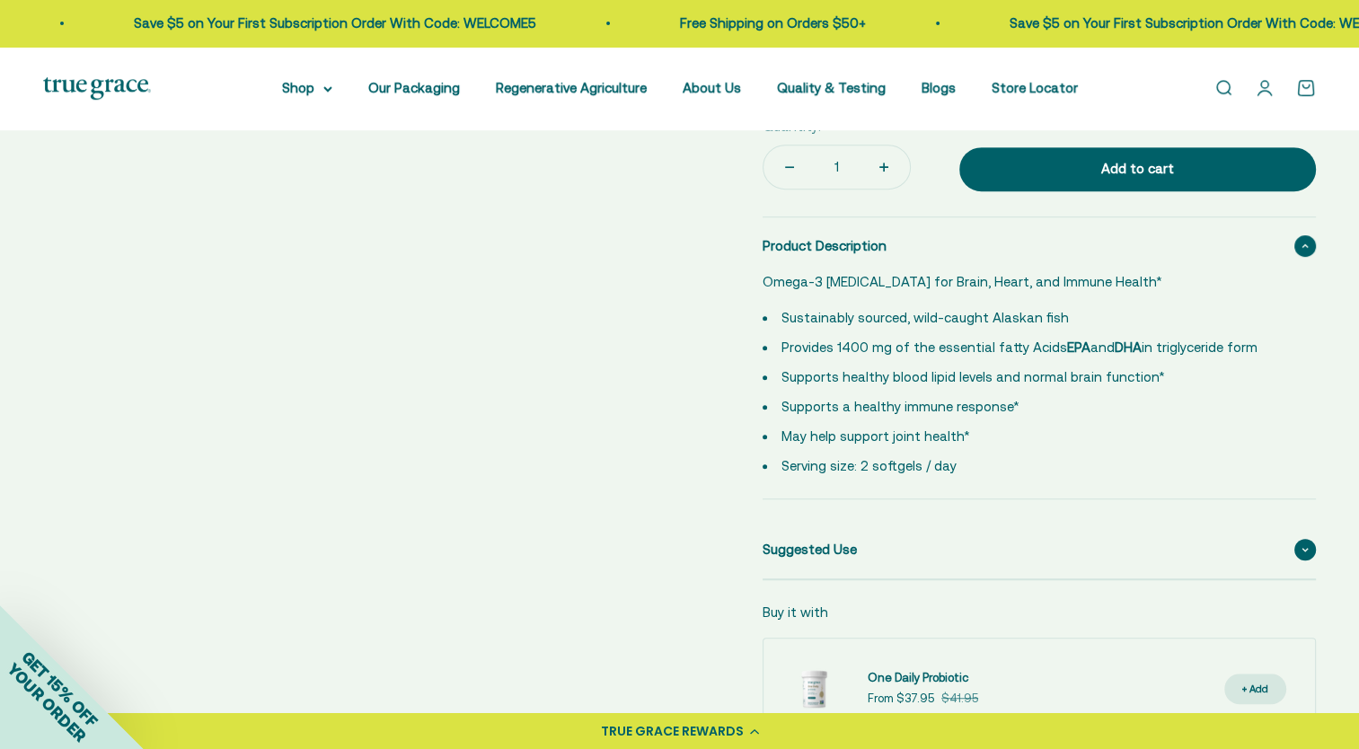
click at [790, 548] on span "Suggested Use" at bounding box center [810, 550] width 94 height 22
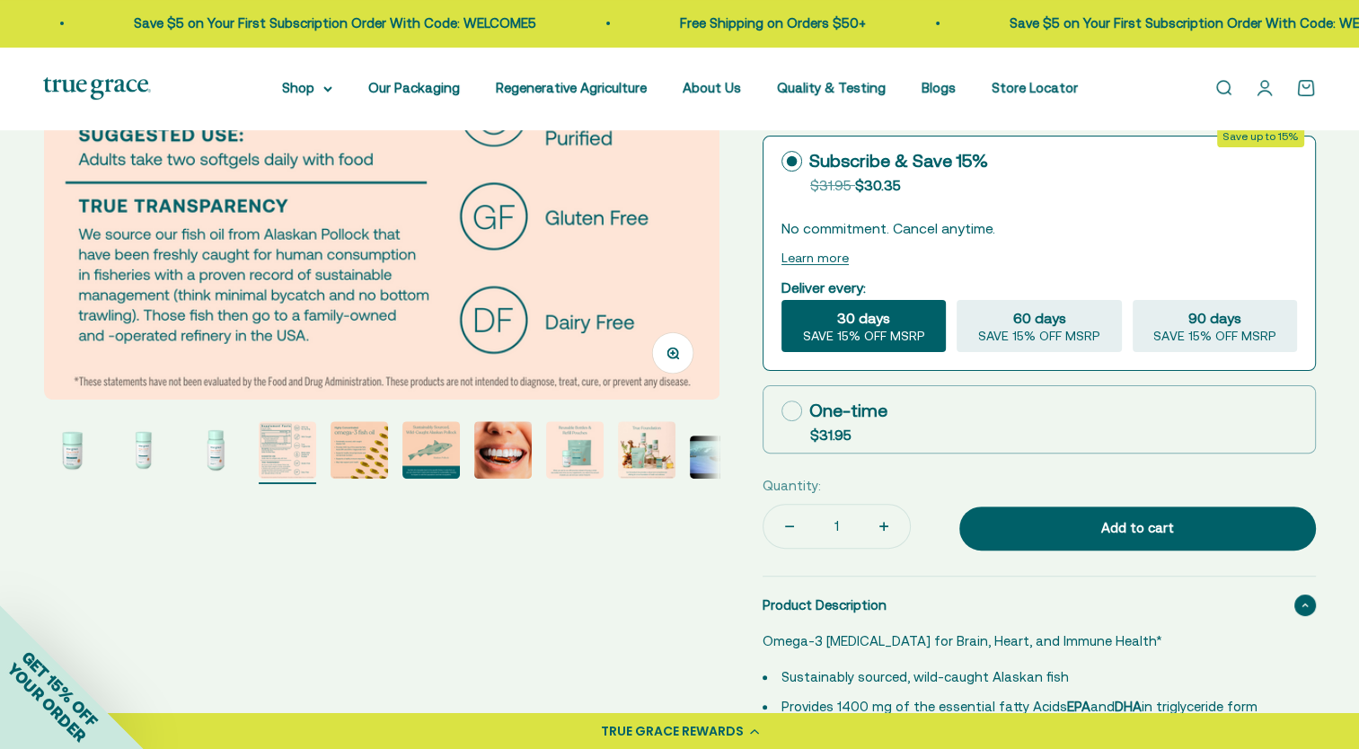
scroll to position [0, 0]
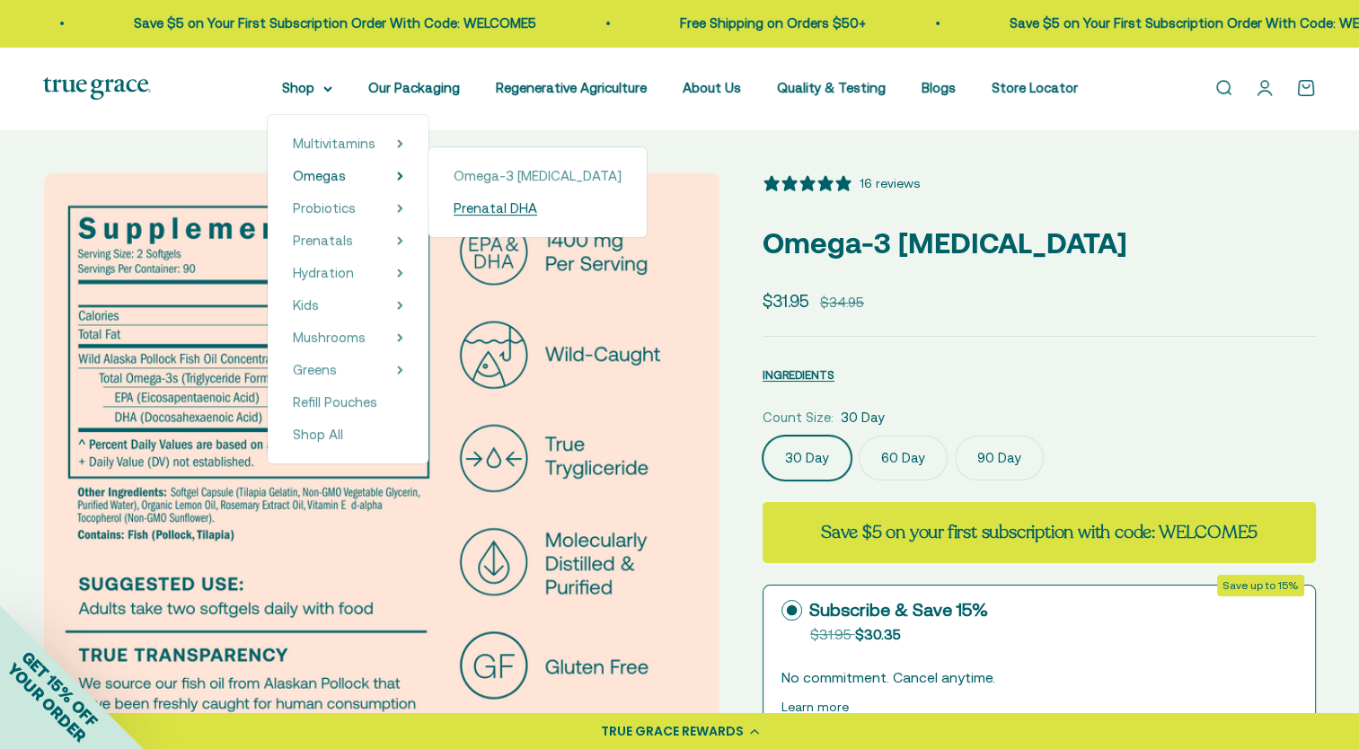
click at [484, 207] on span "Prenatal DHA" at bounding box center [496, 207] width 84 height 15
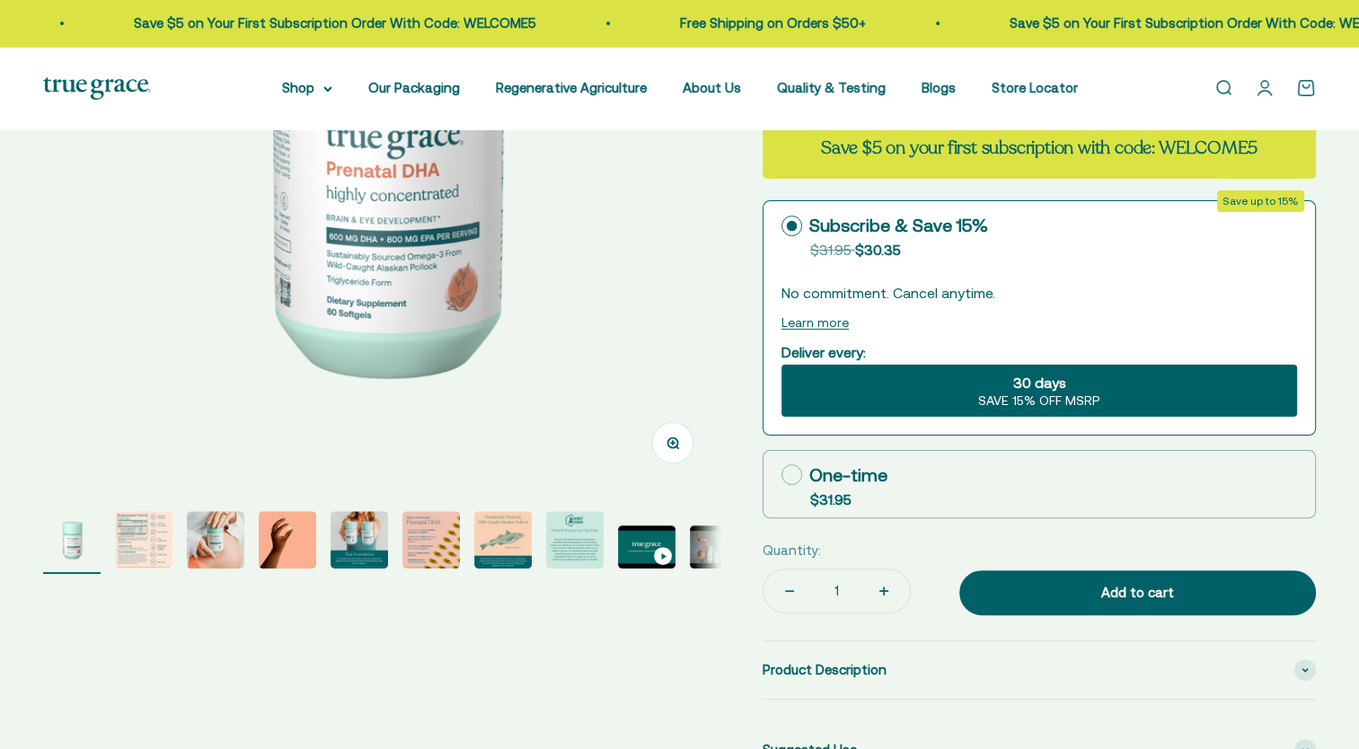
select select "3"
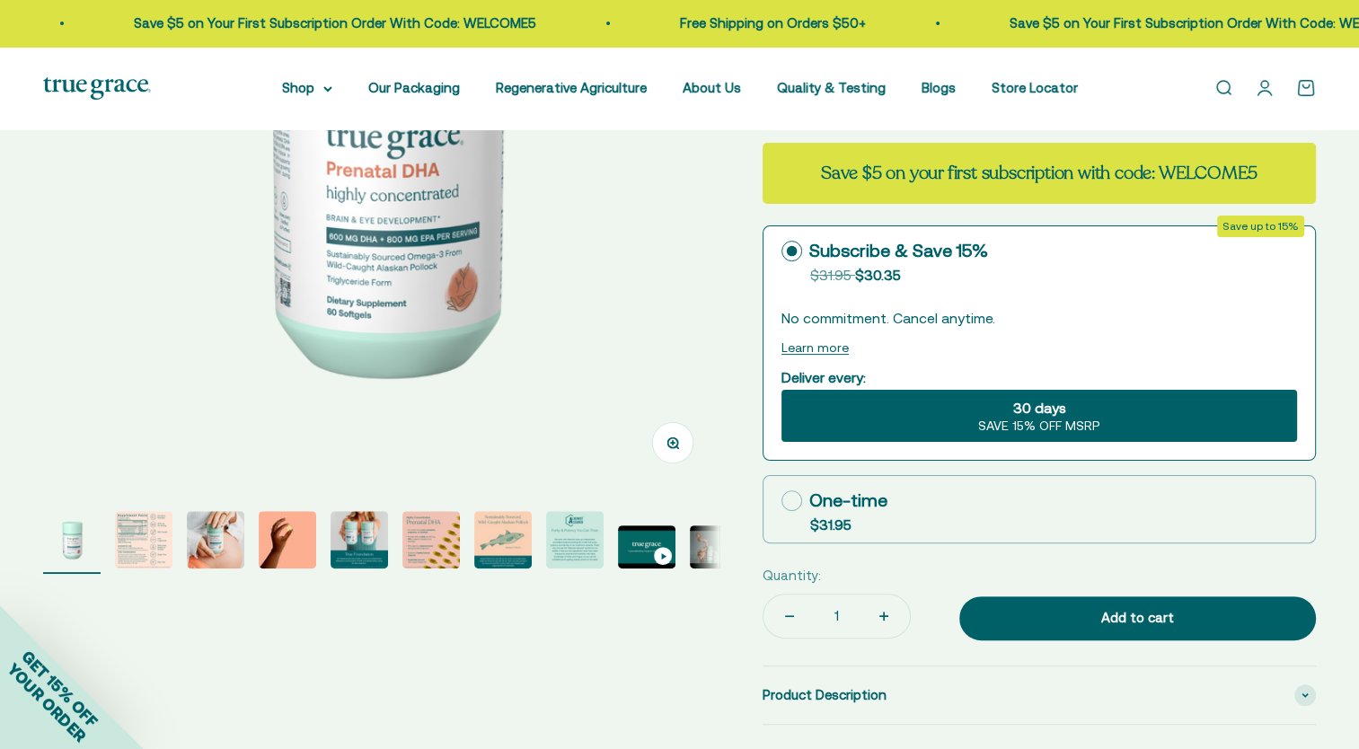
click at [126, 552] on img "Go to item 2" at bounding box center [144, 540] width 58 height 58
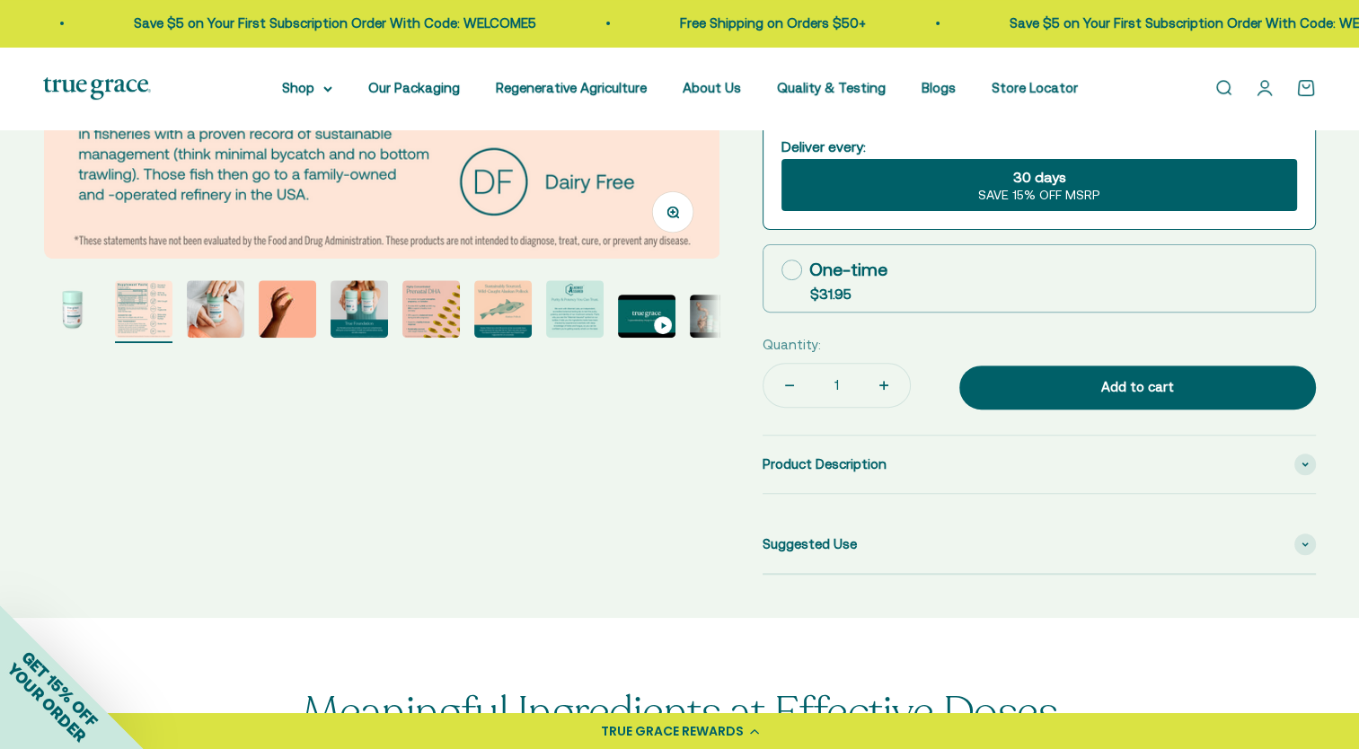
scroll to position [809, 0]
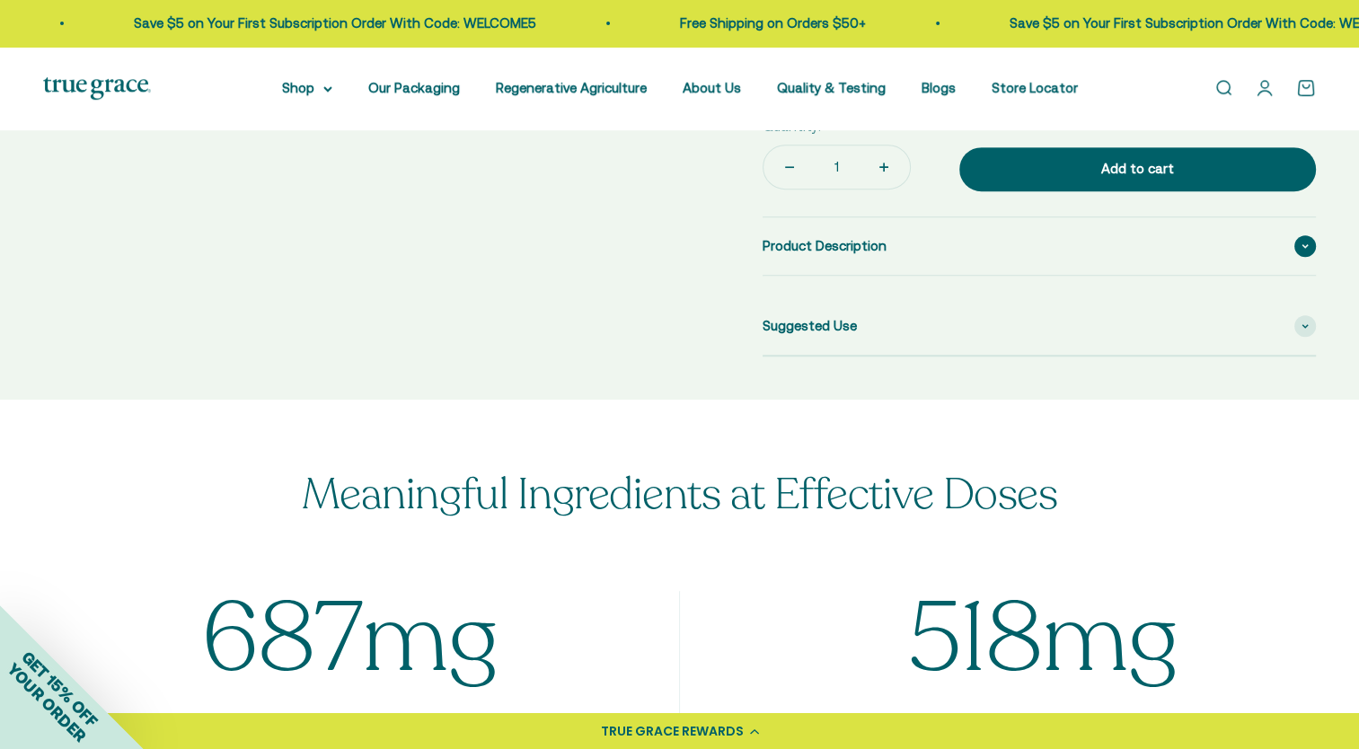
click at [777, 243] on span "Product Description" at bounding box center [825, 246] width 124 height 22
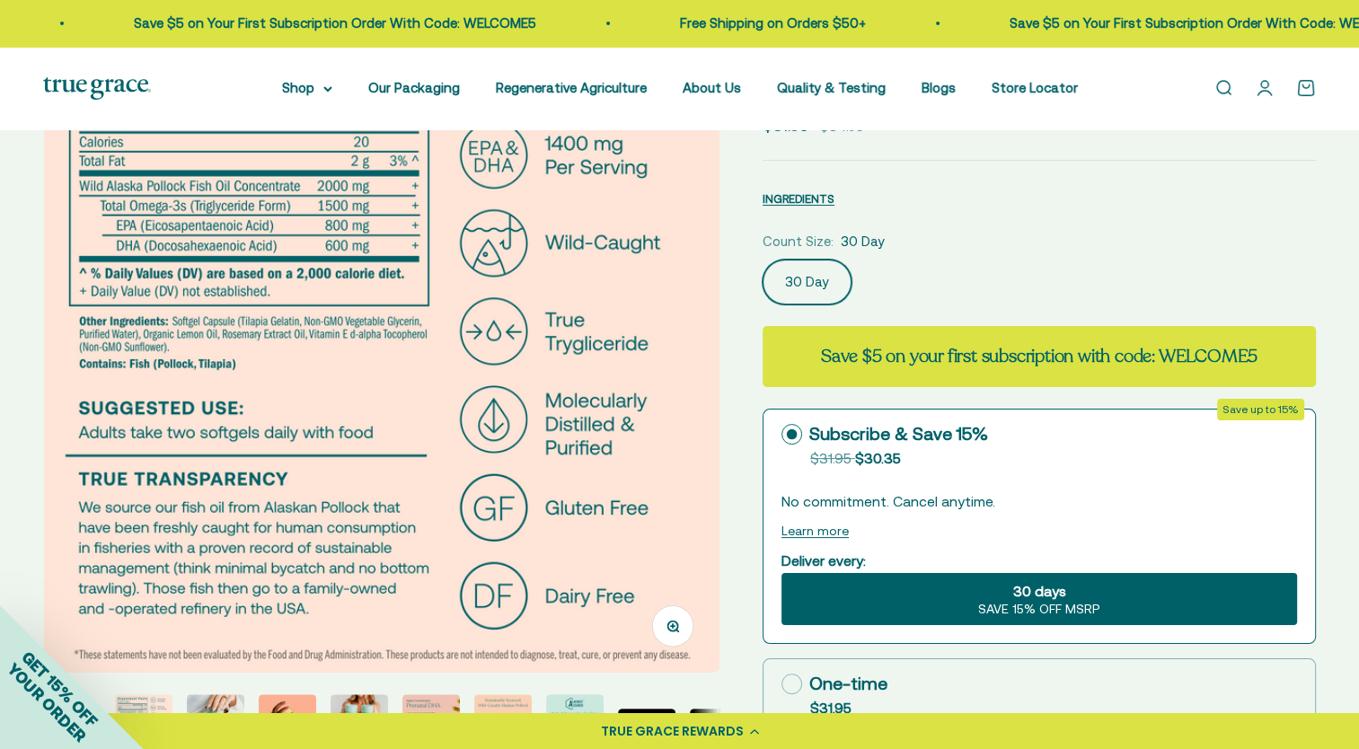
scroll to position [180, 0]
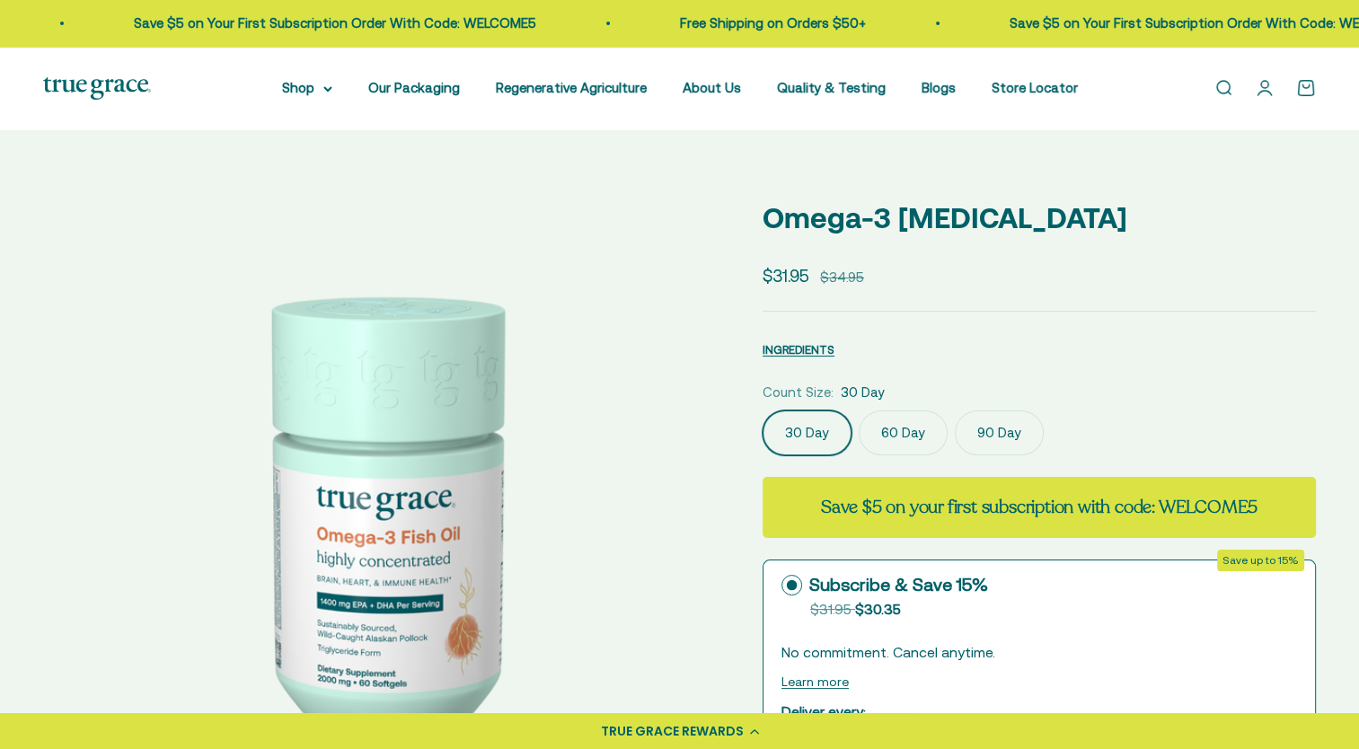
select select "3"
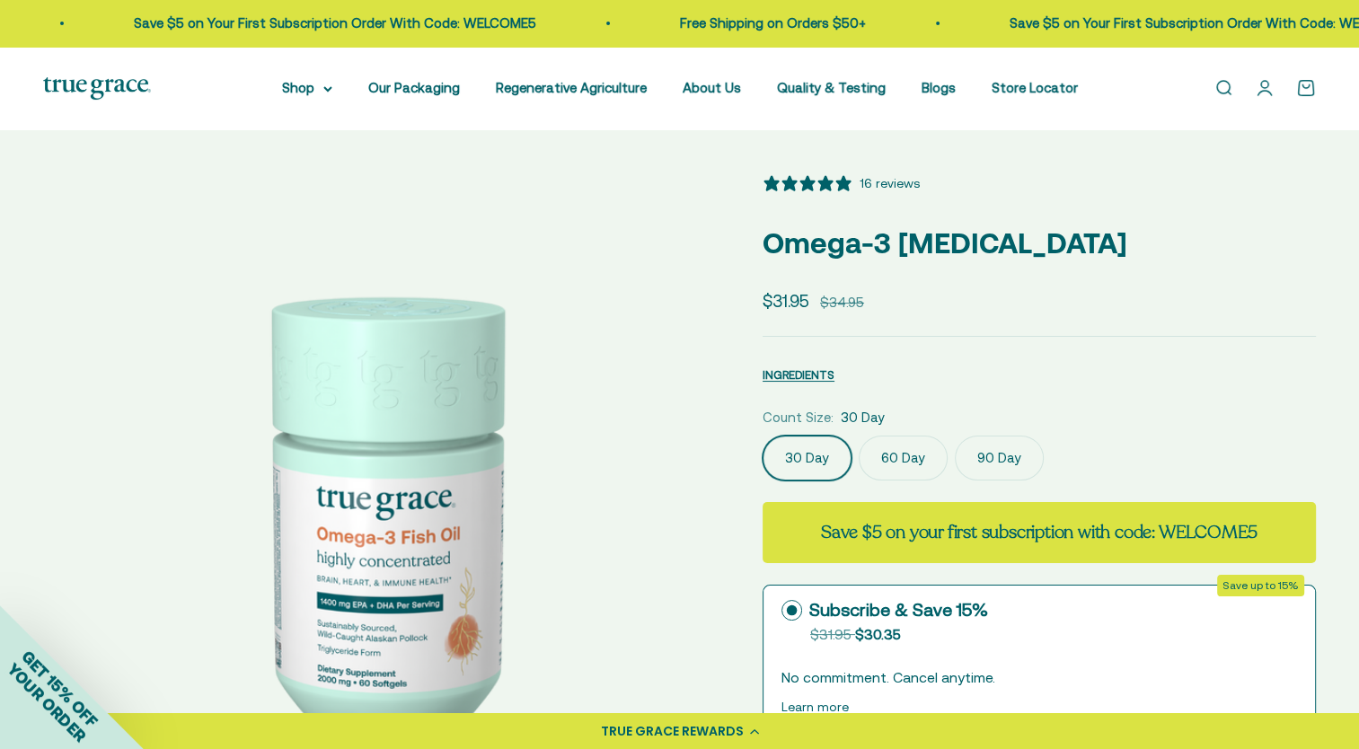
scroll to position [23, 0]
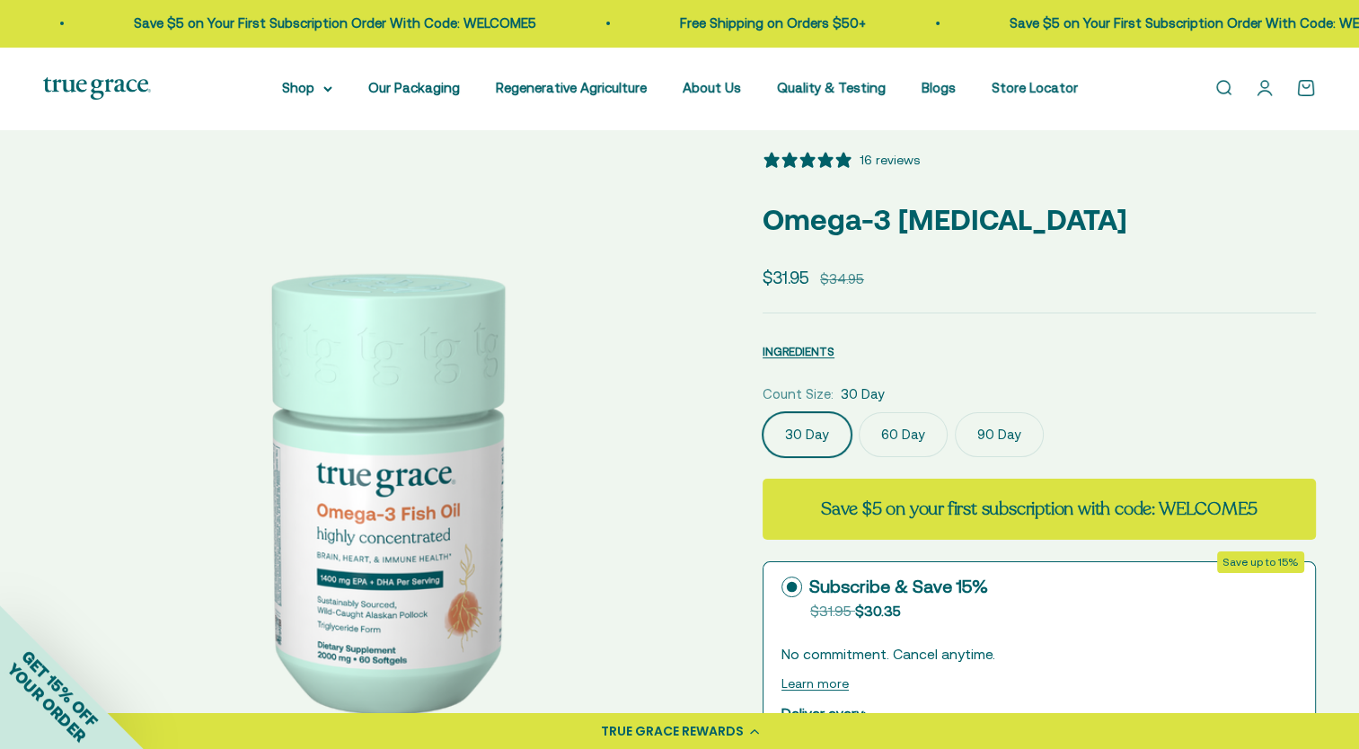
click at [1010, 438] on label "90 Day" at bounding box center [999, 434] width 89 height 45
click at [763, 412] on input "90 Day" at bounding box center [762, 412] width 1 height 1
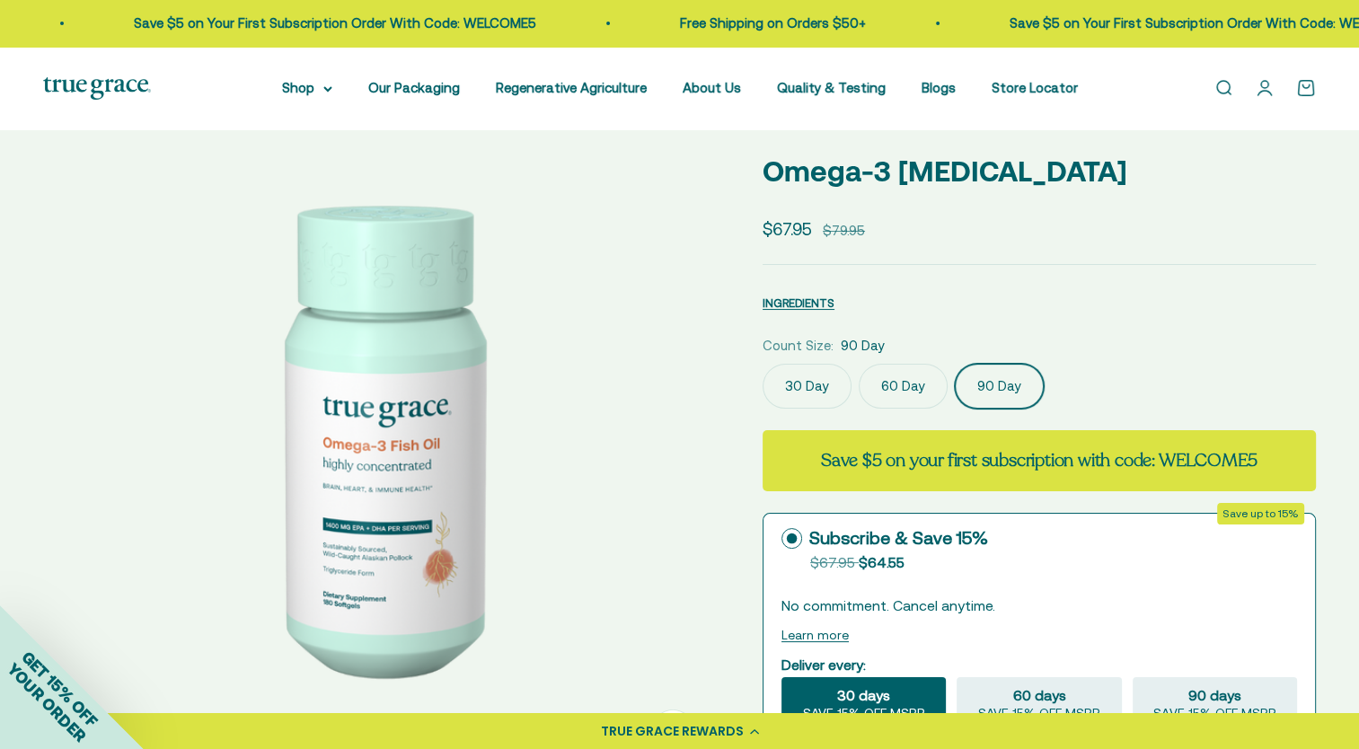
scroll to position [113, 0]
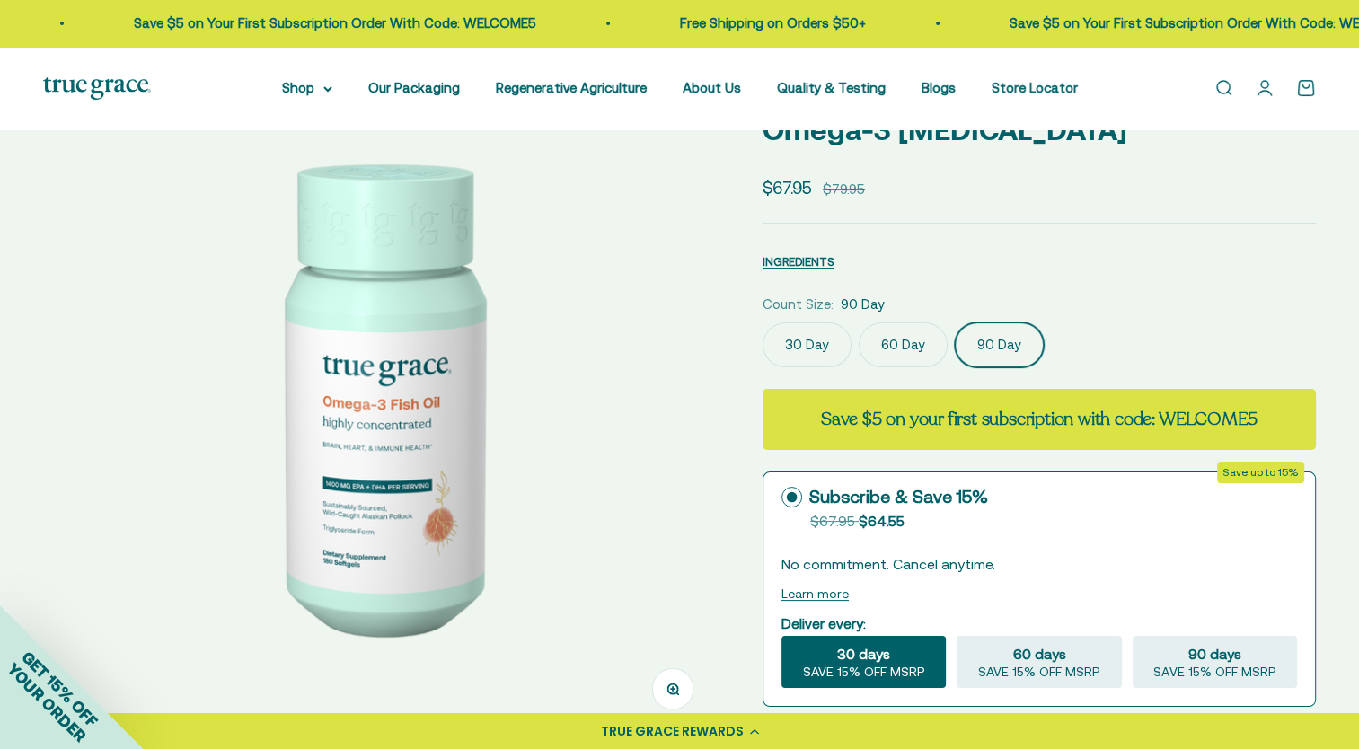
click at [1169, 225] on safe-sticky "16 reviews Omega-3 Fish Oil Sale price $67.95 Regular price $79.95 INGREDIENTS …" at bounding box center [1039, 636] width 553 height 1153
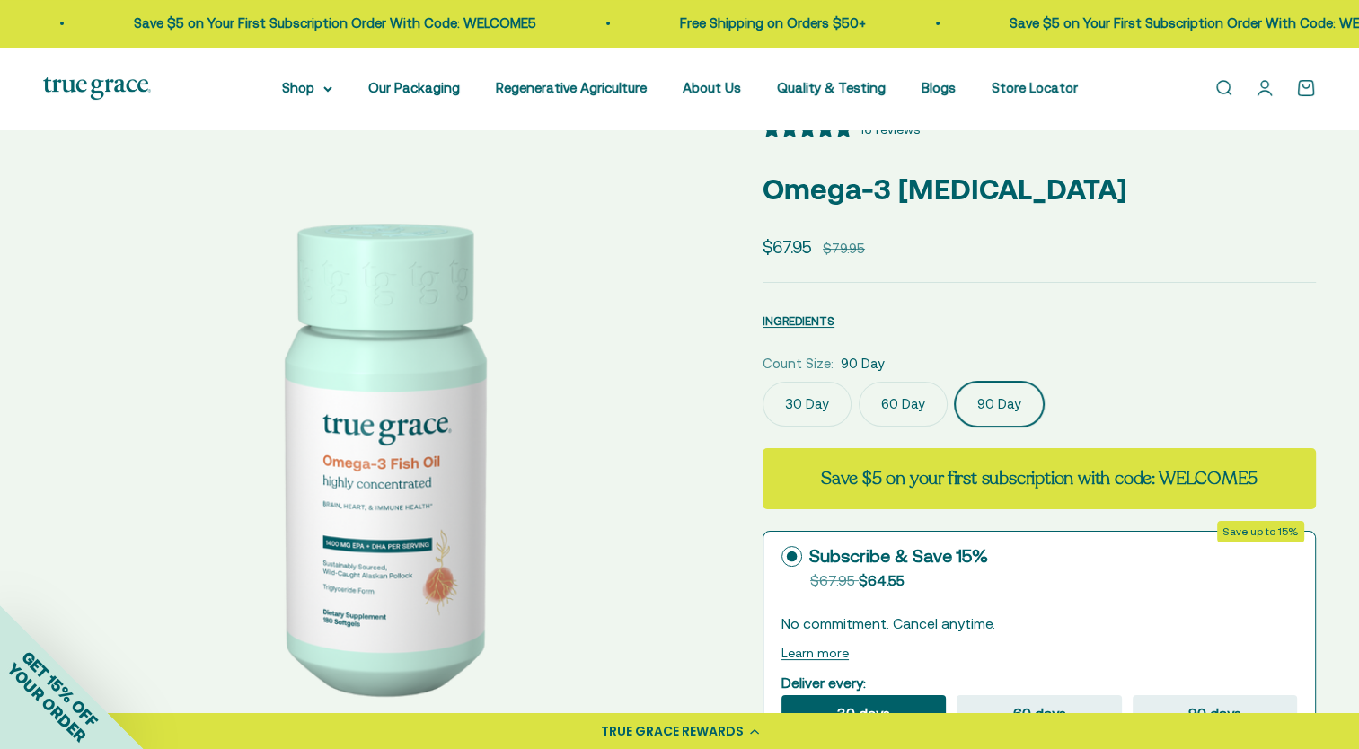
scroll to position [0, 0]
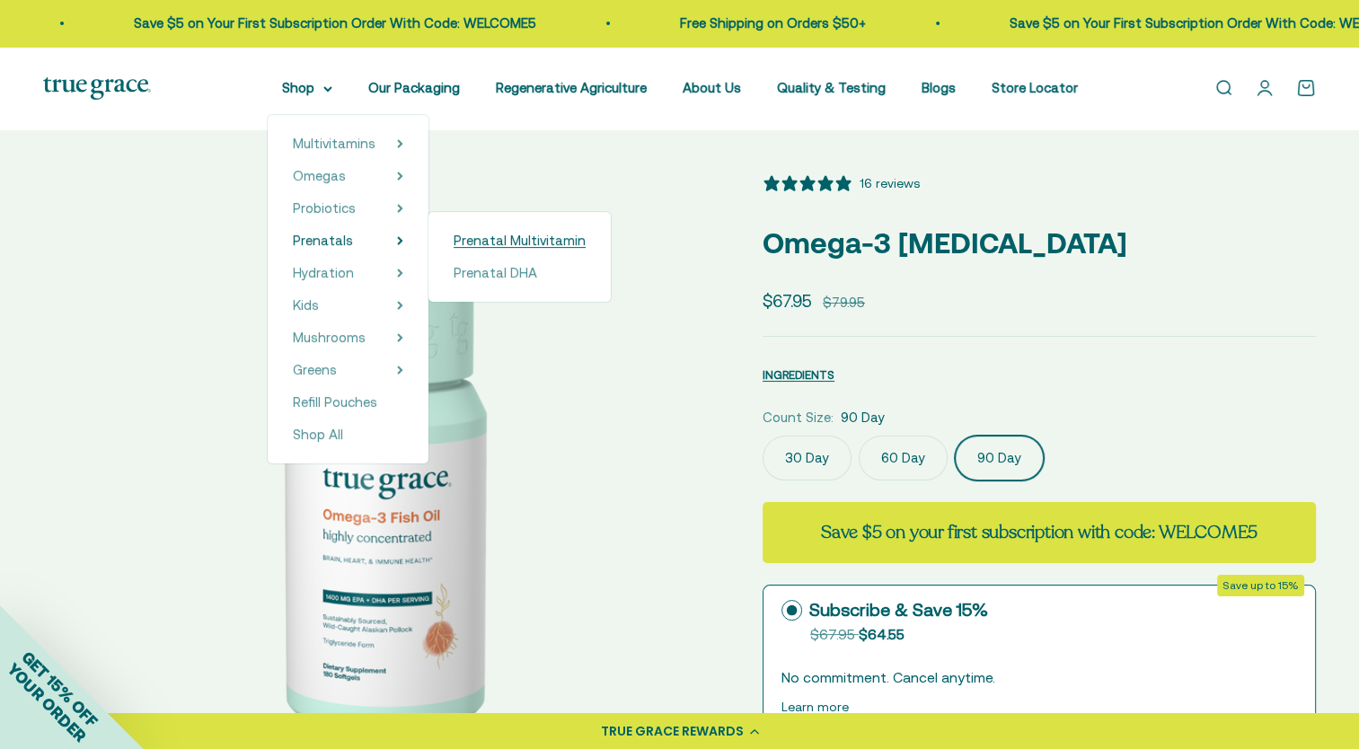
click at [515, 243] on span "Prenatal Multivitamin" at bounding box center [520, 240] width 132 height 15
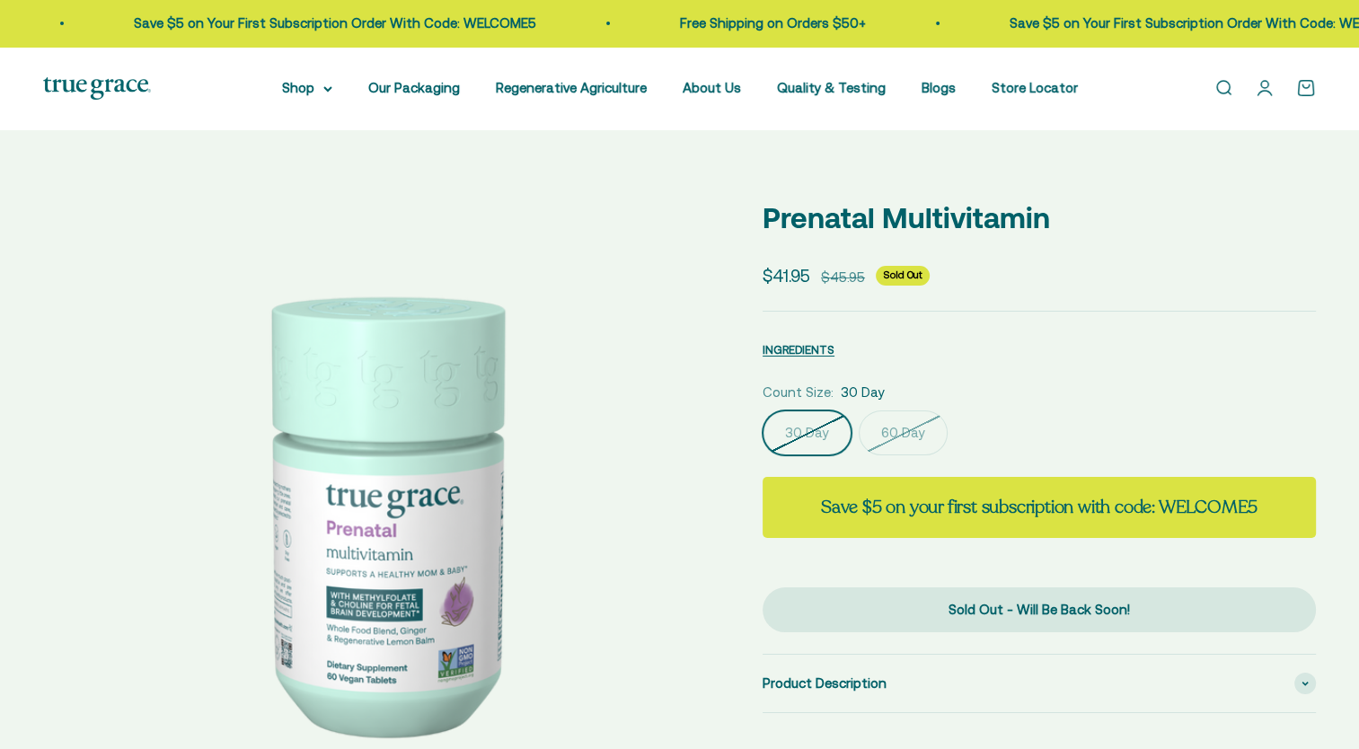
select select "3"
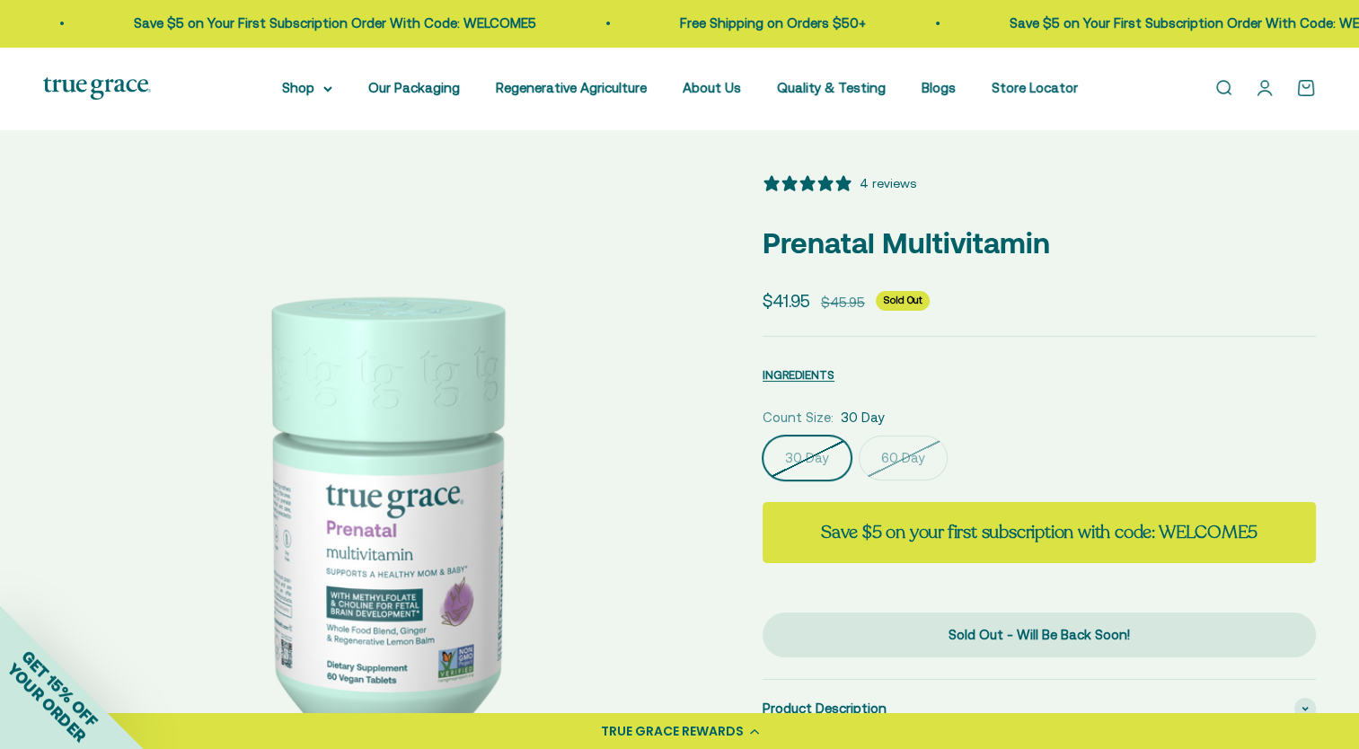
scroll to position [90, 0]
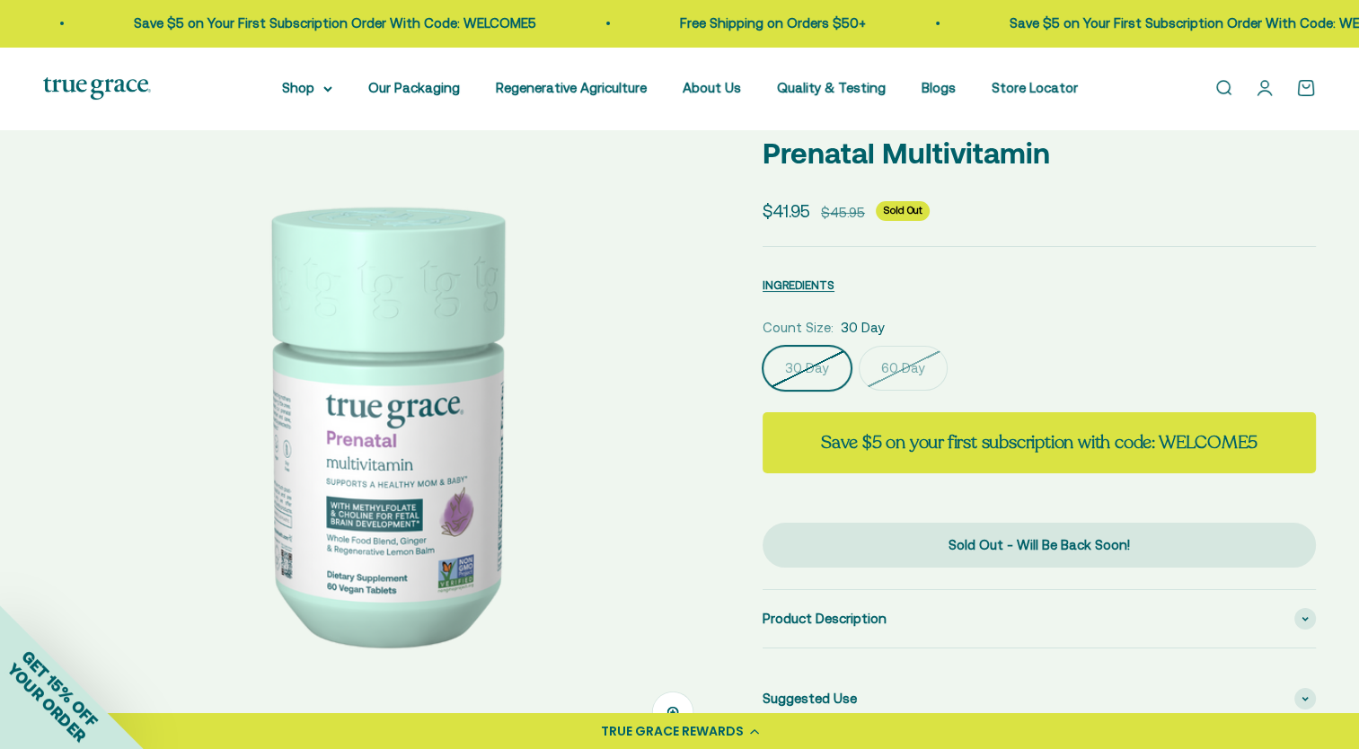
click at [918, 371] on label "60 Day" at bounding box center [903, 368] width 89 height 45
click at [763, 346] on input "60 Day" at bounding box center [762, 345] width 1 height 1
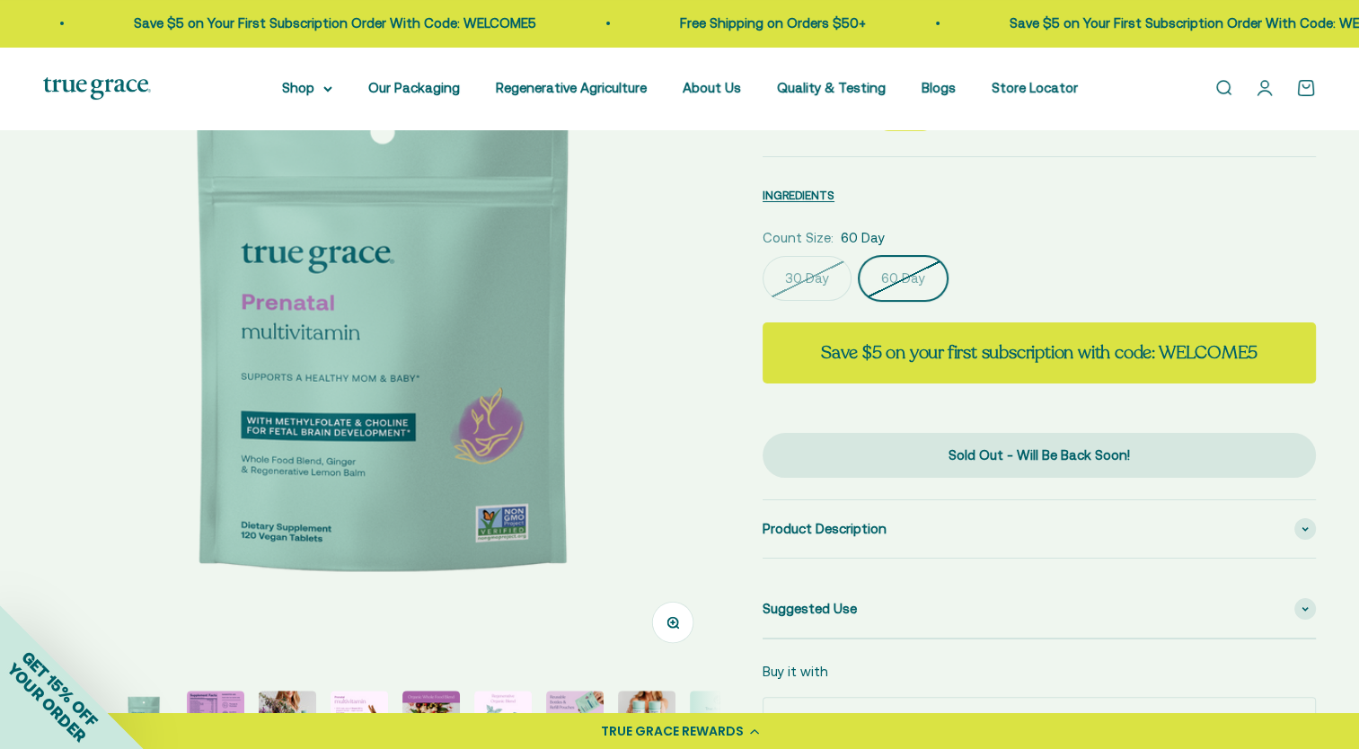
scroll to position [90, 0]
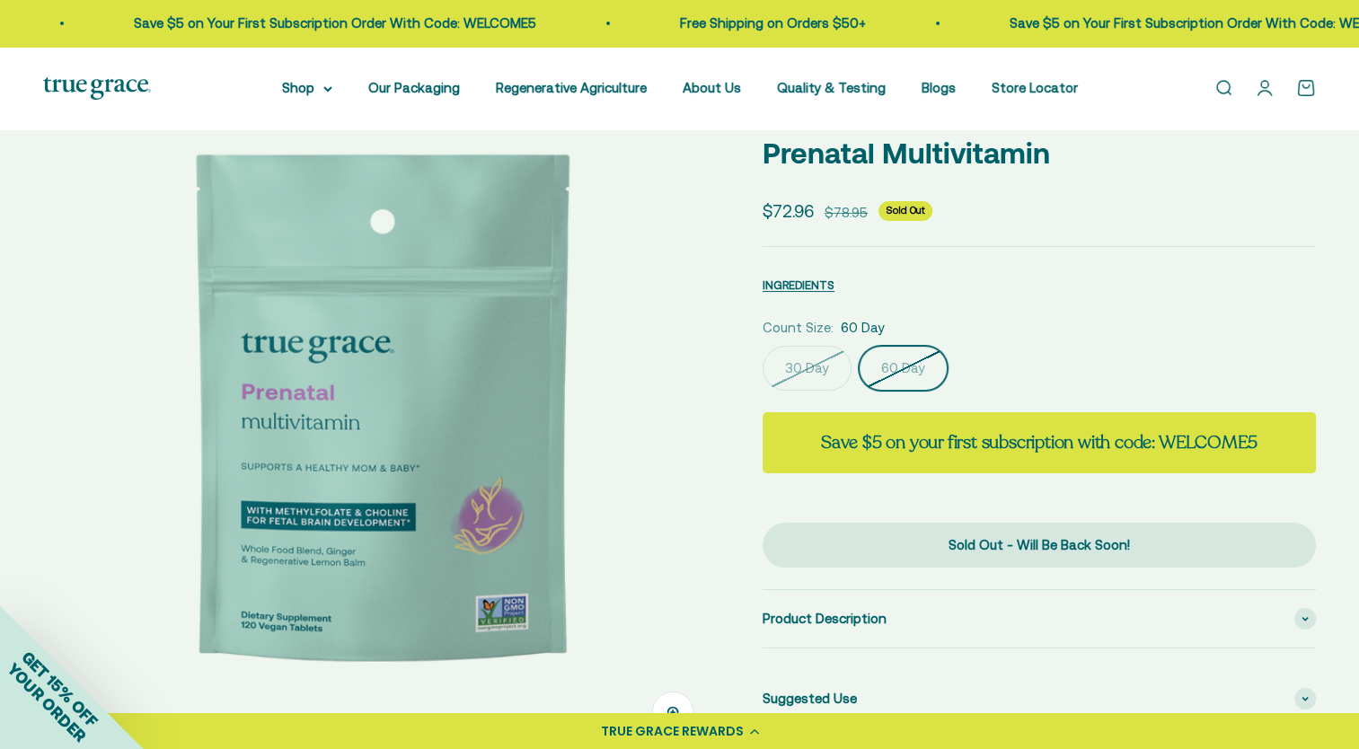
click at [1063, 285] on div "INGREDIENTS Nutritional Information × Supplement Facts Serving Size: 2 Tablets …" at bounding box center [1039, 282] width 553 height 27
click at [1323, 301] on div "Zoom Go to item 1 Go to item 2 Go to item 3 Go to item 4 Go to item 5 Go to ite…" at bounding box center [679, 537] width 1359 height 994
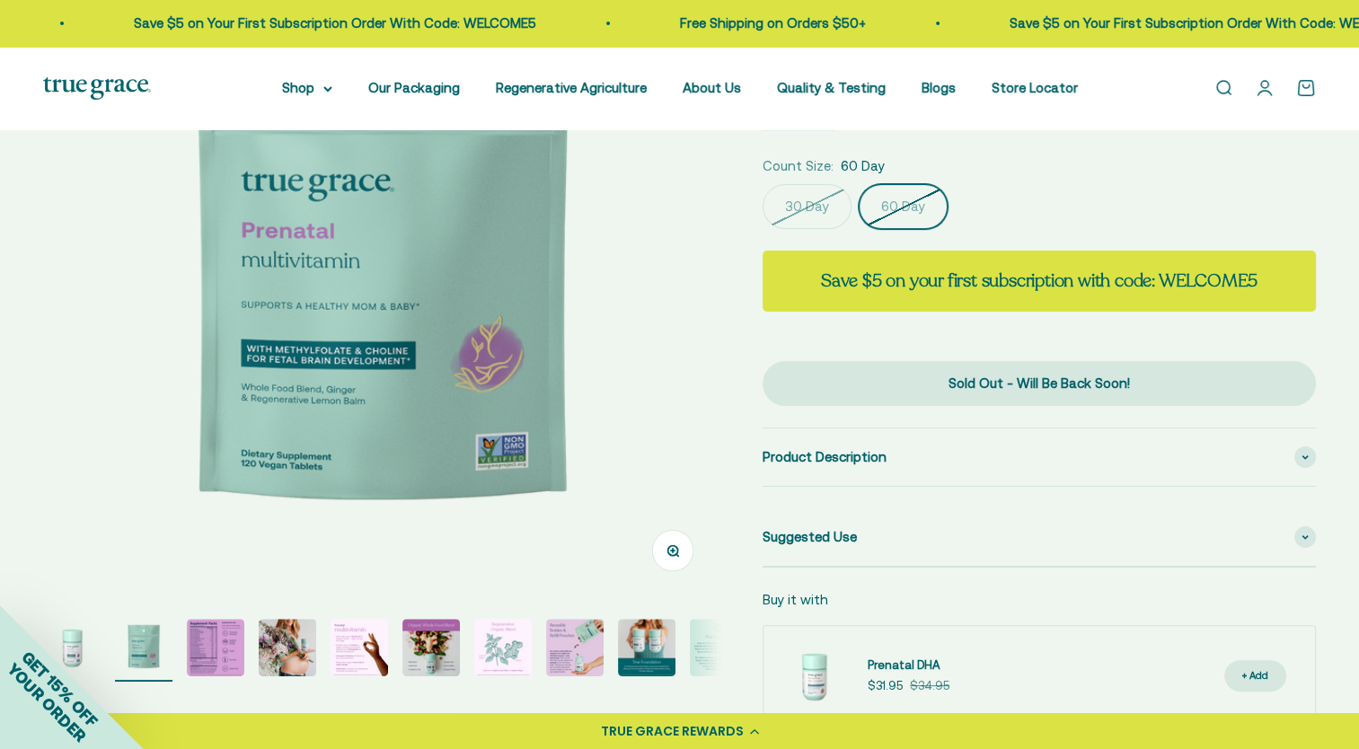
scroll to position [359, 0]
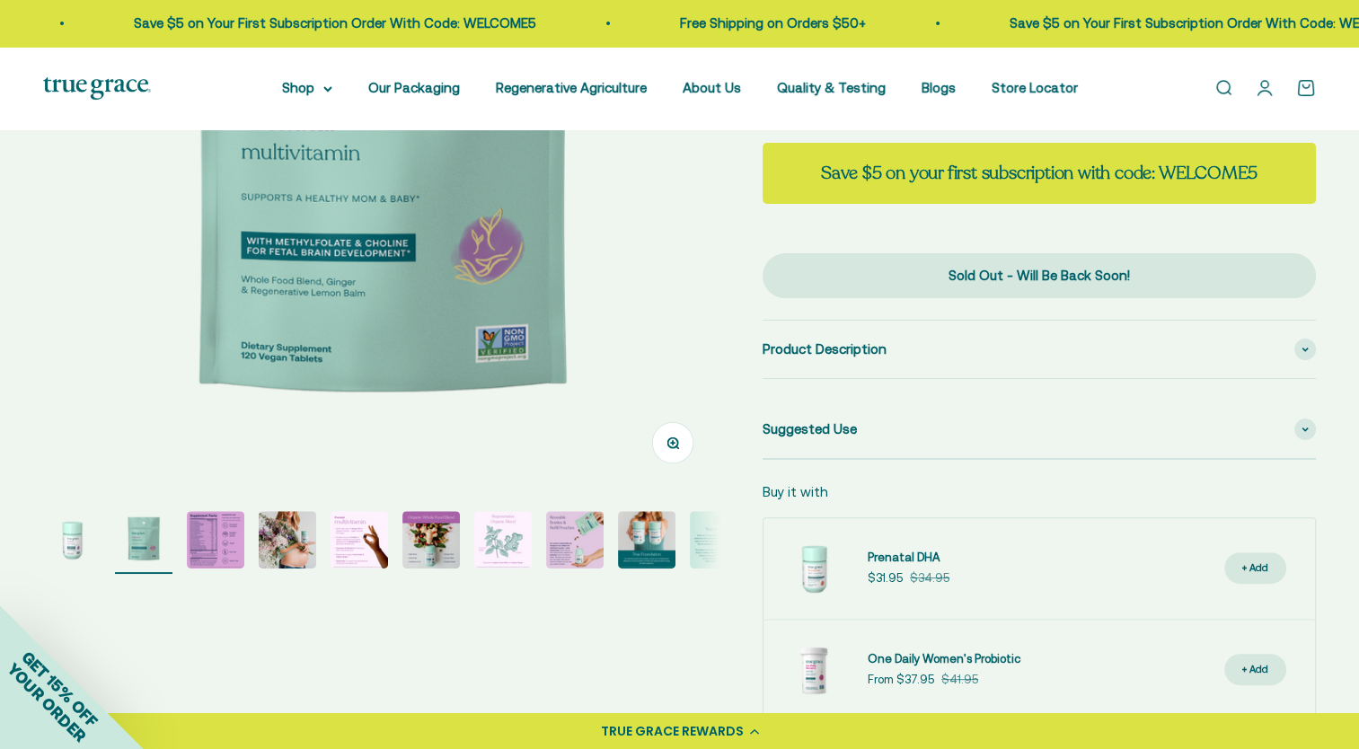
click at [194, 551] on img "Go to item 3" at bounding box center [216, 540] width 58 height 58
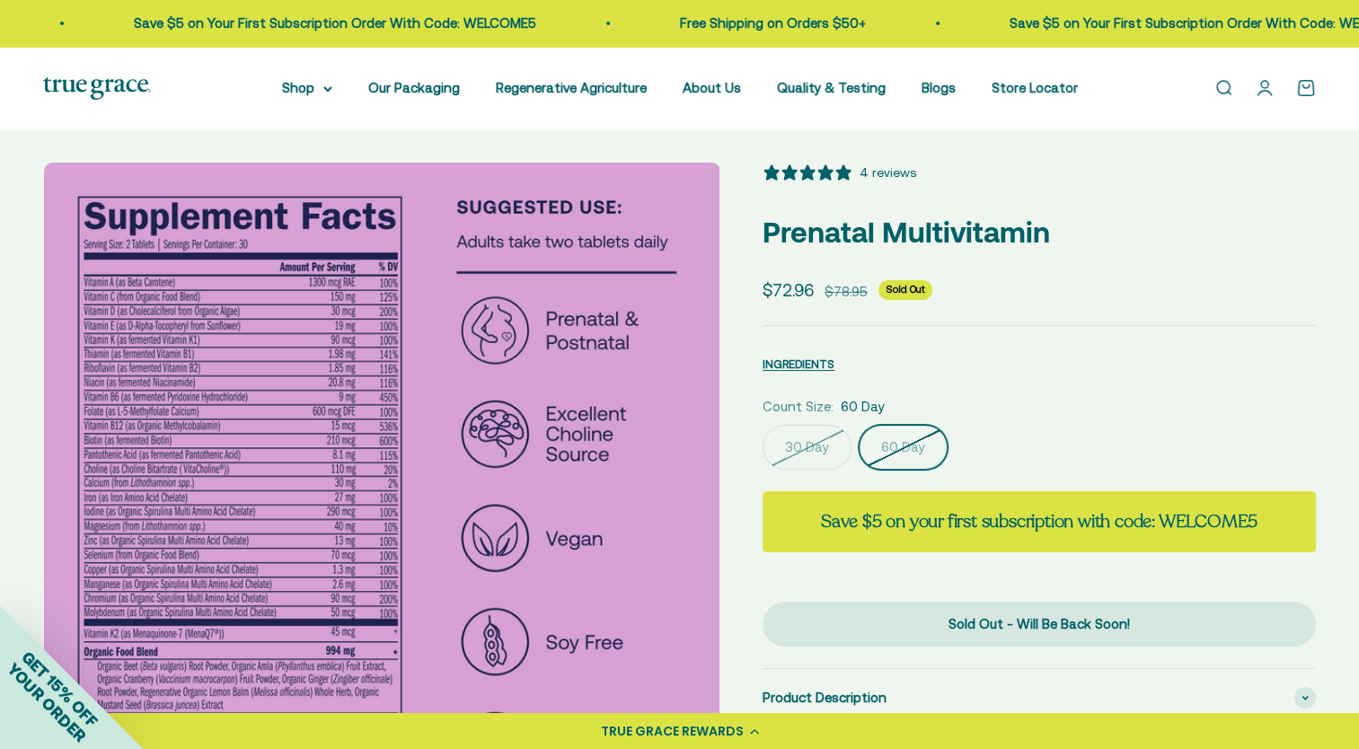
scroll to position [0, 0]
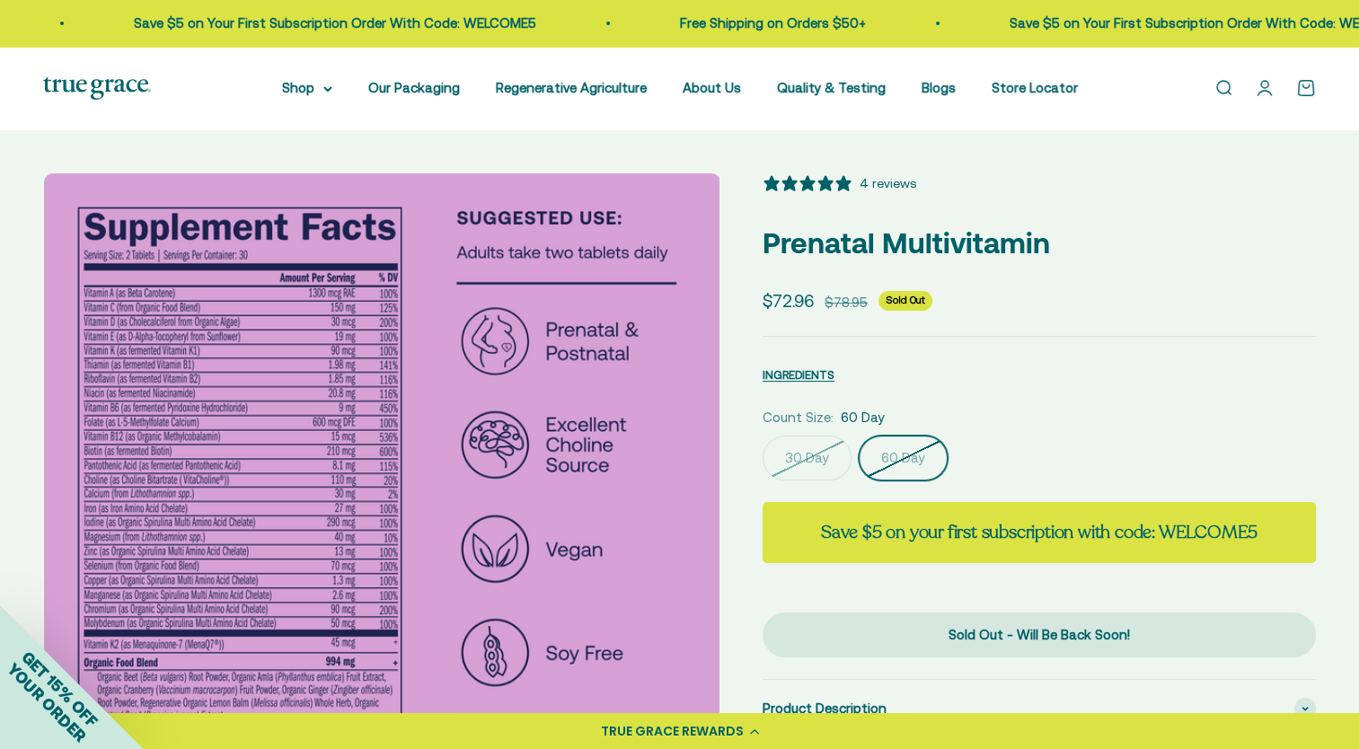
click at [1268, 302] on div "Sale price $72.96 Regular price $78.95 Sold Out" at bounding box center [1039, 301] width 553 height 27
click at [1315, 336] on div "Zoom Go to item 1 Go to item 2 Go to item 3 Go to item 4 Go to item 5 Go to ite…" at bounding box center [679, 627] width 1359 height 994
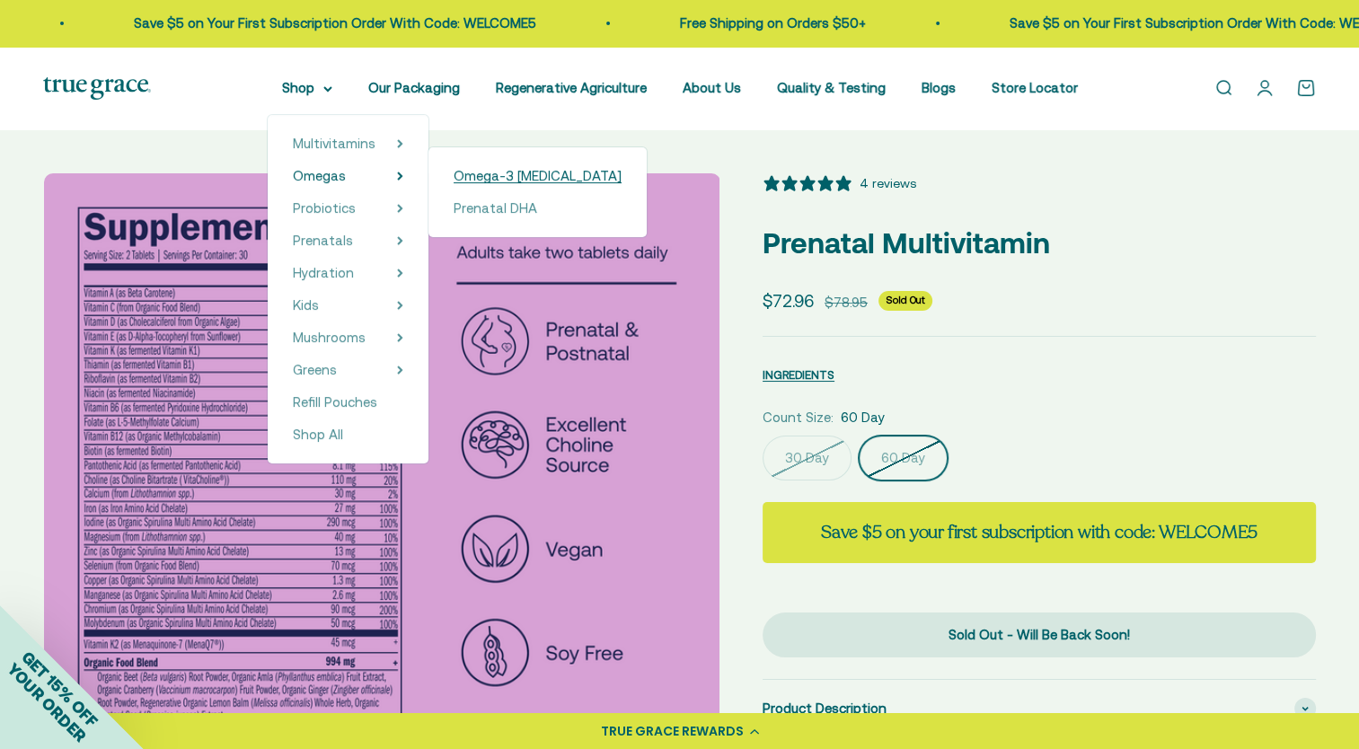
click at [507, 179] on span "Omega-3 [MEDICAL_DATA]" at bounding box center [538, 175] width 168 height 15
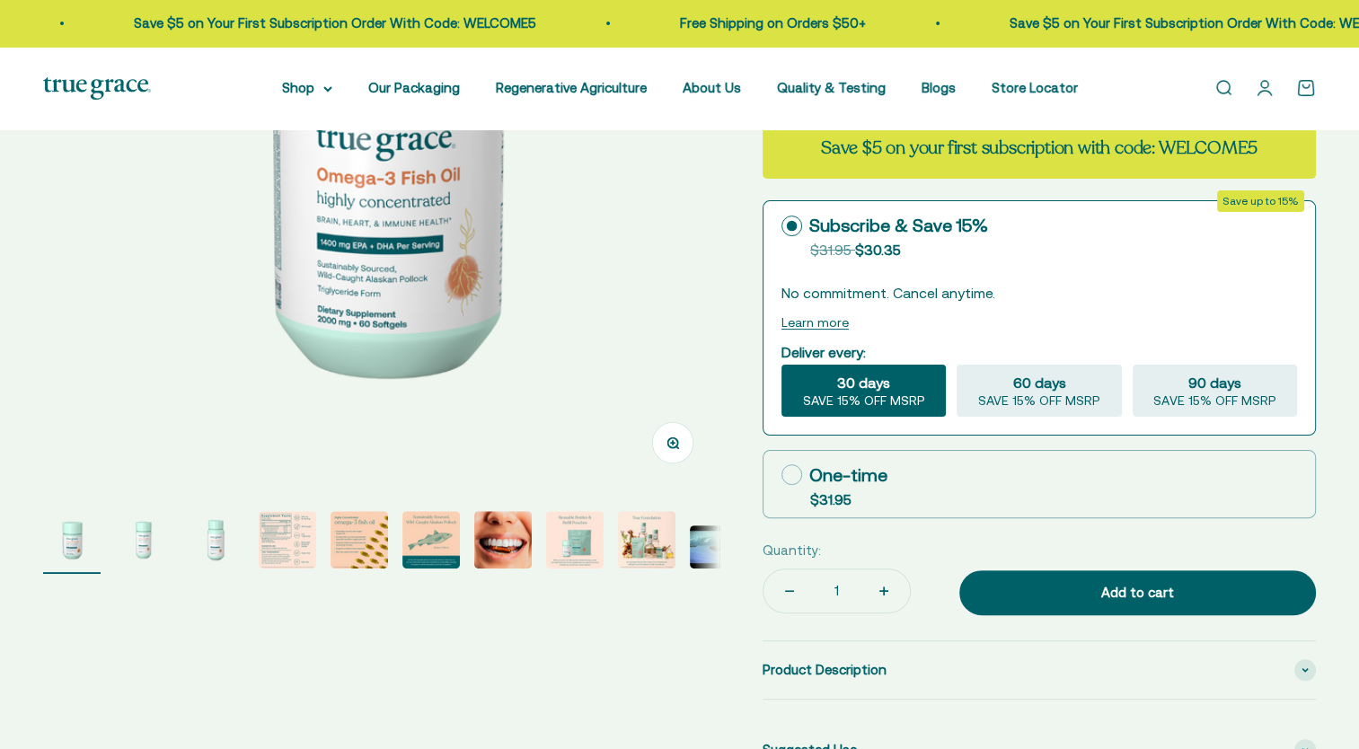
select select "3"
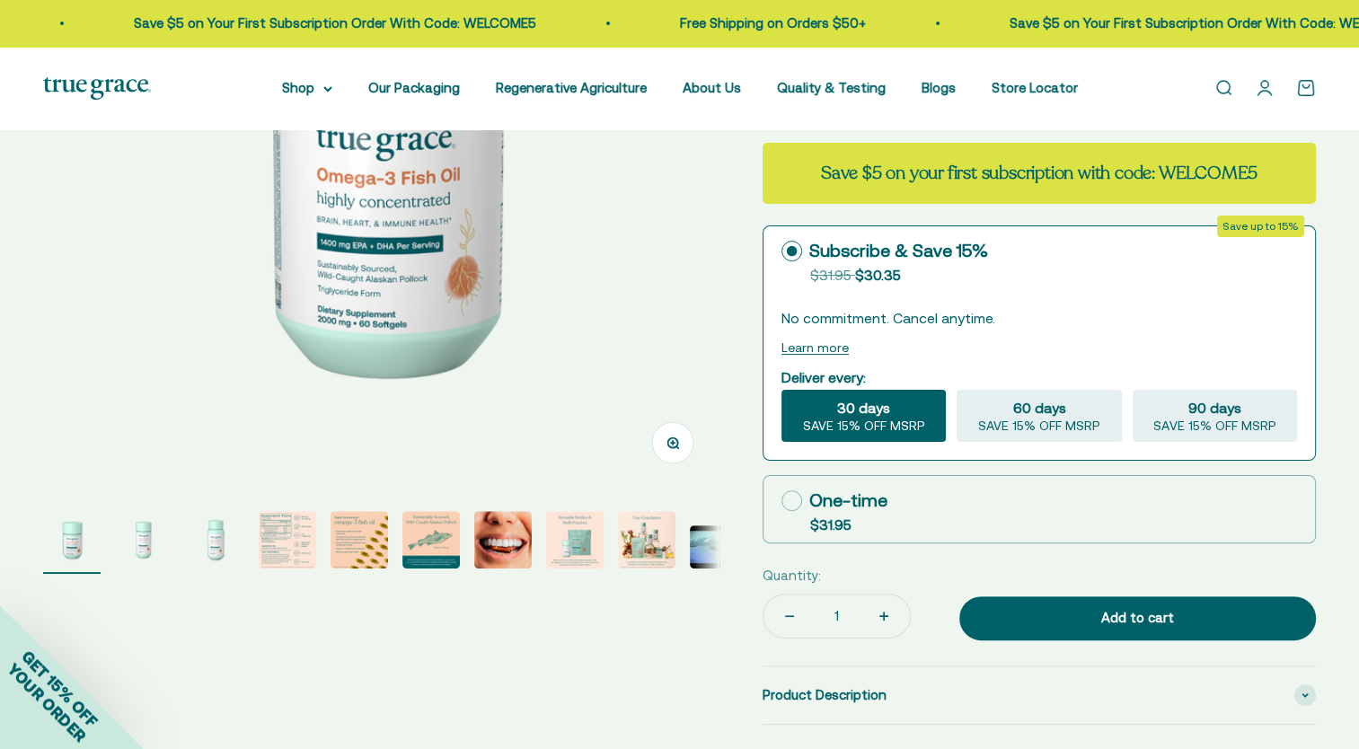
click at [284, 546] on img "Go to item 4" at bounding box center [288, 540] width 58 height 58
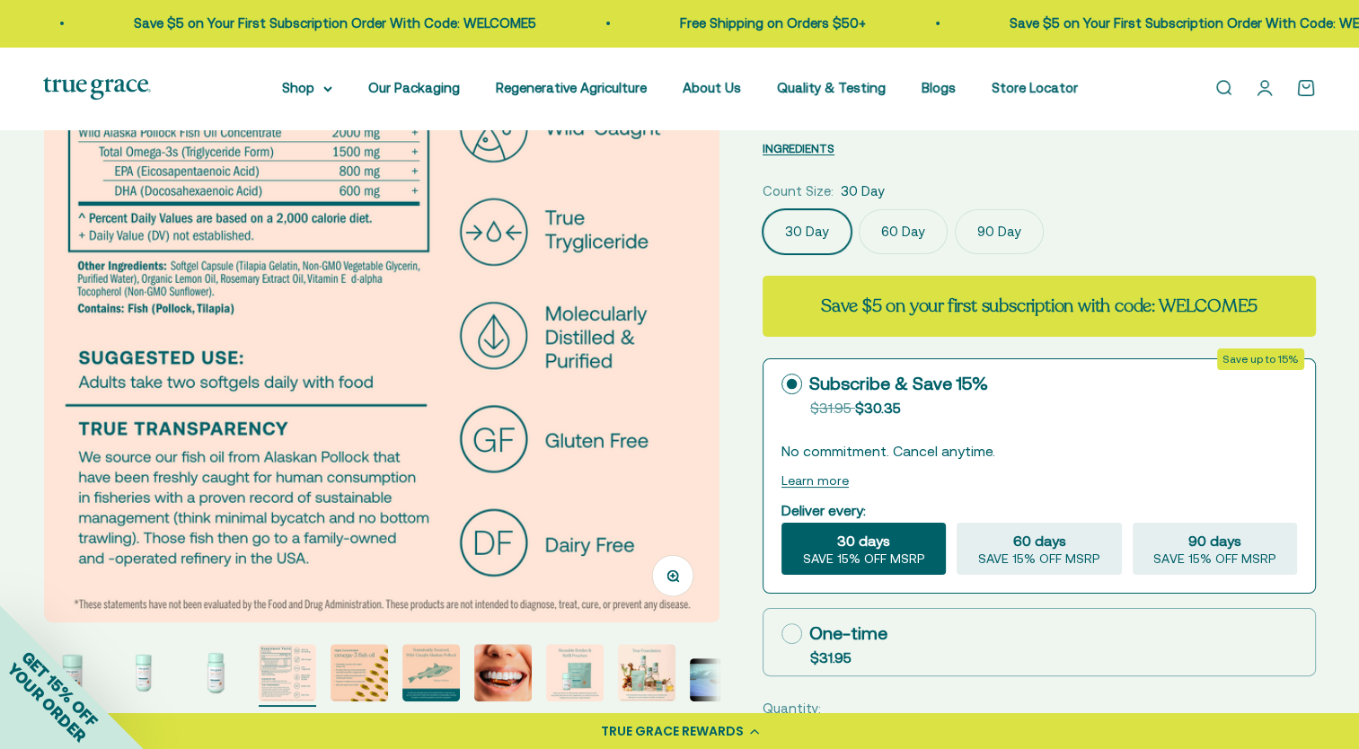
scroll to position [629, 0]
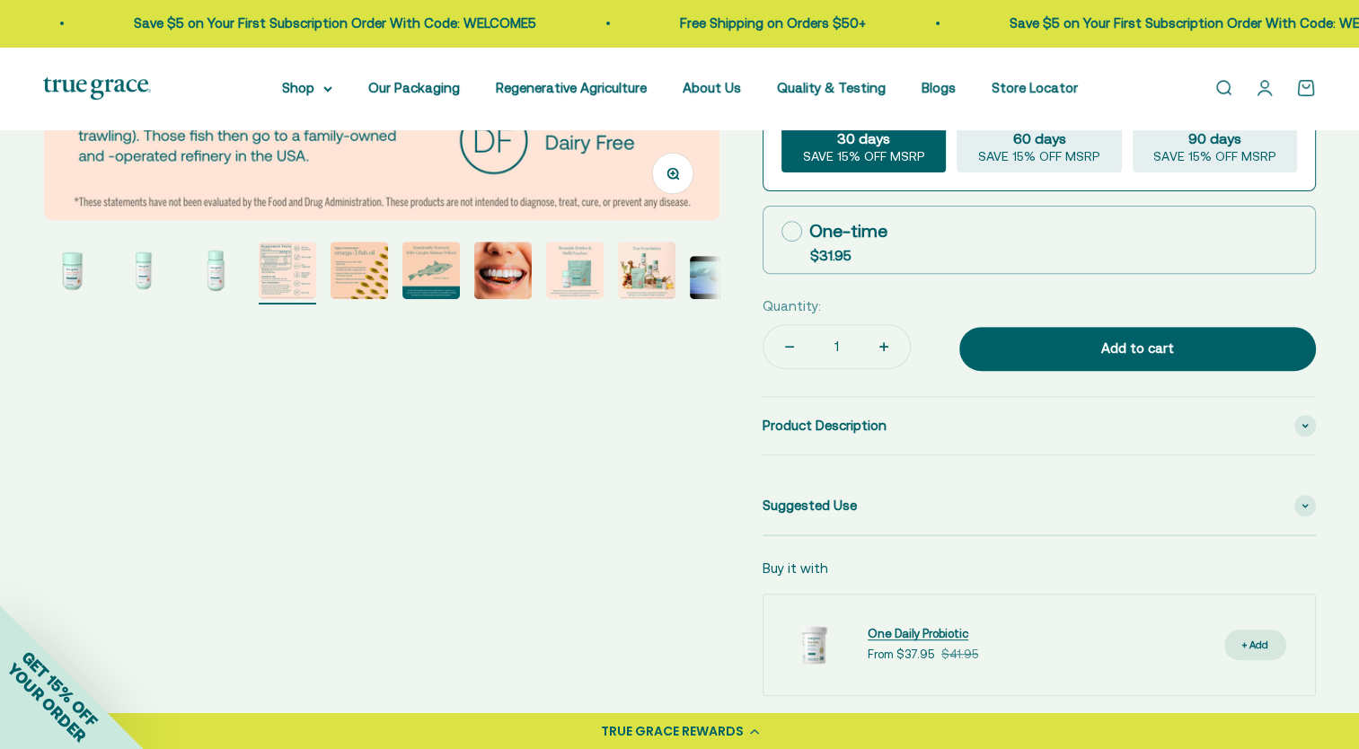
click at [889, 638] on span "One Daily Probiotic" at bounding box center [918, 633] width 101 height 13
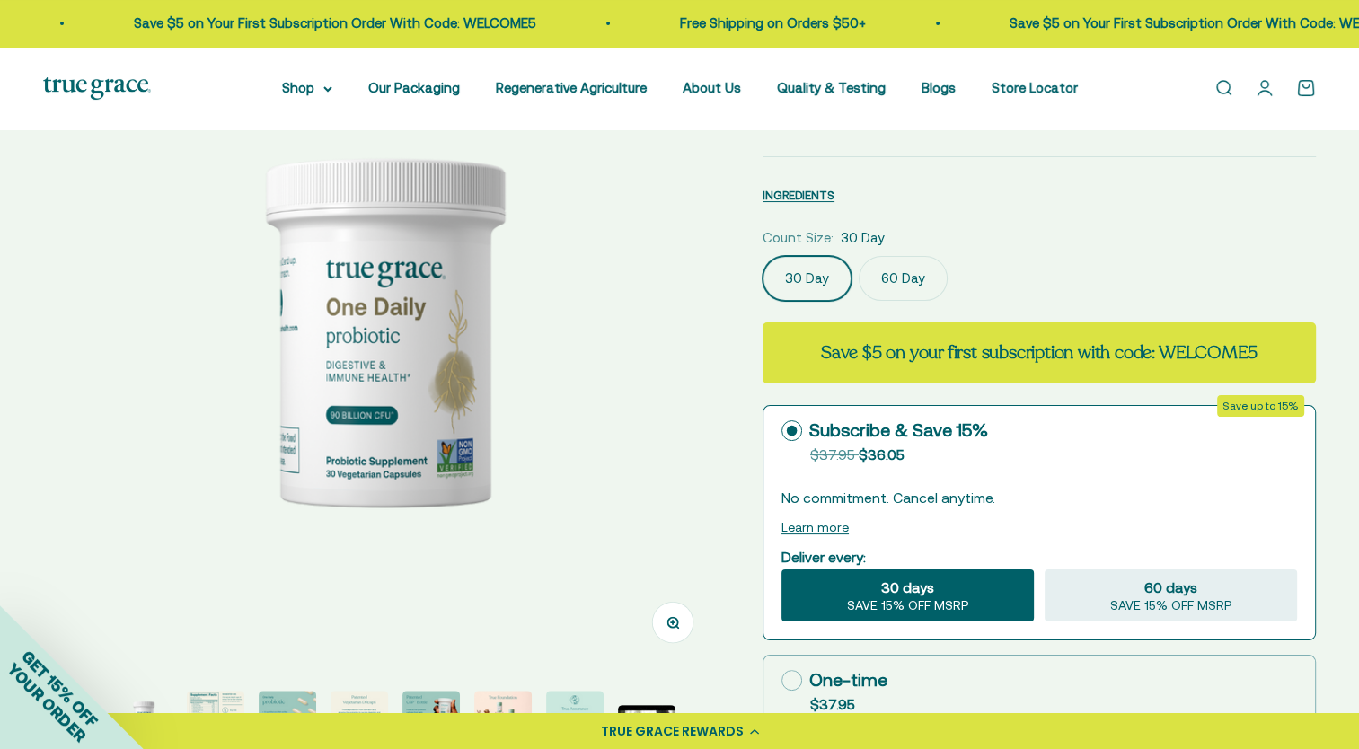
select select "3"
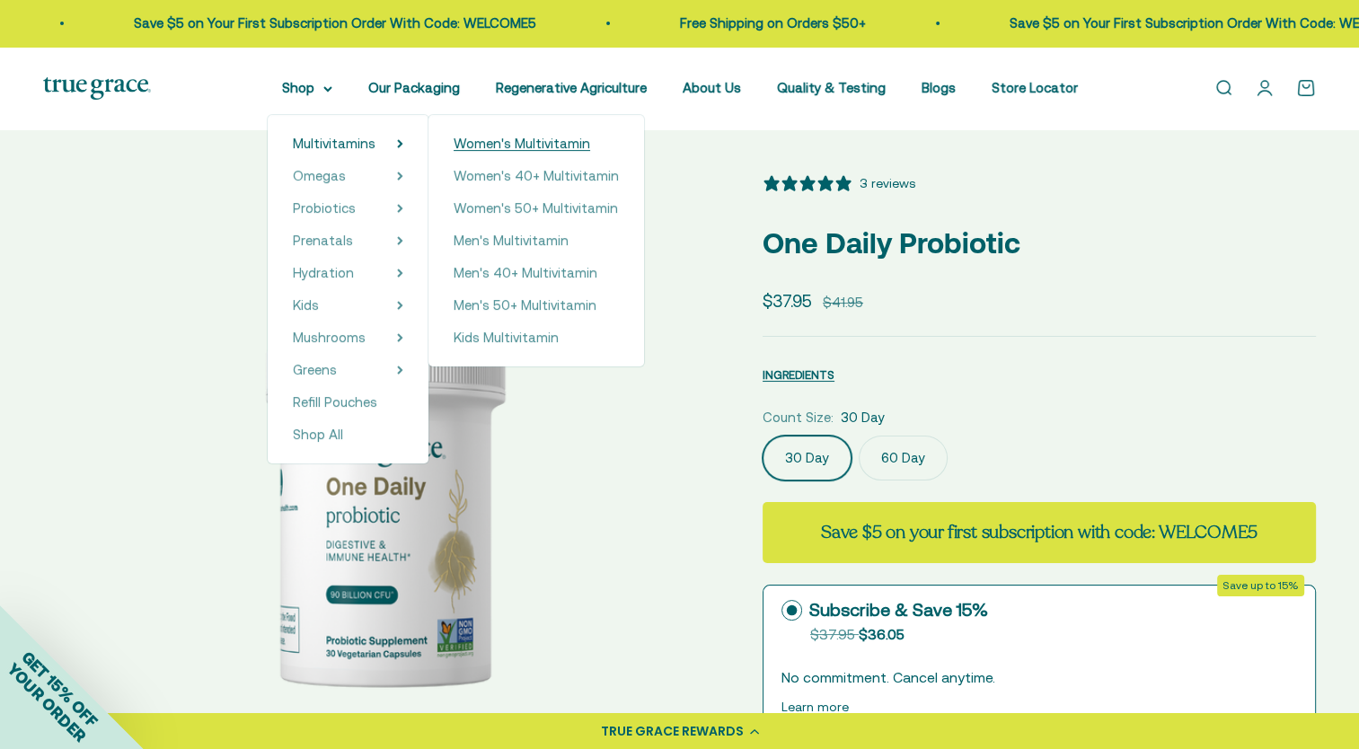
click at [508, 146] on span "Women's Multivitamin" at bounding box center [522, 143] width 137 height 15
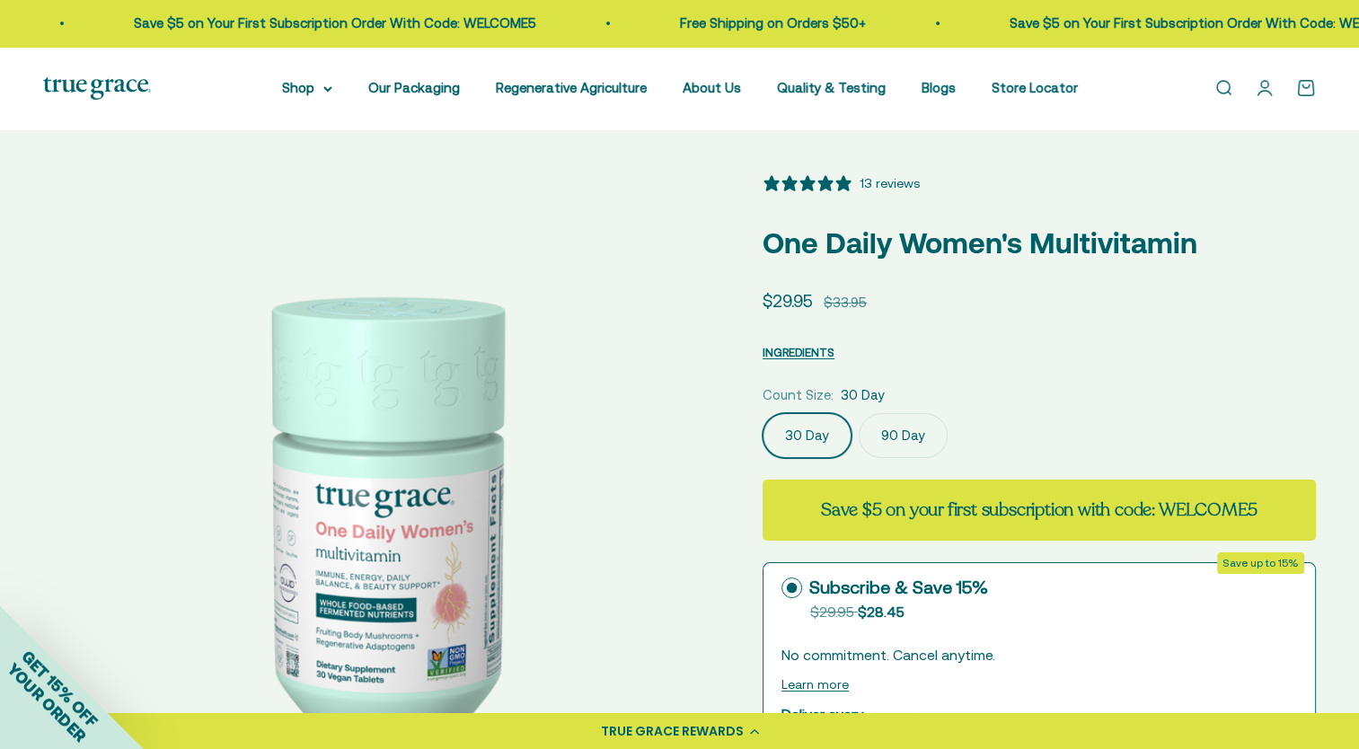
select select "3"
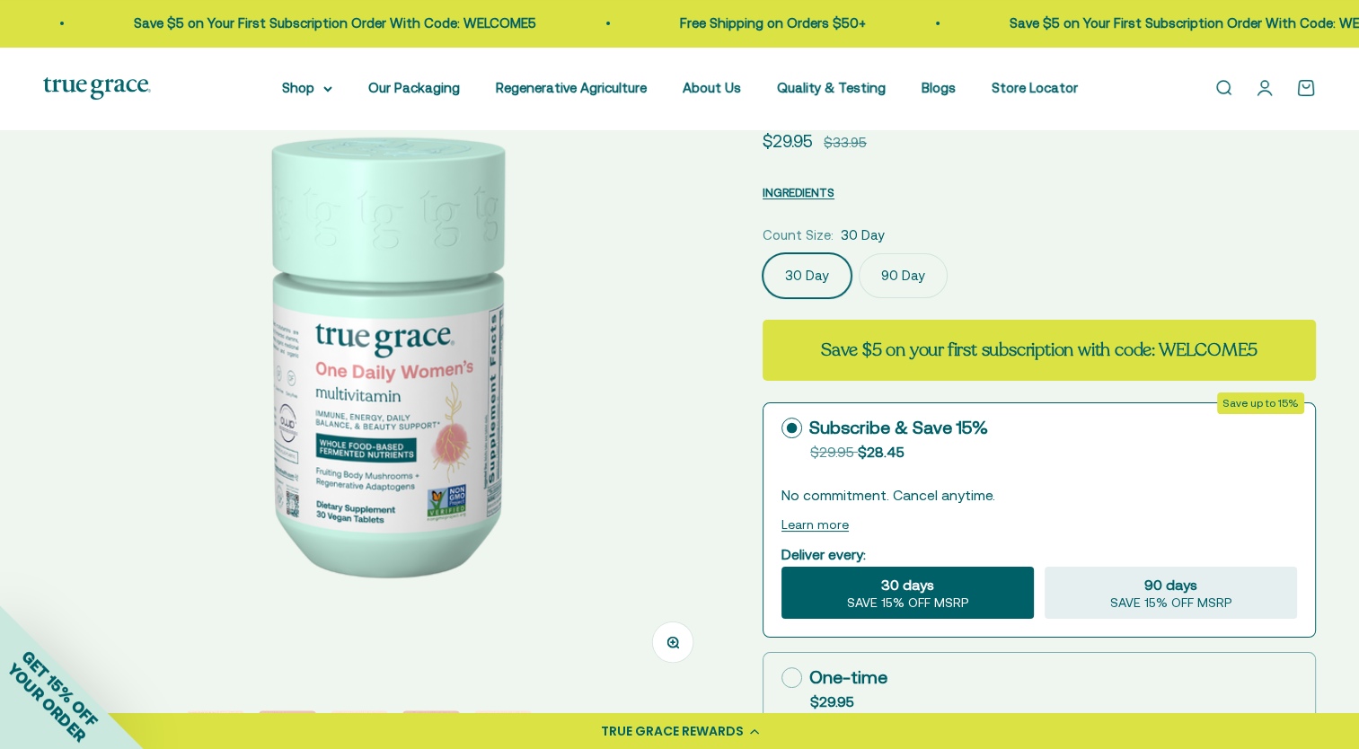
scroll to position [180, 0]
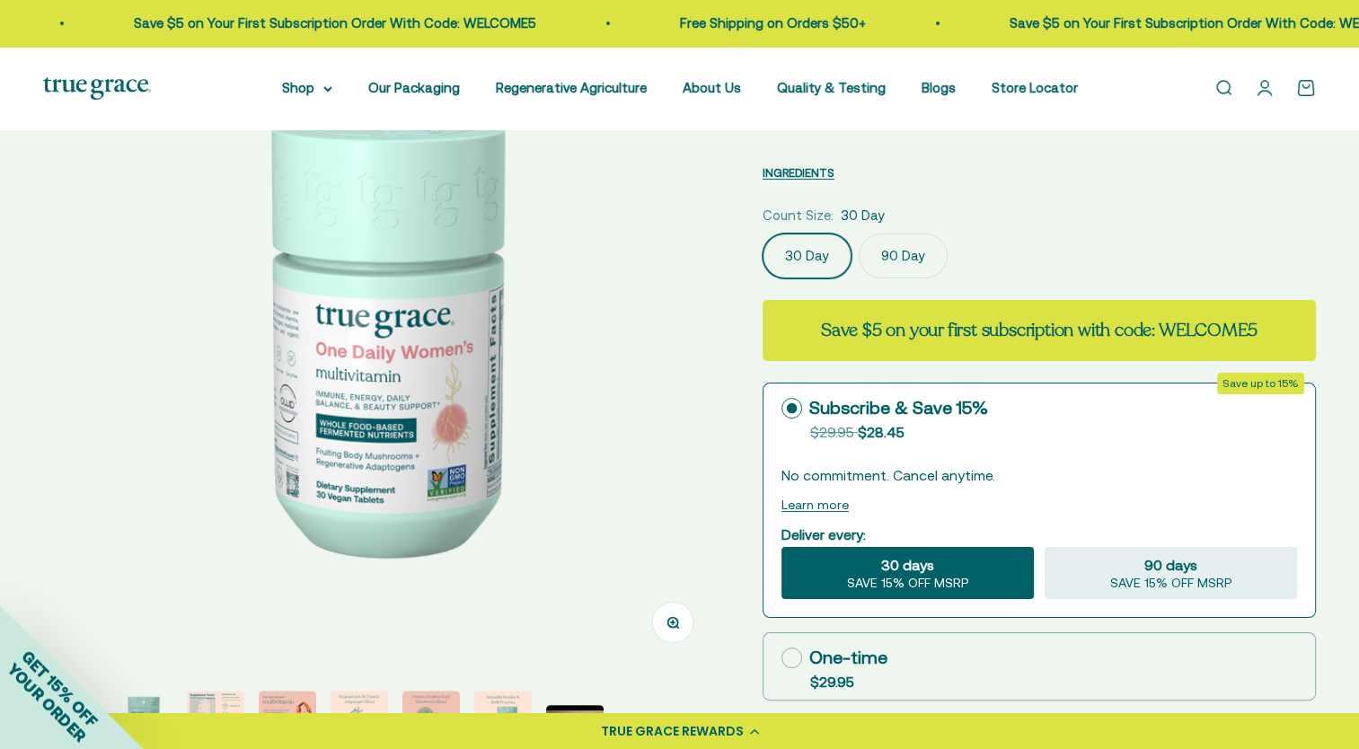
click at [910, 253] on label "90 Day" at bounding box center [903, 256] width 89 height 45
click at [763, 234] on input "90 Day" at bounding box center [762, 233] width 1 height 1
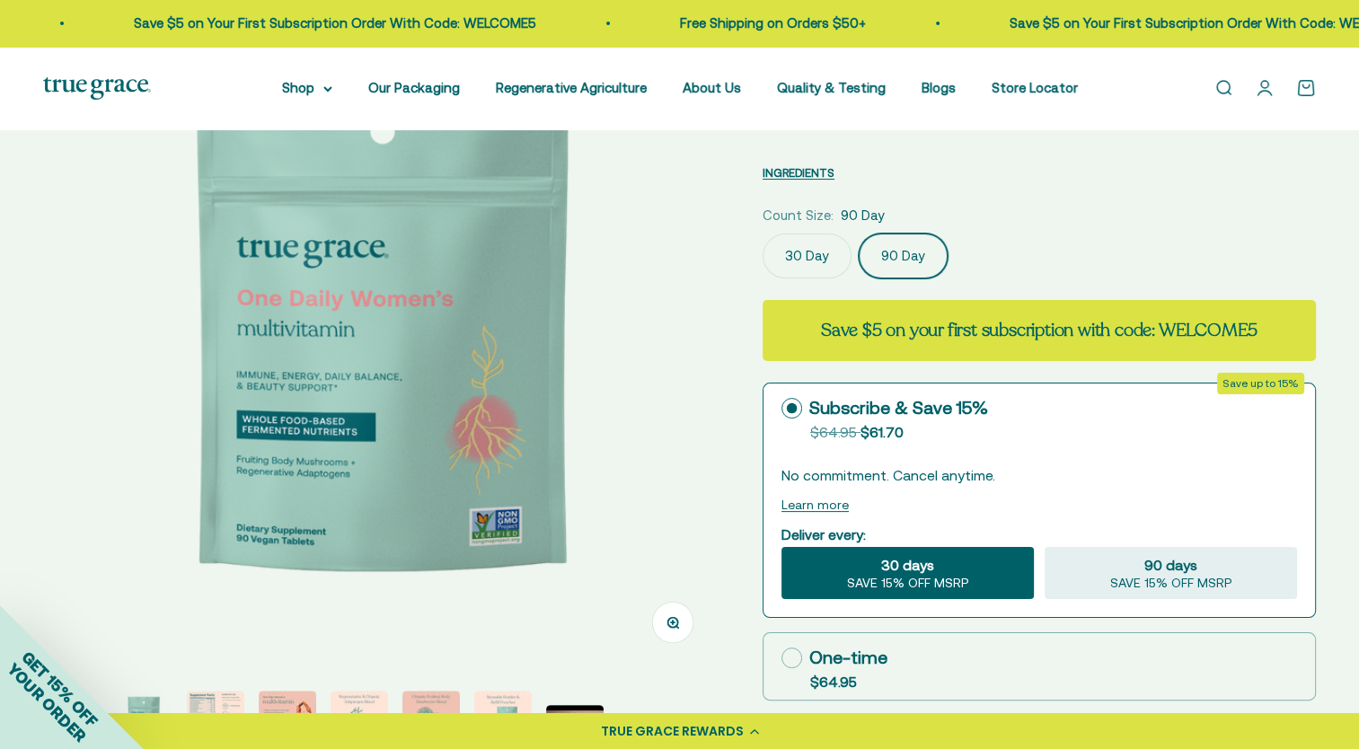
click at [1177, 232] on fieldset "Count Size: 90 Day 30 Day 90 Day" at bounding box center [1039, 242] width 553 height 74
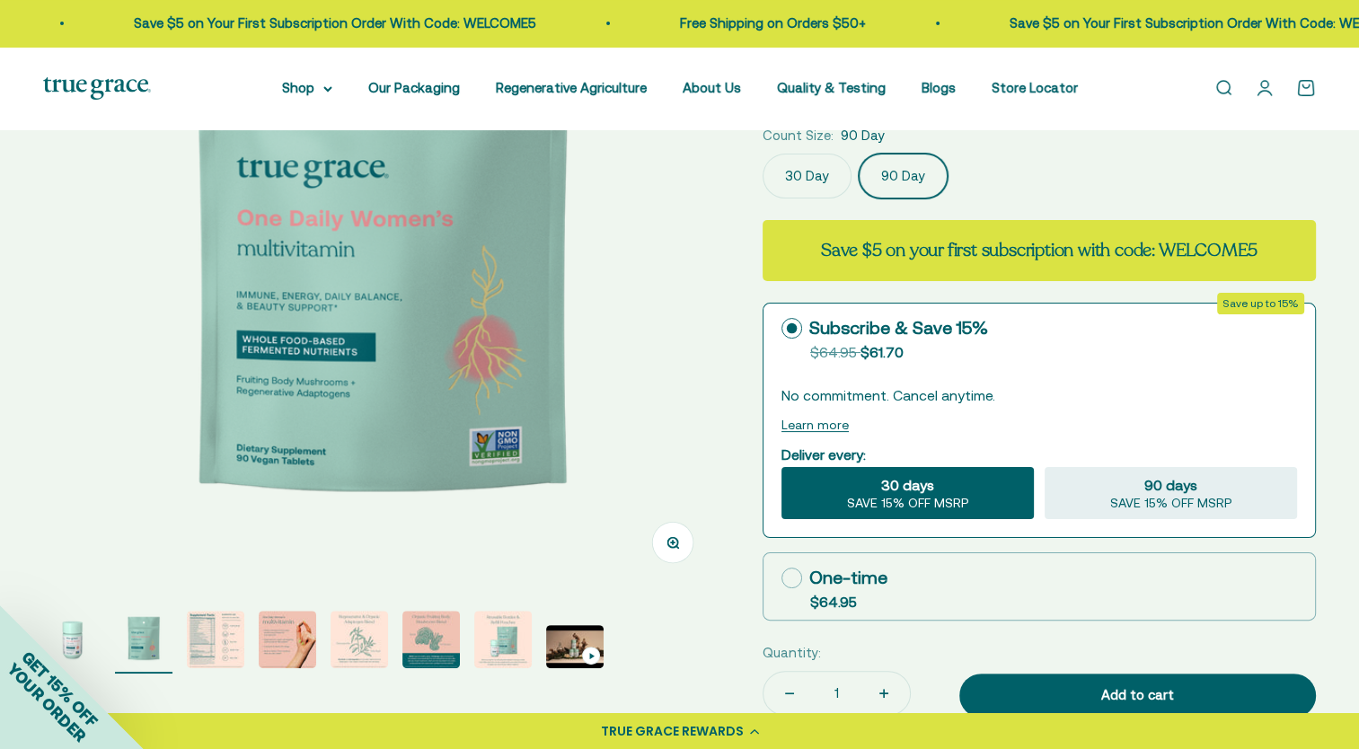
scroll to position [0, 0]
